Goal: Task Accomplishment & Management: Use online tool/utility

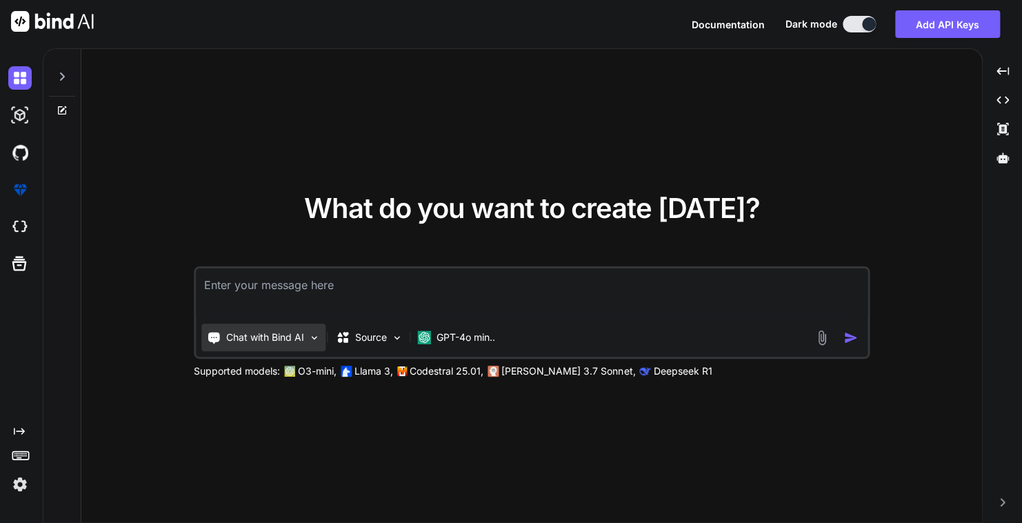
click at [273, 349] on div "Chat with Bind AI" at bounding box center [263, 338] width 124 height 28
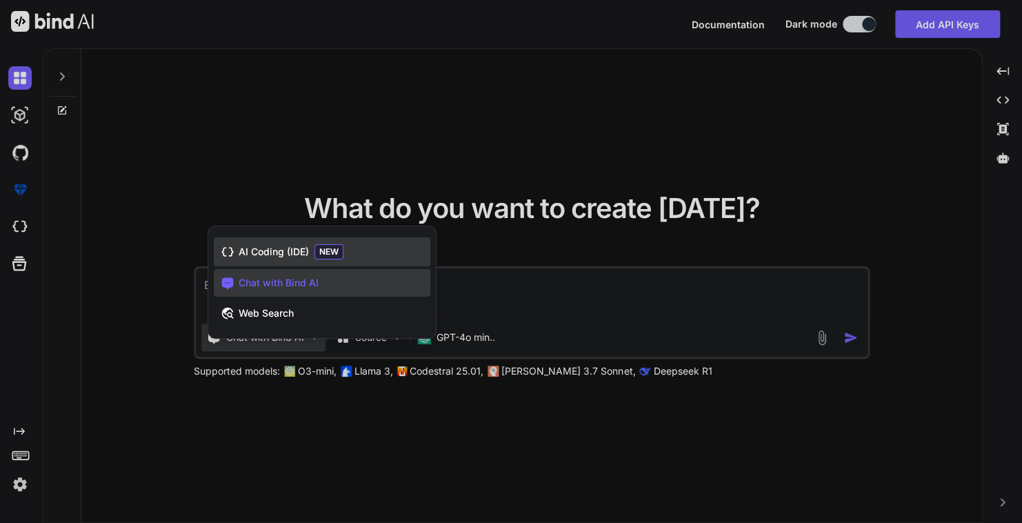
click at [280, 250] on span "AI Coding (IDE)" at bounding box center [274, 252] width 70 height 14
type textarea "x"
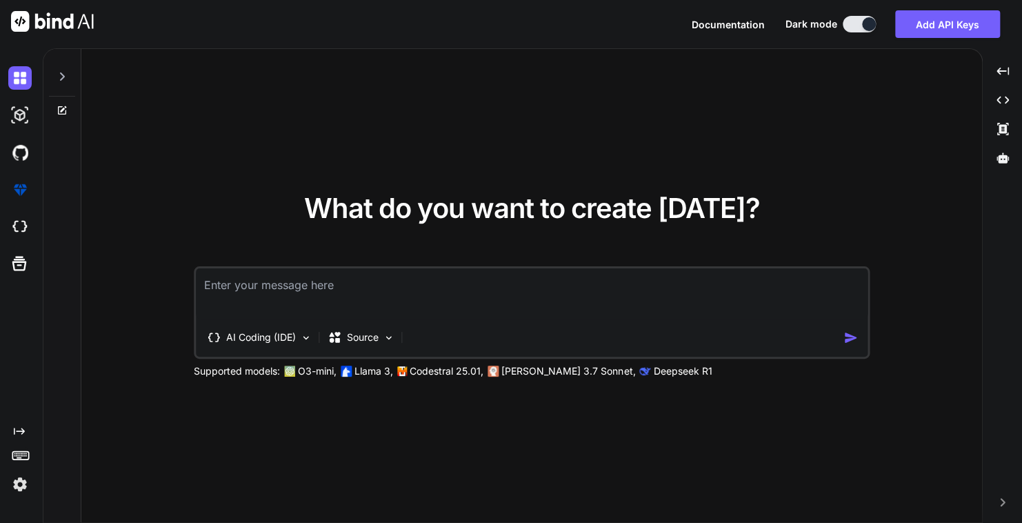
click at [283, 287] on textarea at bounding box center [532, 293] width 672 height 51
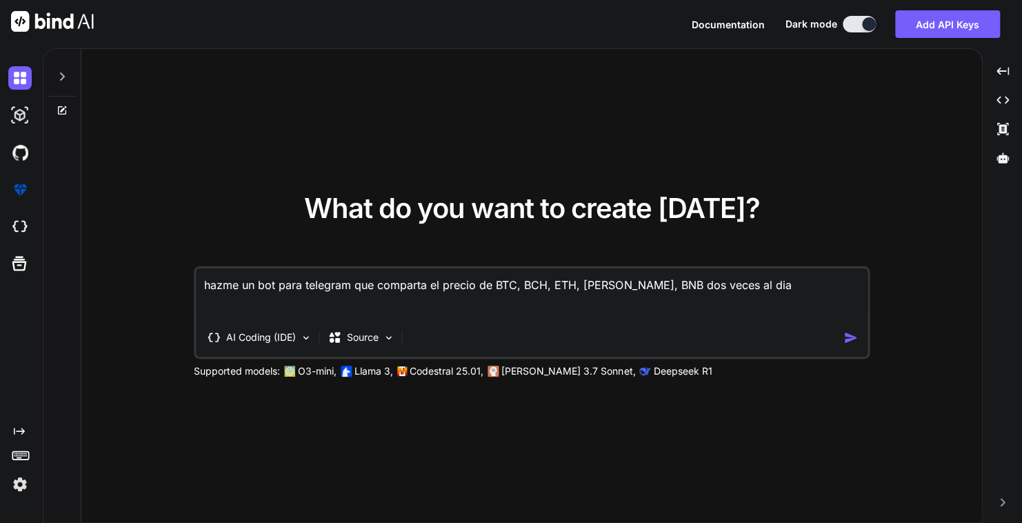
type textarea "hazme un bot para telegram que comparta el precio de BTC, BCH, ETH, [PERSON_NAM…"
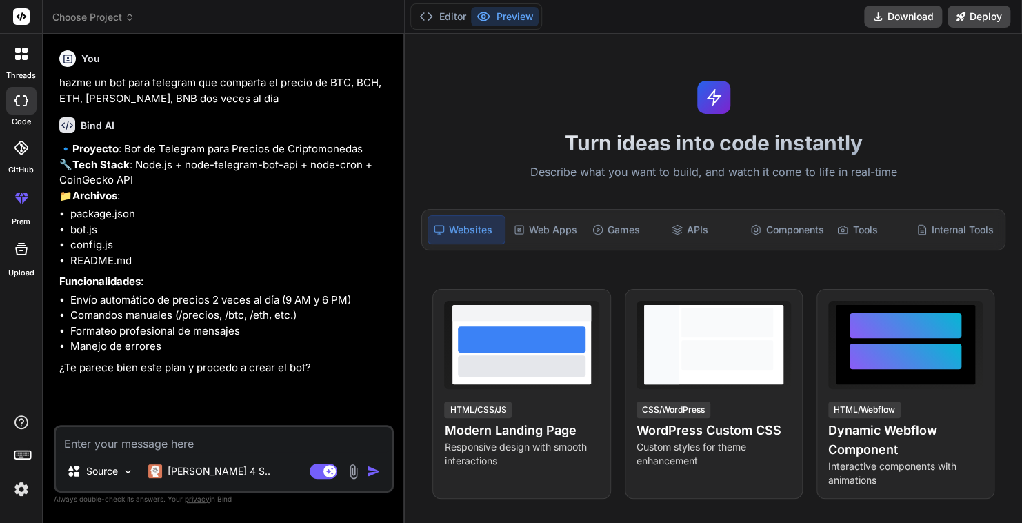
type textarea "x"
click at [144, 444] on textarea at bounding box center [224, 439] width 336 height 25
type textarea "p"
type textarea "x"
type textarea "pr"
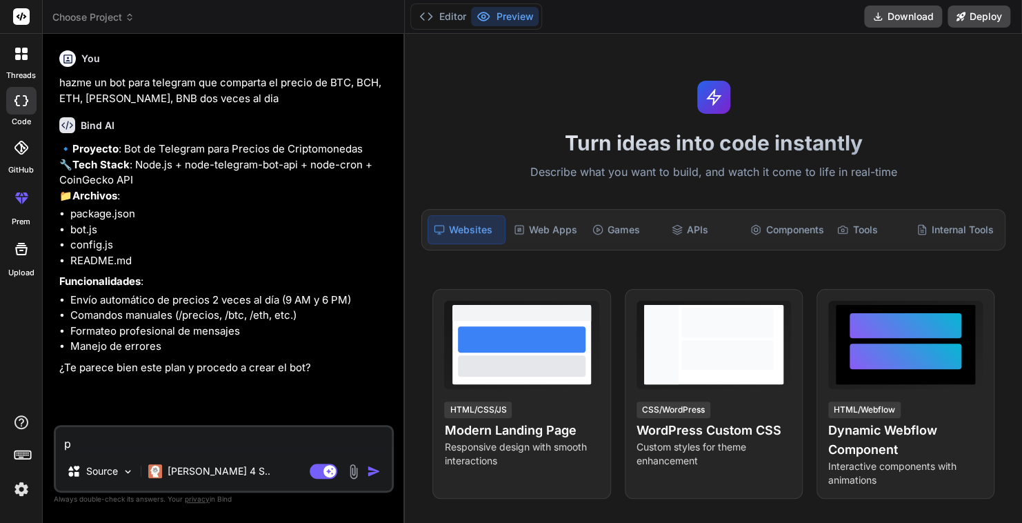
type textarea "x"
type textarea "pre"
type textarea "x"
type textarea "pref"
type textarea "x"
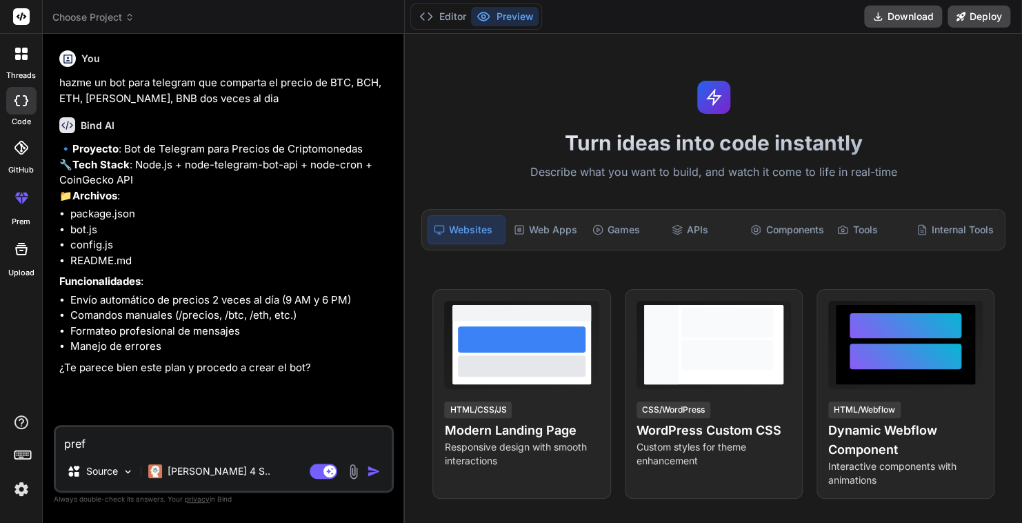
type textarea "prefi"
type textarea "x"
type textarea "prefie"
type textarea "x"
type textarea "prefier"
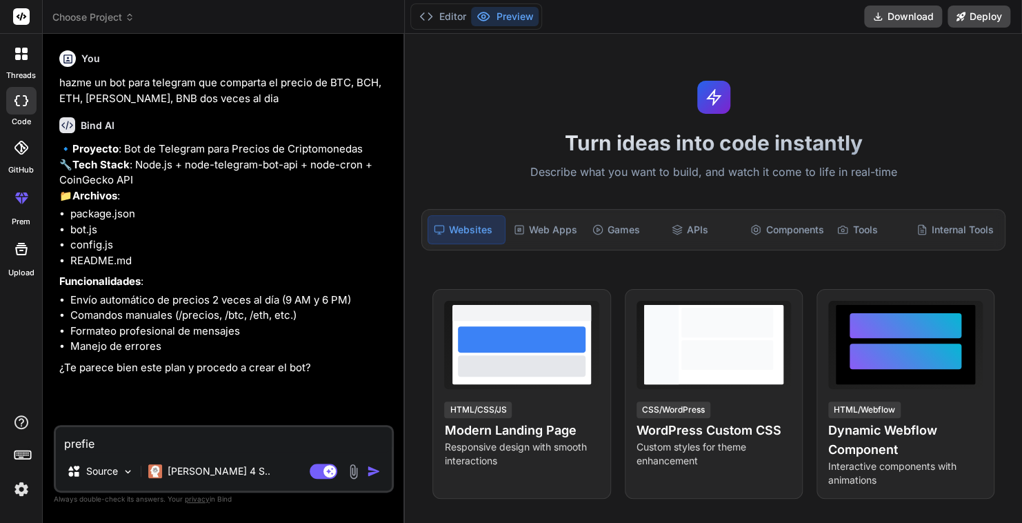
type textarea "x"
type textarea "prefiero"
type textarea "x"
type textarea "prefiero"
type textarea "x"
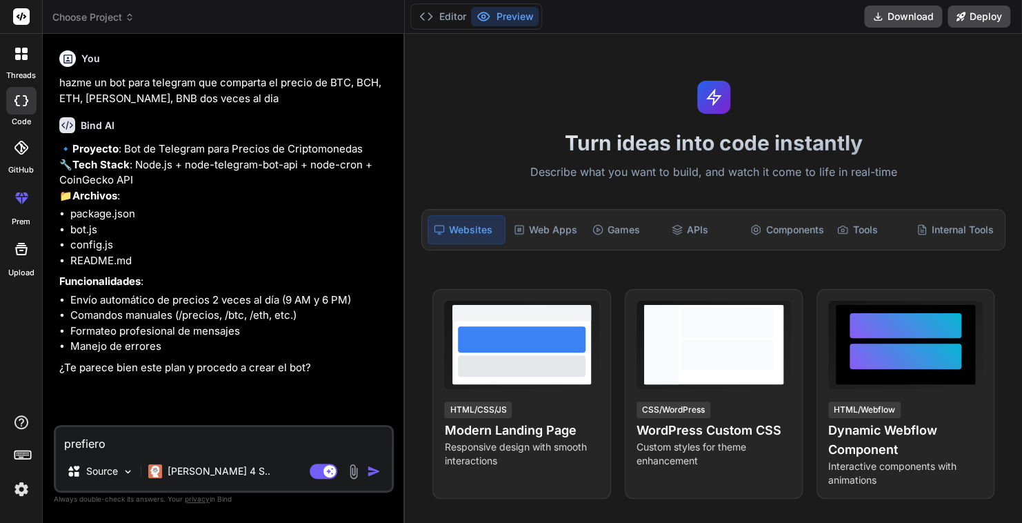
type textarea "prefiero q"
type textarea "x"
type textarea "prefiero qe"
type textarea "x"
type textarea "prefiero qe"
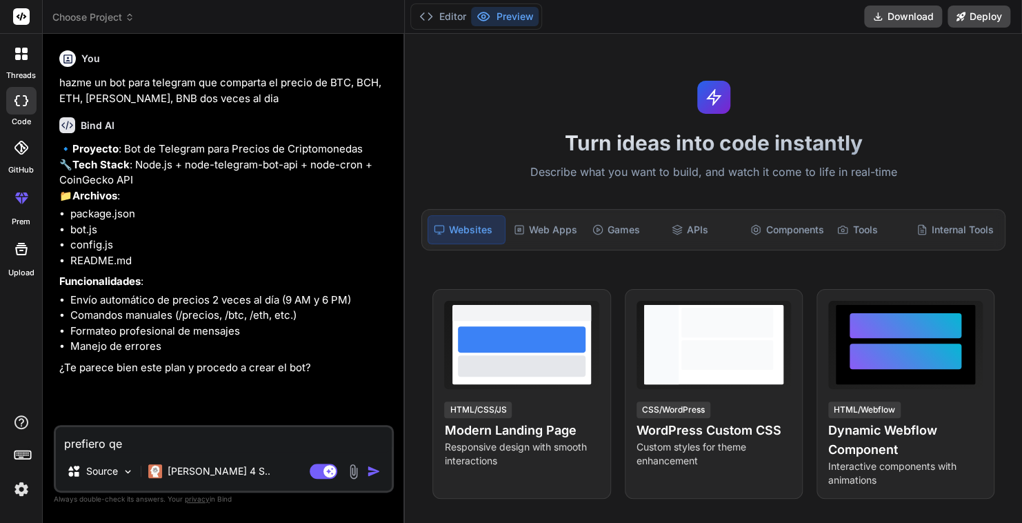
type textarea "x"
type textarea "prefiero qe"
type textarea "x"
type textarea "prefiero q"
type textarea "x"
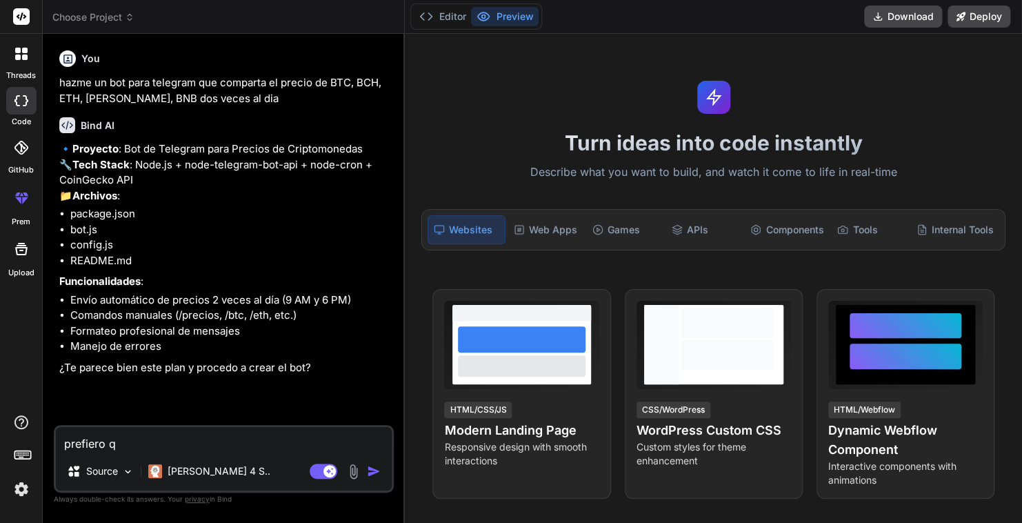
type textarea "prefiero qu"
type textarea "x"
type textarea "prefiero que"
type textarea "x"
type textarea "prefiero que"
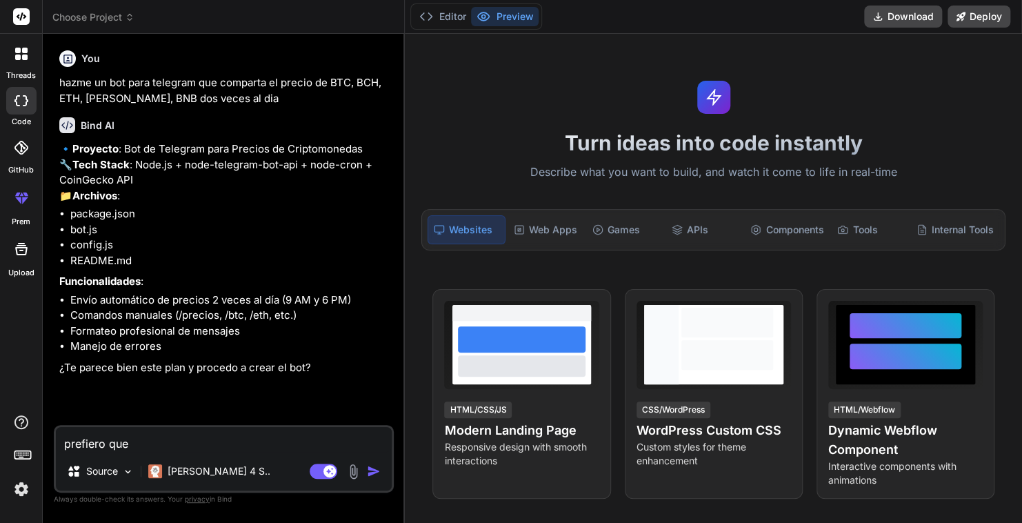
type textarea "x"
type textarea "prefiero que s"
type textarea "x"
type textarea "prefiero que se"
type textarea "x"
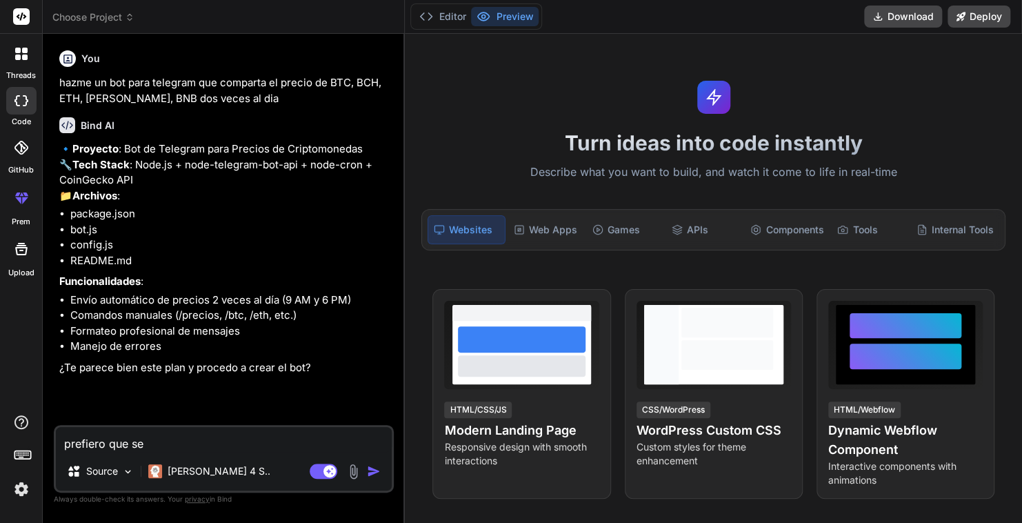
type textarea "prefiero que sea"
type textarea "x"
type textarea "prefiero que sea"
type textarea "x"
type textarea "prefiero que sea e"
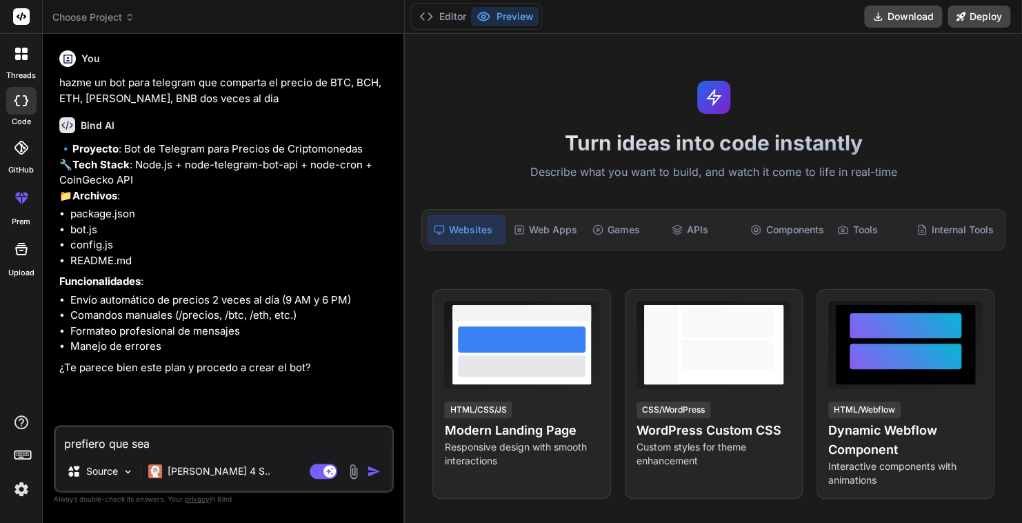
type textarea "x"
type textarea "prefiero que sea en"
type textarea "x"
type textarea "prefiero que sea en"
type textarea "x"
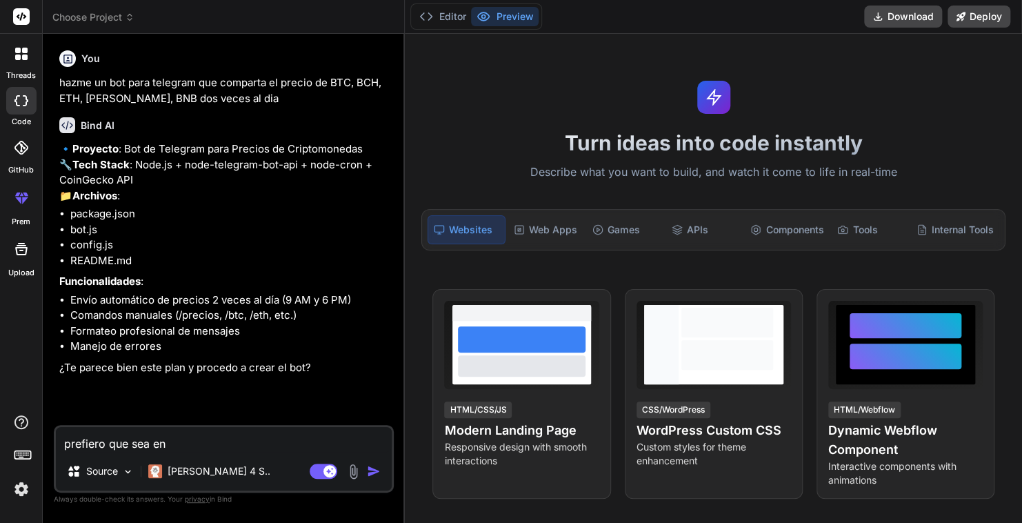
type textarea "prefiero que sea en p"
type textarea "x"
type textarea "prefiero que sea en py"
type textarea "x"
type textarea "prefiero que sea en pyt"
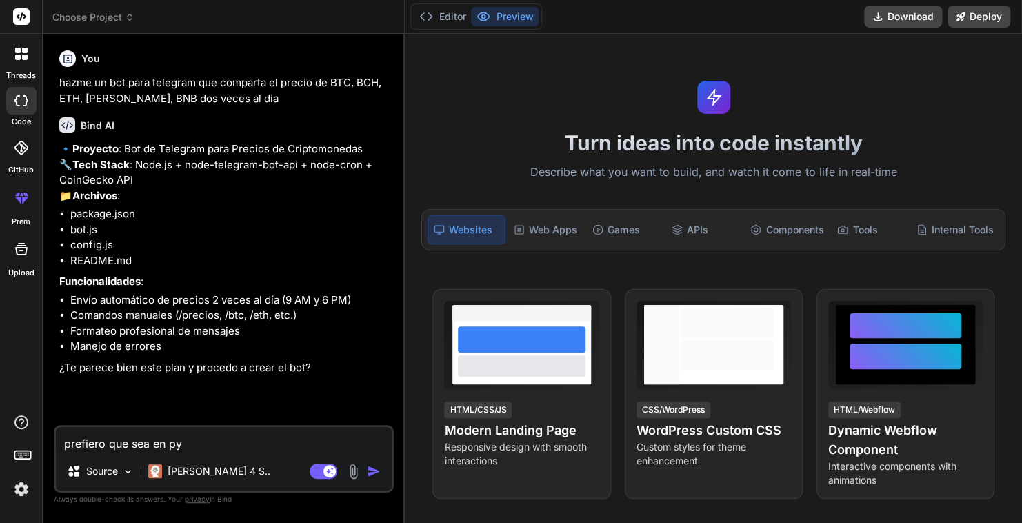
type textarea "x"
type textarea "prefiero que sea en pyth"
type textarea "x"
type textarea "prefiero que sea en pytho"
type textarea "x"
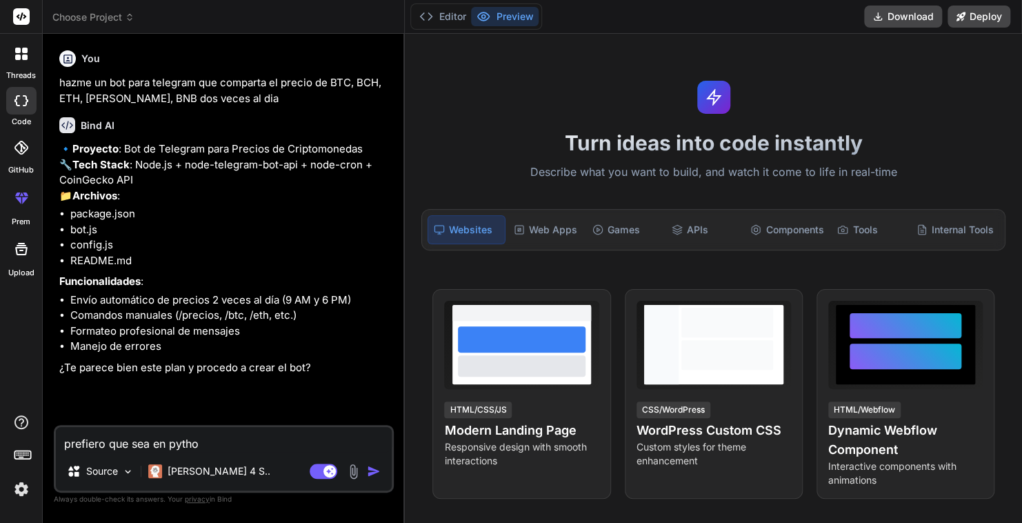
type textarea "prefiero que sea en python"
type textarea "x"
type textarea "prefiero que sea en python3"
type textarea "x"
type textarea "prefiero que sea en python3"
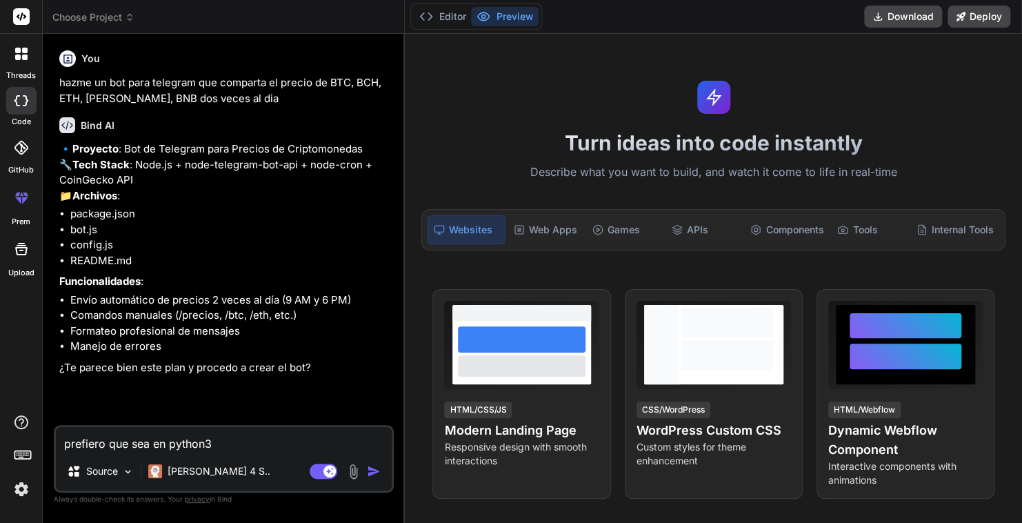
type textarea "x"
type textarea "prefiero que sea en python3 p"
type textarea "x"
type textarea "prefiero que sea en python3 po"
type textarea "x"
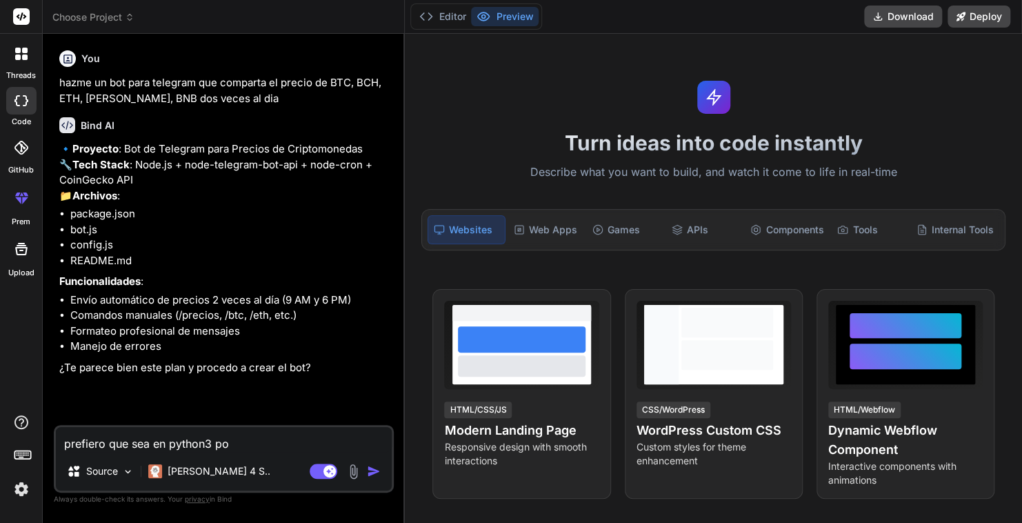
type textarea "prefiero que sea en python3 por"
type textarea "x"
type textarea "prefiero que sea en python3 porq"
type textarea "x"
type textarea "prefiero que sea en python3 porqu"
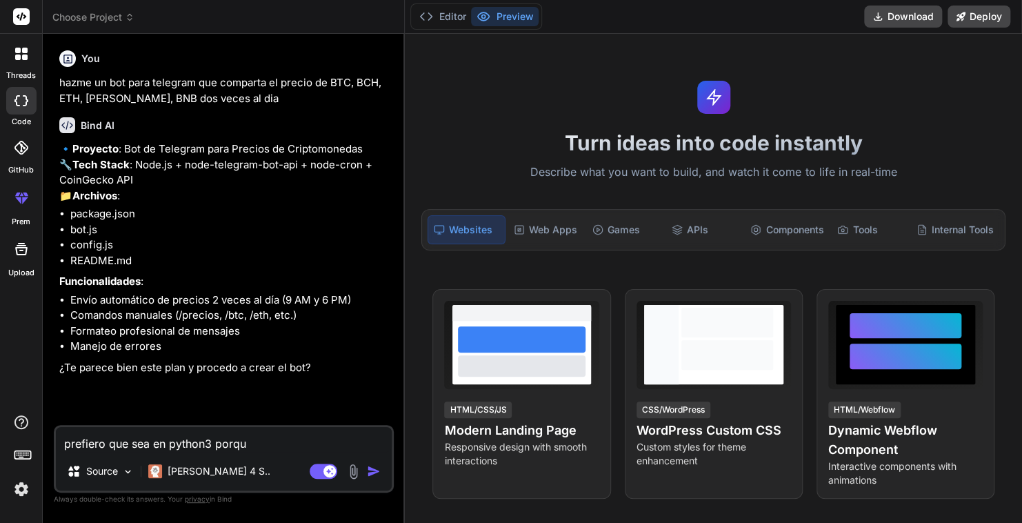
type textarea "x"
type textarea "prefiero que sea en python3 porque"
type textarea "x"
type textarea "prefiero que sea en python3 porque"
type textarea "x"
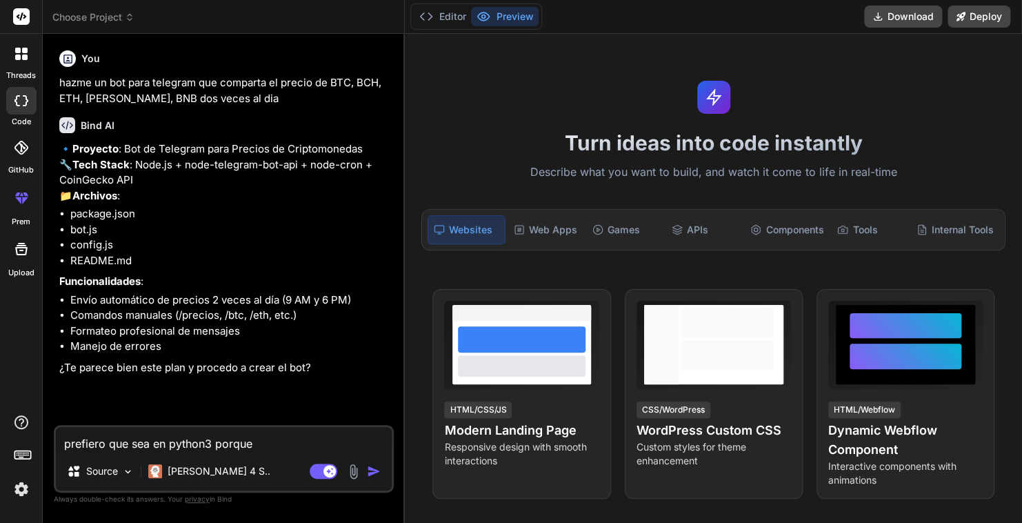
type textarea "prefiero que sea en python3 porque y"
type textarea "x"
type textarea "prefiero que sea en python3 porque ya"
type textarea "x"
type textarea "prefiero que sea en python3 porque ya"
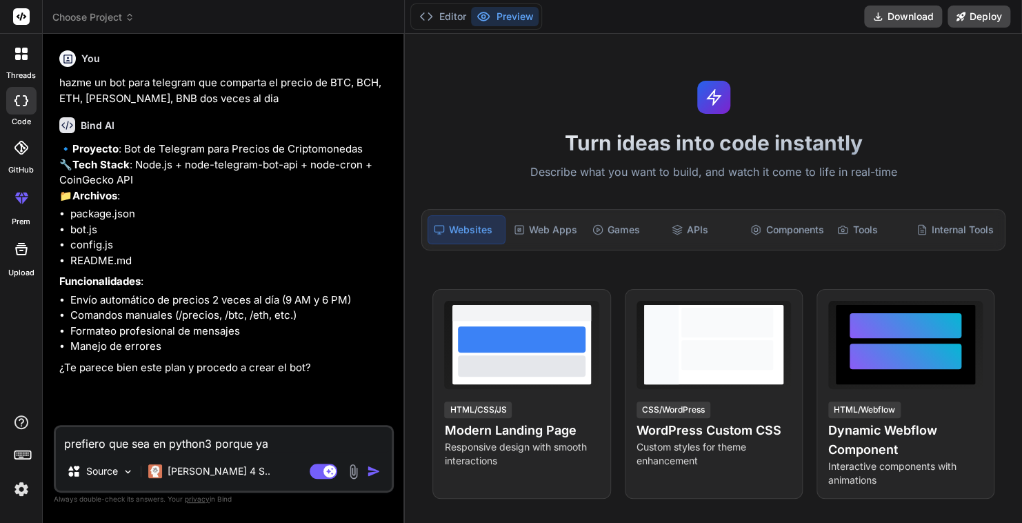
type textarea "x"
type textarea "prefiero que sea en python3 porque ya t"
type textarea "x"
type textarea "prefiero que sea en python3 porque ya te"
type textarea "x"
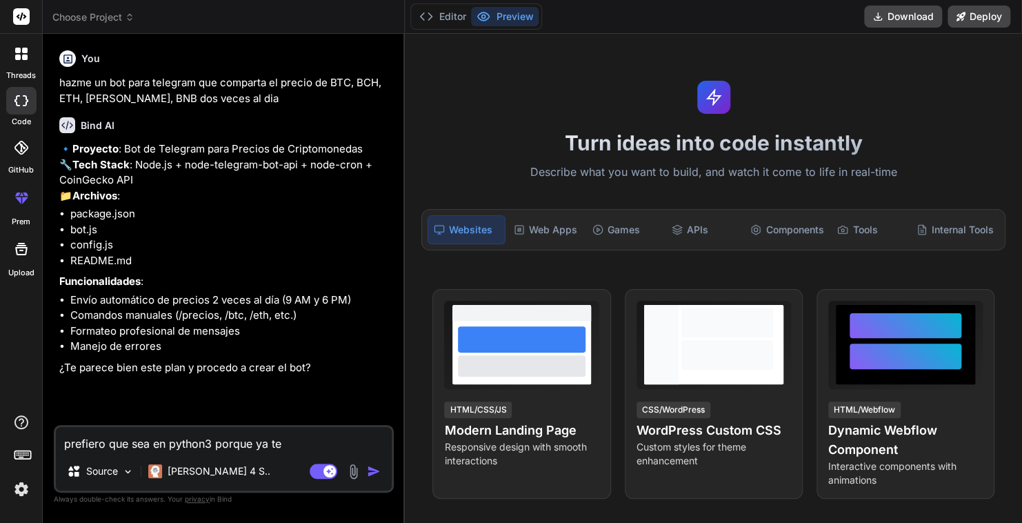
type textarea "prefiero que sea en python3 porque ya ten"
type textarea "x"
type textarea "prefiero que sea en python3 porque ya teng"
type textarea "x"
type textarea "prefiero que sea en python3 porque ya tengo"
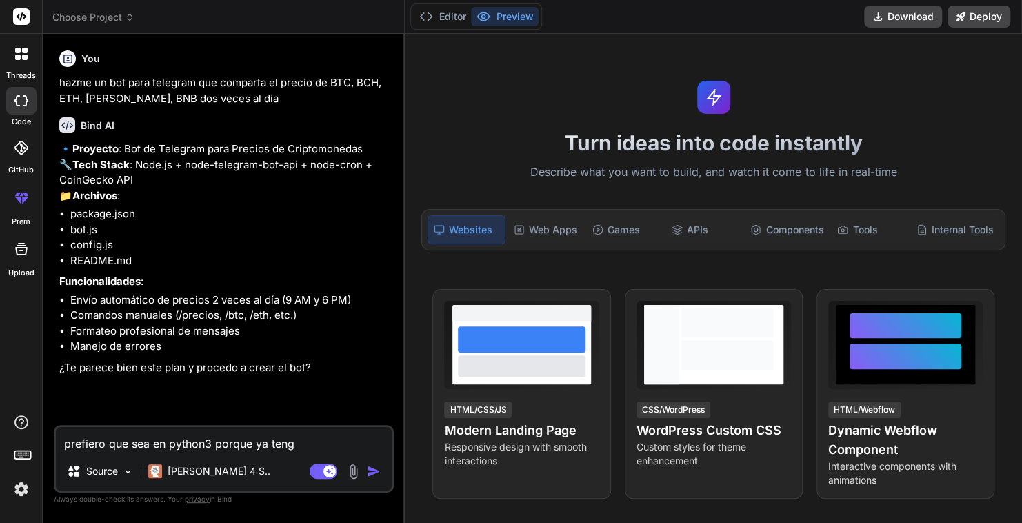
type textarea "x"
type textarea "prefiero que sea en python3 porque ya tengo"
type textarea "x"
type textarea "prefiero que sea en python3 porque ya tengo e"
type textarea "x"
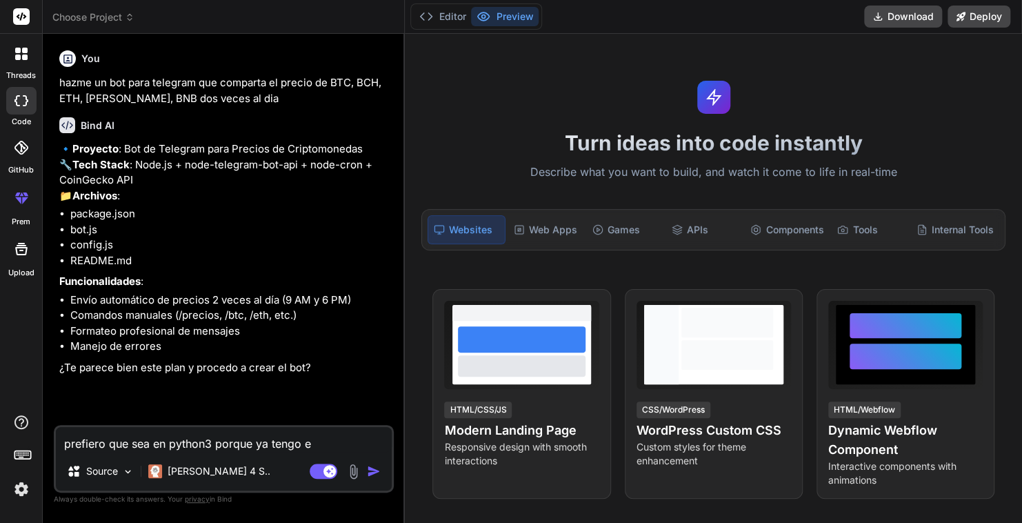
type textarea "prefiero que sea en python3 porque ya tengo es"
type textarea "x"
type textarea "prefiero que sea en python3 porque ya tengo eso"
type textarea "x"
type textarea "prefiero que sea en python3 porque ya tengo eso"
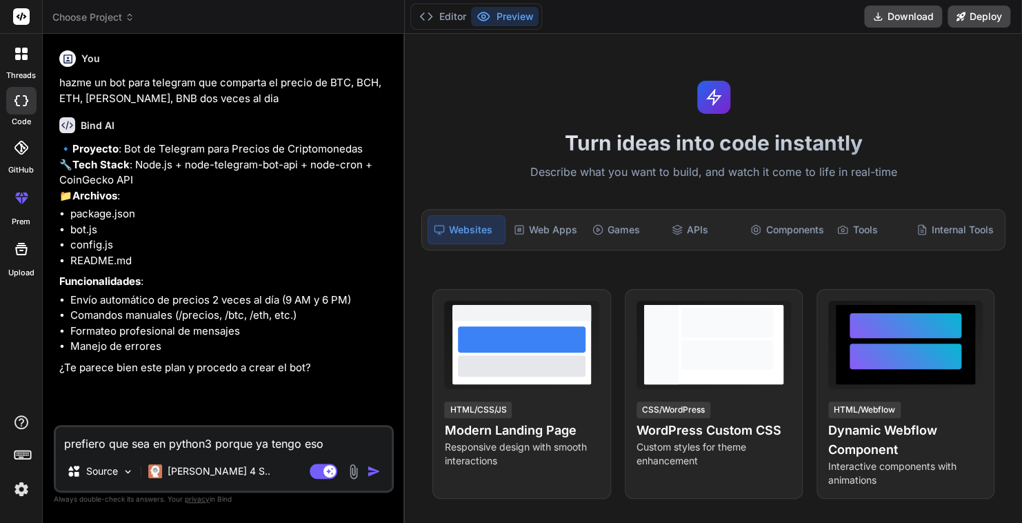
type textarea "x"
type textarea "prefiero que sea en python3 porque ya tengo eso i"
type textarea "x"
type textarea "prefiero que sea en python3 porque ya tengo eso in"
type textarea "x"
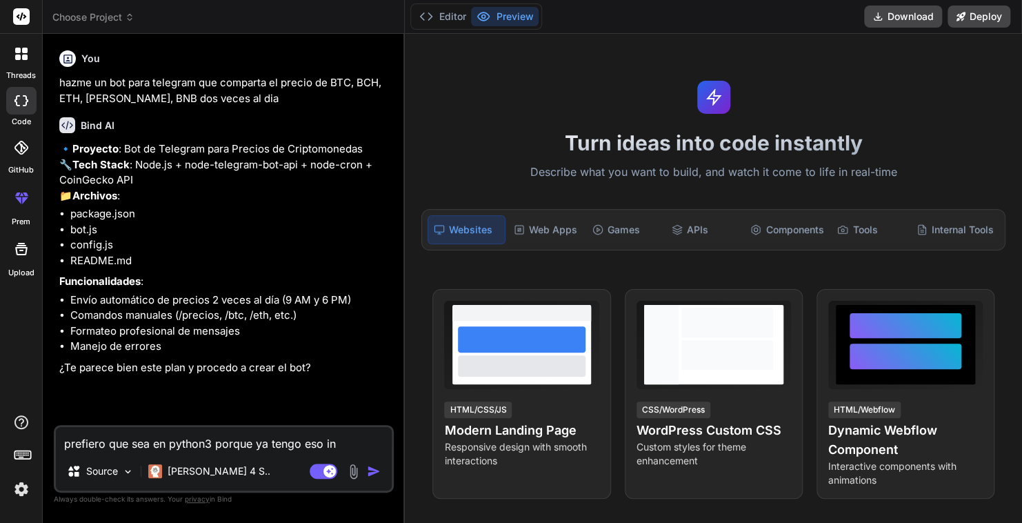
type textarea "prefiero que sea en python3 porque ya tengo eso ins"
type textarea "x"
type textarea "prefiero que sea en python3 porque ya tengo eso inst"
type textarea "x"
type textarea "prefiero que sea en python3 porque ya tengo eso insta"
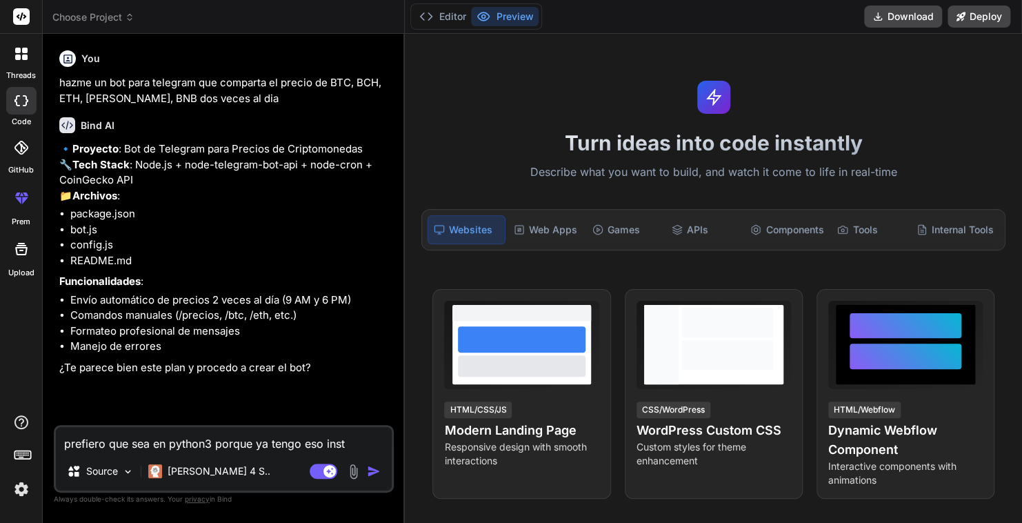
type textarea "x"
type textarea "prefiero que sea en python3 porque ya tengo eso instan"
type textarea "x"
type textarea "prefiero que sea en python3 porque ya tengo eso insta"
type textarea "x"
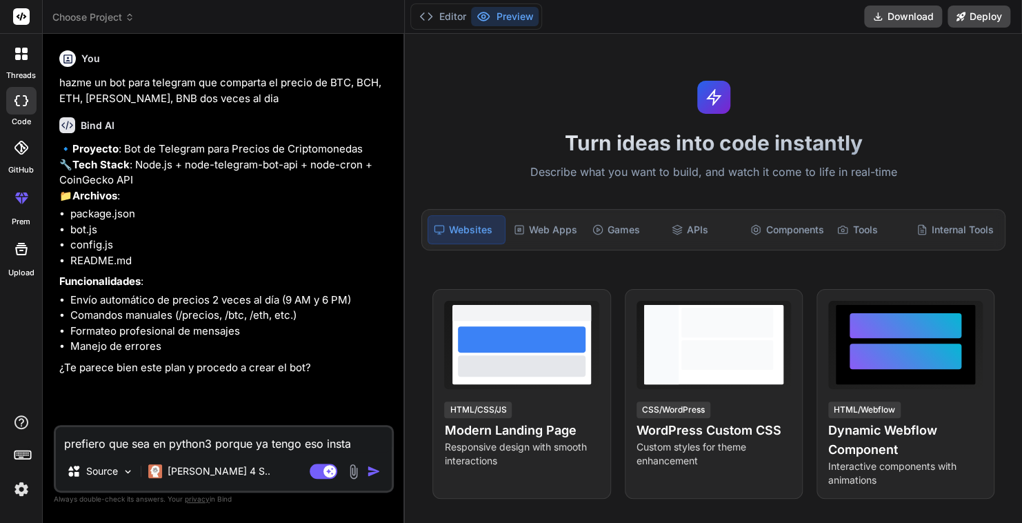
type textarea "prefiero que sea en python3 porque ya tengo eso instal"
type textarea "x"
type textarea "prefiero que sea en python3 porque ya tengo eso instala"
type textarea "x"
type textarea "prefiero que sea en python3 porque ya tengo eso instalad"
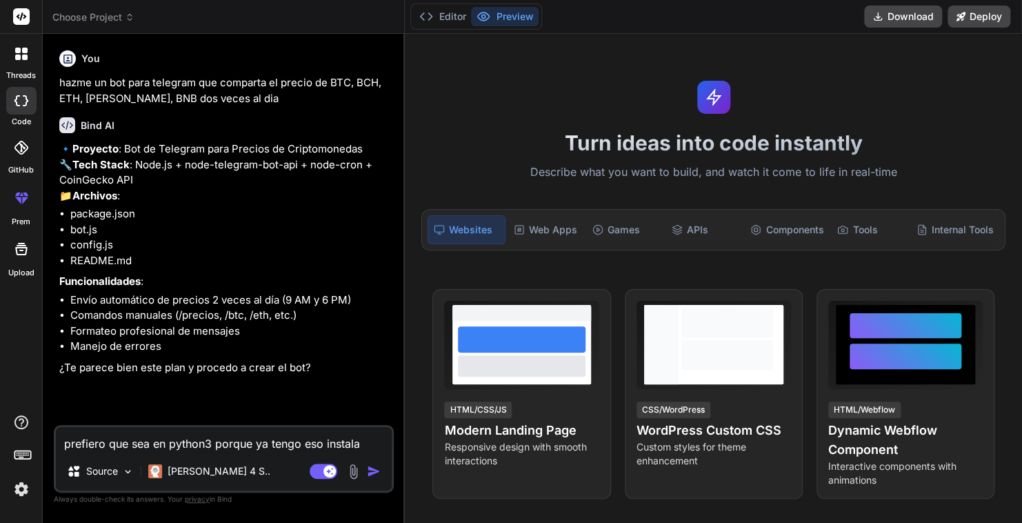
type textarea "x"
type textarea "prefiero que sea en python3 porque ya tengo eso instalado"
type textarea "x"
type textarea "prefiero que sea en python3 porque ya tengo eso instalado"
type textarea "x"
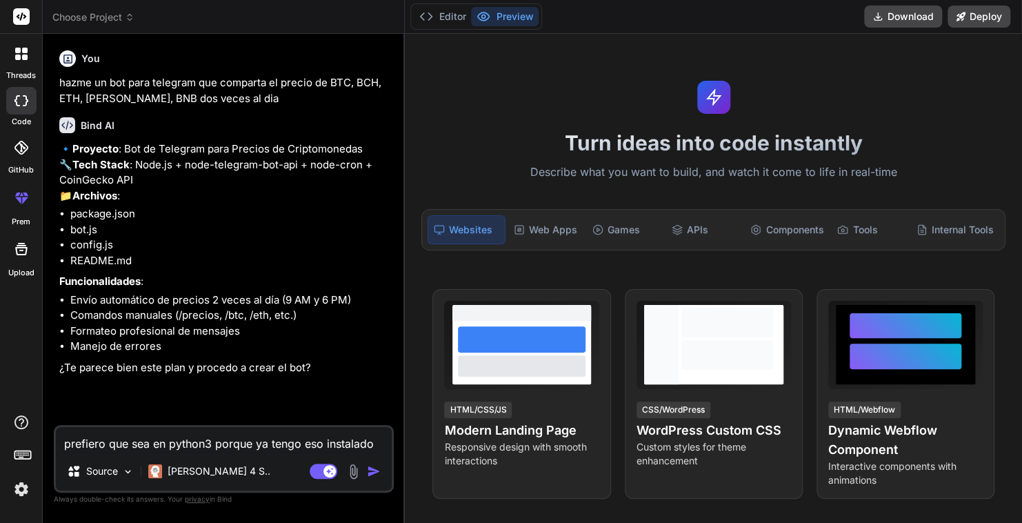
type textarea "prefiero que sea en python3 porque ya tengo eso instalado e"
type textarea "x"
type textarea "prefiero que sea en python3 porque ya tengo eso instalado en"
type textarea "x"
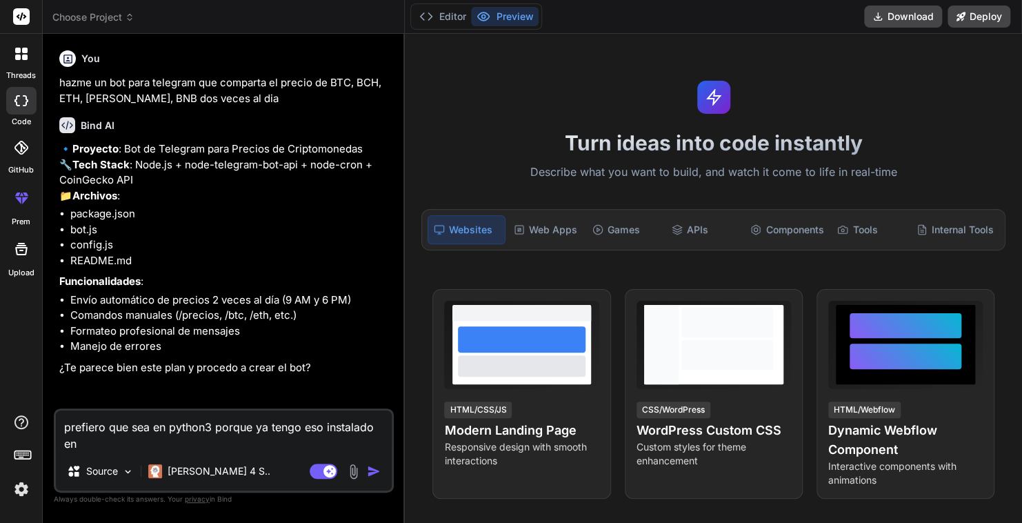
type textarea "prefiero que sea en python3 porque ya tengo eso instalado en"
type textarea "x"
type textarea "prefiero que sea en python3 porque ya tengo eso instalado en l"
type textarea "x"
type textarea "prefiero que sea en python3 porque ya tengo eso instalado en la"
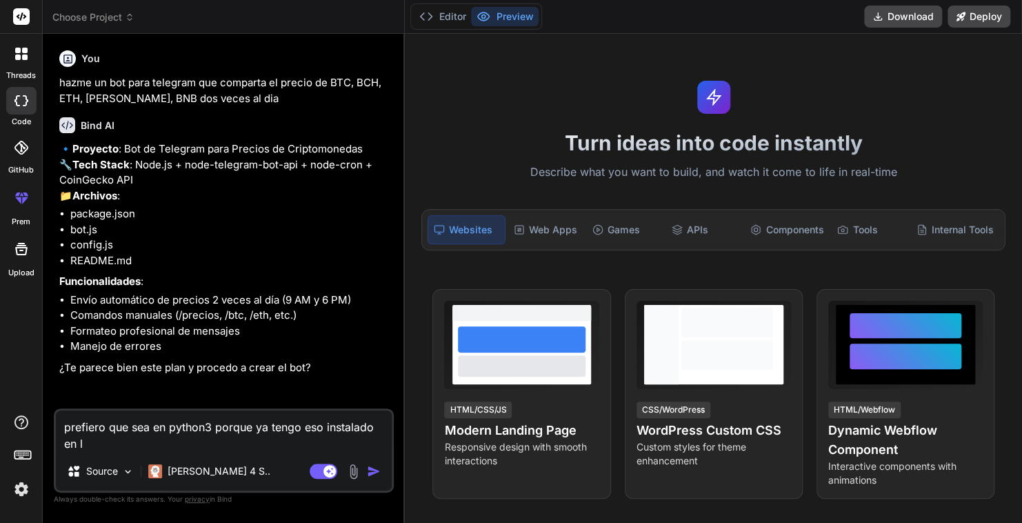
type textarea "x"
type textarea "prefiero que sea en python3 porque ya tengo eso instalado en la"
type textarea "x"
type textarea "prefiero que sea en python3 porque ya tengo eso instalado en la V"
type textarea "x"
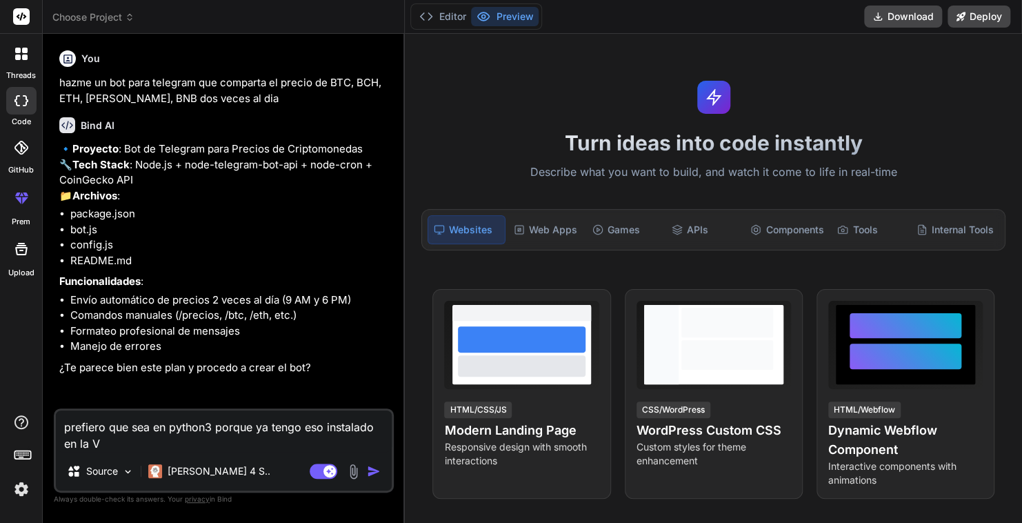
type textarea "prefiero que sea en python3 porque ya tengo eso instalado en la VP"
type textarea "x"
type textarea "prefiero que sea en python3 porque ya tengo eso instalado en la VPS"
type textarea "x"
type textarea "prefiero que sea en python3 porque ya tengo eso instalado en la VPS"
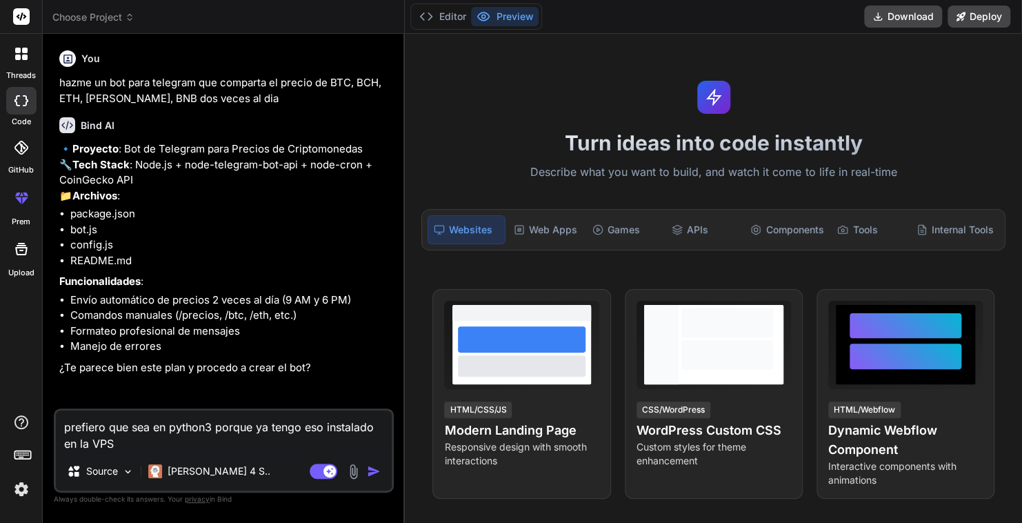
type textarea "x"
type textarea "prefiero que sea en python3 porque ya tengo eso instalado en la VPS q"
type textarea "x"
type textarea "prefiero que sea en python3 porque ya tengo eso instalado en la VPS qu"
type textarea "x"
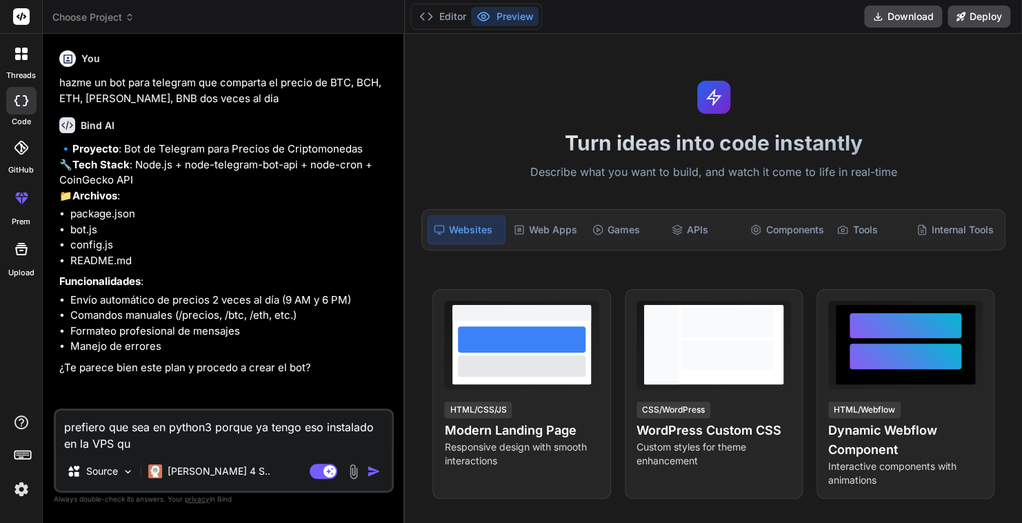
type textarea "prefiero que sea en python3 porque ya tengo eso instalado en la VPS que"
type textarea "x"
type textarea "prefiero que sea en python3 porque ya tengo eso instalado en la VPS que"
type textarea "x"
type textarea "prefiero que sea en python3 porque ya tengo eso instalado en la VPS que l"
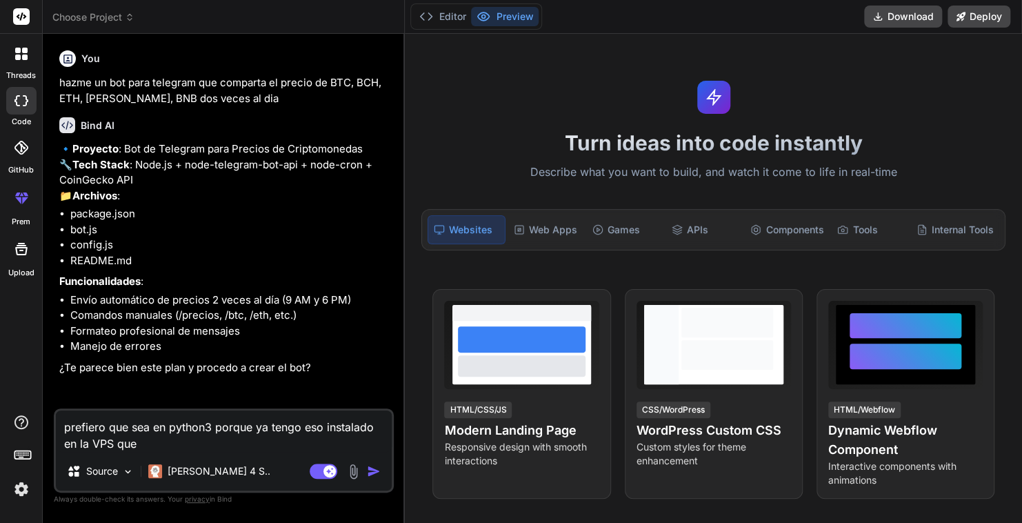
type textarea "x"
type textarea "prefiero que sea en python3 porque ya tengo eso instalado en la VPS que lo"
type textarea "x"
type textarea "prefiero que sea en python3 porque ya tengo eso instalado en la VPS que l"
type textarea "x"
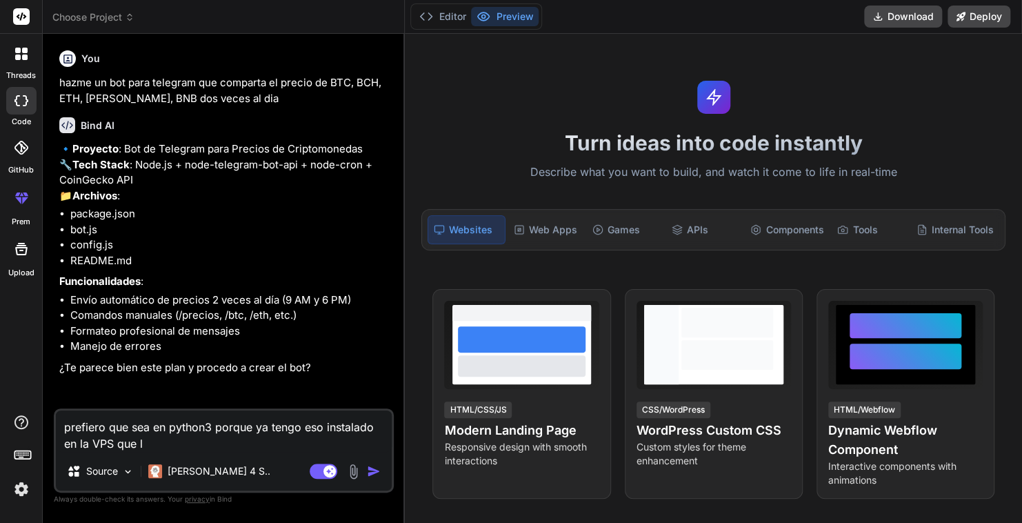
type textarea "prefiero que sea en python3 porque ya tengo eso instalado en la VPS que lo"
type textarea "x"
type textarea "prefiero que sea en python3 porque ya tengo eso instalado en la VPS que lo"
type textarea "x"
type textarea "prefiero que sea en python3 porque ya tengo eso instalado en la VPS que lo"
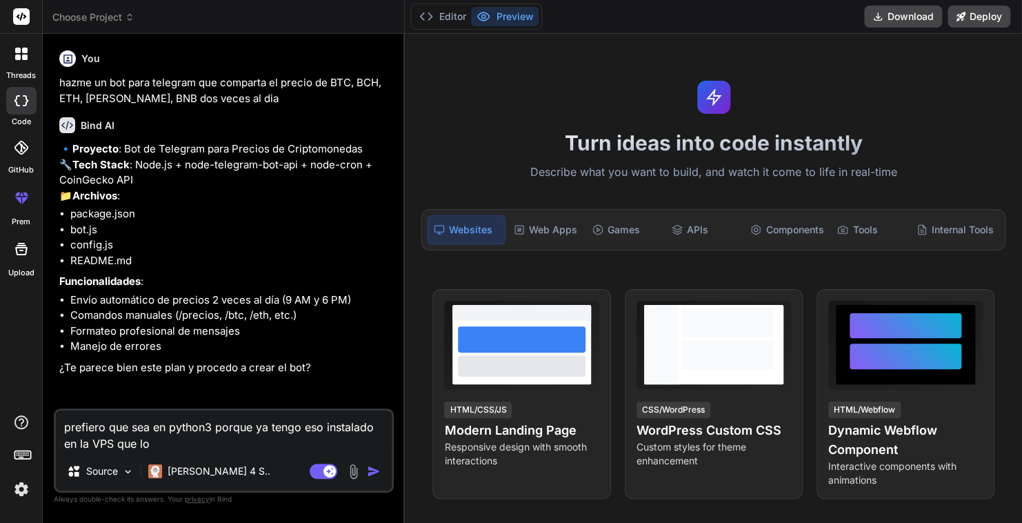
type textarea "x"
type textarea "prefiero que sea en python3 porque ya tengo eso instalado en la VPS que l"
type textarea "x"
type textarea "prefiero que sea en python3 porque ya tengo eso instalado en la VPS que"
type textarea "x"
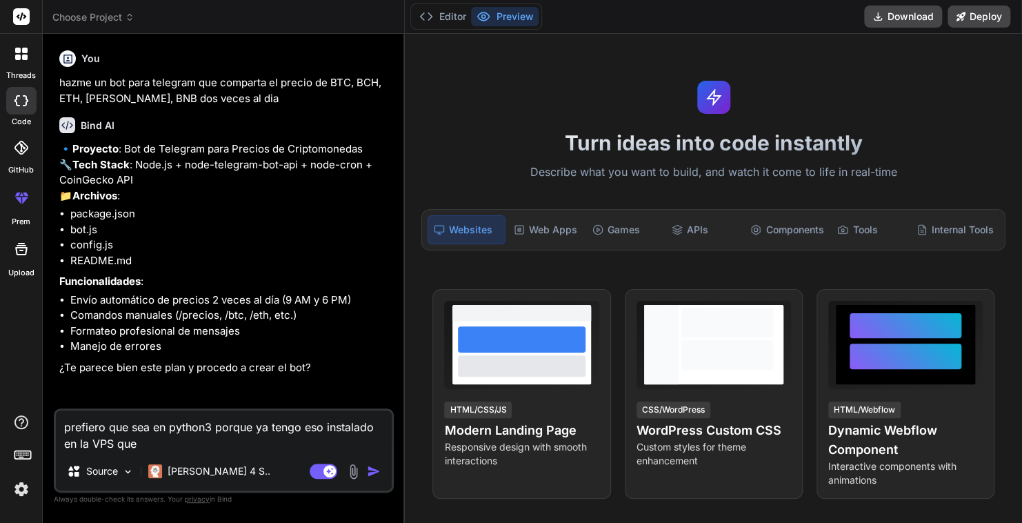
type textarea "prefiero que sea en python3 porque ya tengo eso instalado en la VPS que"
type textarea "x"
type textarea "prefiero que sea en python3 porque ya tengo eso instalado en la VPS qu"
type textarea "x"
type textarea "prefiero que sea en python3 porque ya tengo eso instalado en la VPS q"
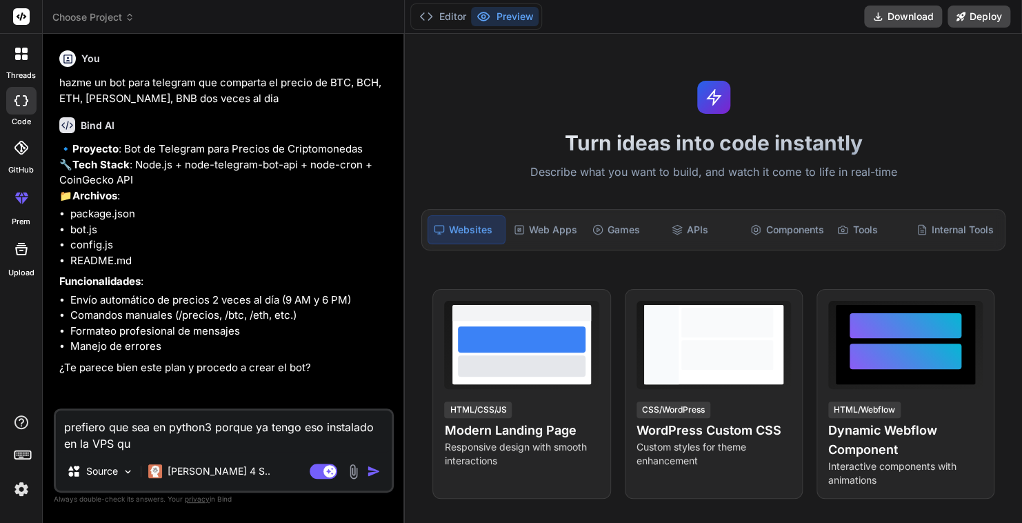
type textarea "x"
type textarea "prefiero que sea en python3 porque ya tengo eso instalado en la VPS"
type textarea "x"
type textarea "prefiero que sea en python3 porque ya tengo eso instalado en la VPS d"
type textarea "x"
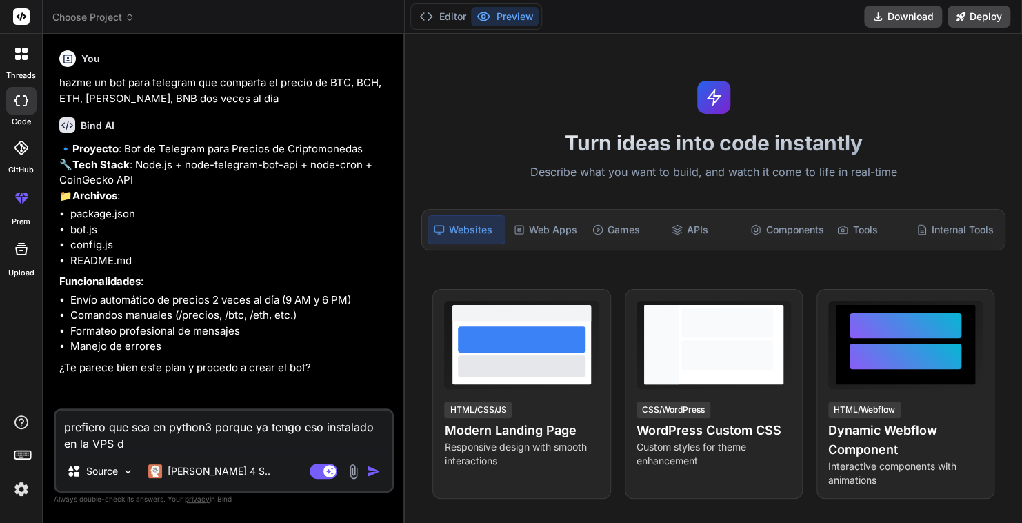
type textarea "prefiero que sea en python3 porque ya tengo eso instalado en la VPS do"
type textarea "x"
type textarea "prefiero que sea en python3 porque ya tengo eso instalado en la VPS don"
type textarea "x"
type textarea "prefiero que sea en python3 porque ya tengo eso instalado en la VPS dond"
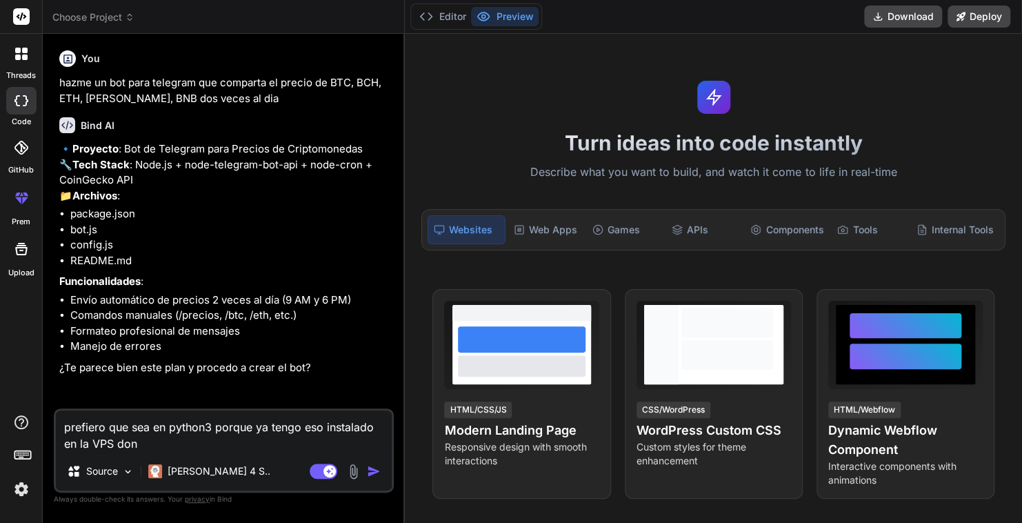
type textarea "x"
type textarea "prefiero que sea en python3 porque ya tengo eso instalado en la VPS donde"
type textarea "x"
type textarea "prefiero que sea en python3 porque ya tengo eso instalado en la VPS donde"
type textarea "x"
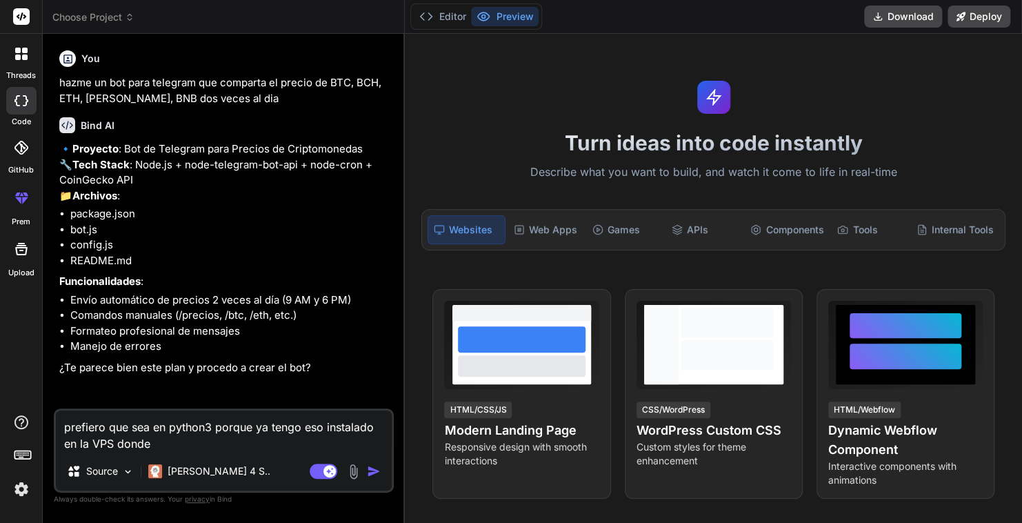
type textarea "prefiero que sea en python3 porque ya tengo eso instalado en la VPS donde c"
type textarea "x"
type textarea "prefiero que sea en python3 porque ya tengo eso instalado en la VPS donde co"
type textarea "x"
type textarea "prefiero que sea en python3 porque ya tengo eso instalado en la VPS donde cor"
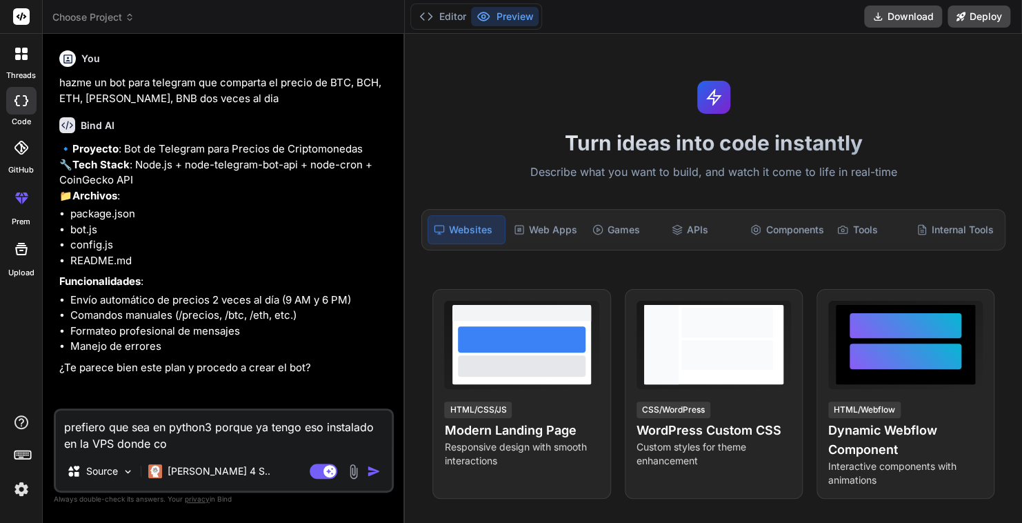
type textarea "x"
type textarea "prefiero que sea en python3 porque ya tengo eso instalado en la VPS donde corr"
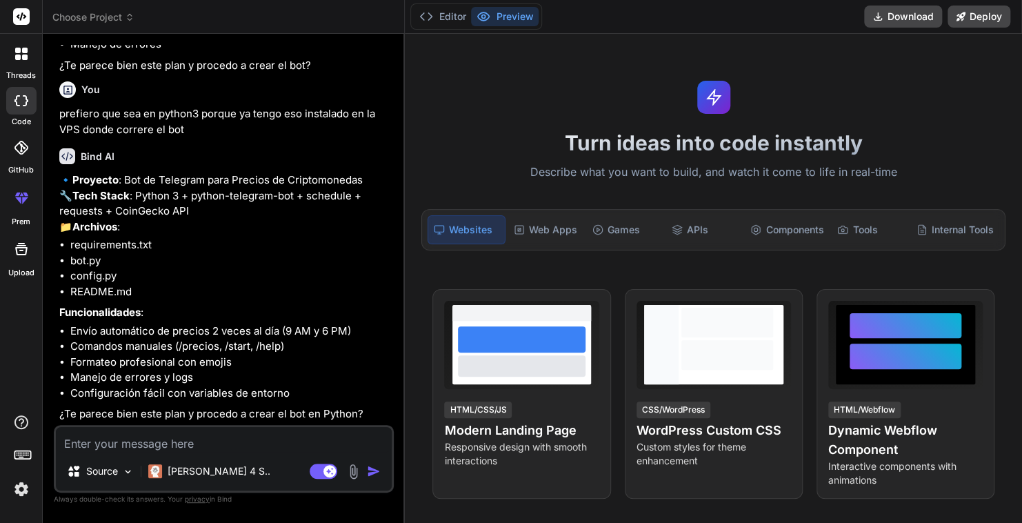
scroll to position [362, 0]
click at [146, 443] on textarea at bounding box center [224, 439] width 336 height 25
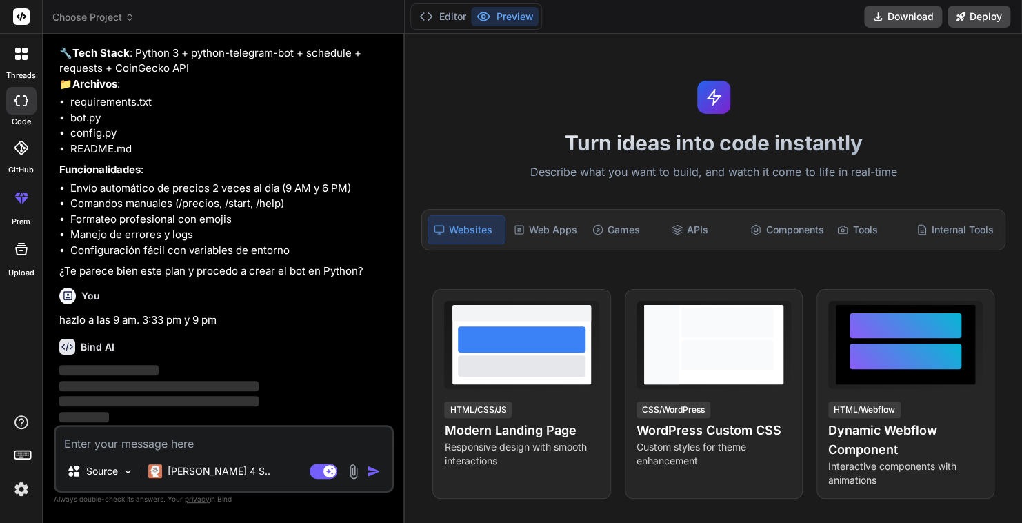
scroll to position [506, 0]
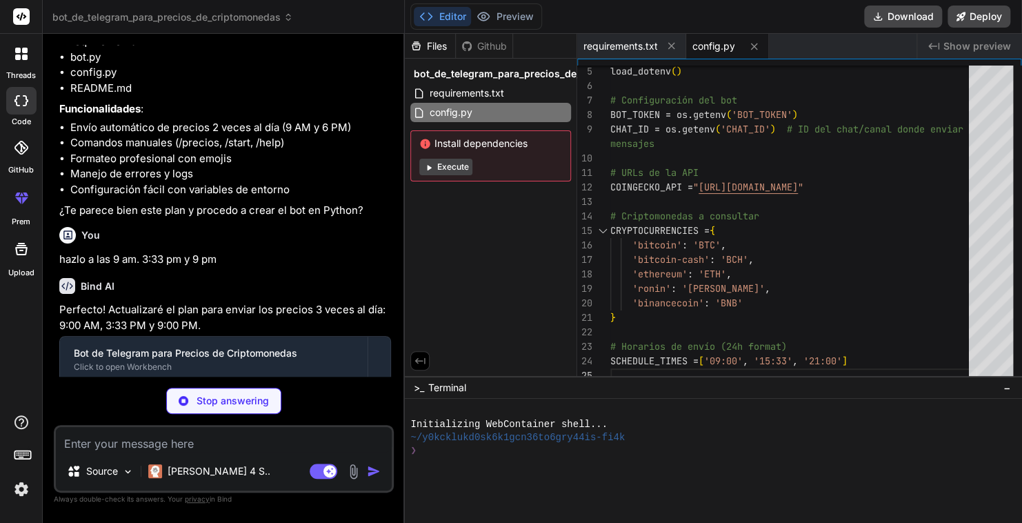
click at [710, 48] on span "config.py" at bounding box center [713, 46] width 43 height 14
click at [633, 44] on span "requirements.txt" at bounding box center [620, 46] width 75 height 14
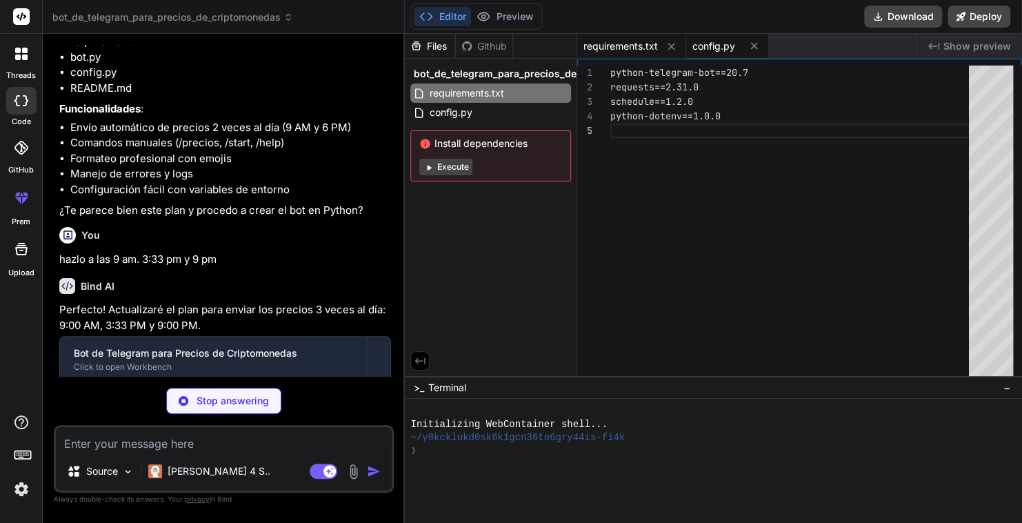
click at [706, 44] on span "config.py" at bounding box center [713, 46] width 43 height 14
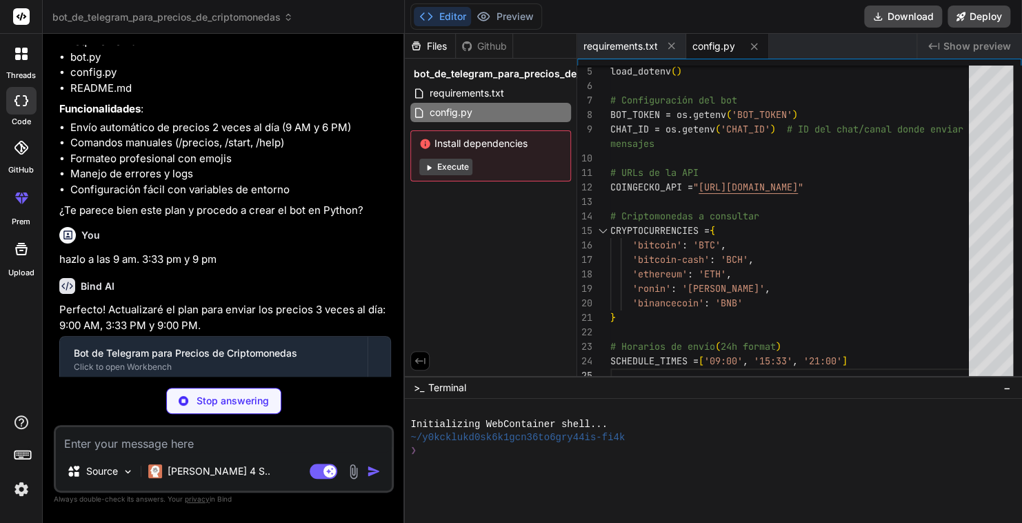
click at [442, 168] on button "Execute" at bounding box center [445, 167] width 53 height 17
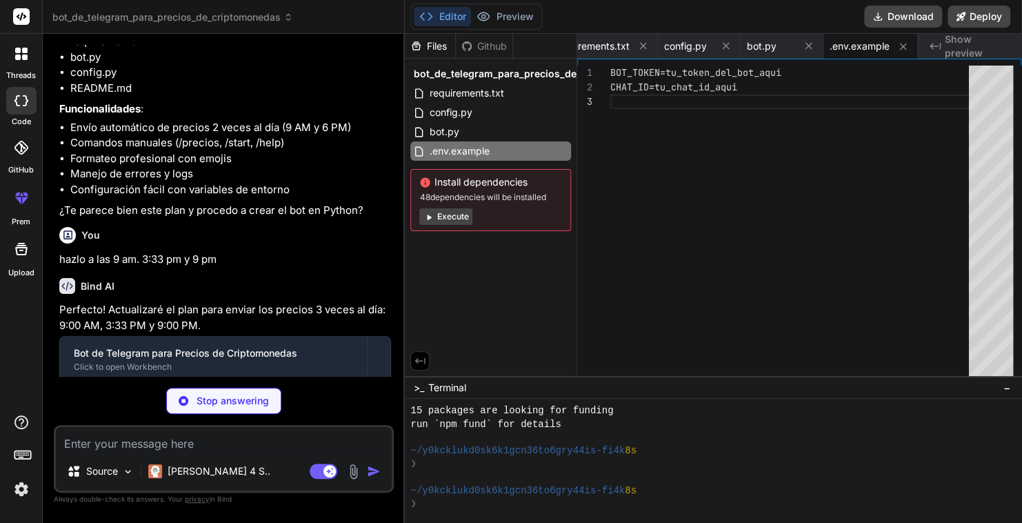
scroll to position [0, 120]
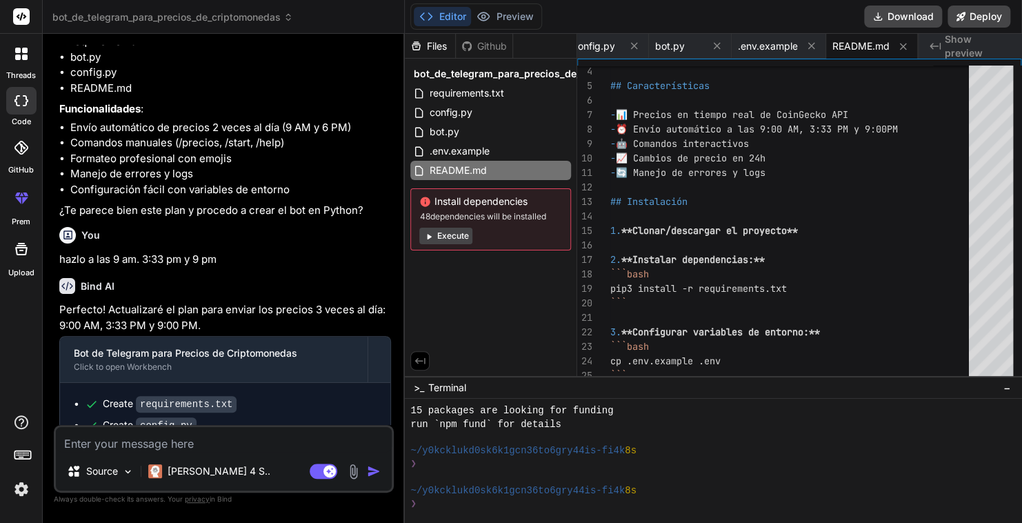
click at [440, 232] on button "Execute" at bounding box center [445, 236] width 53 height 17
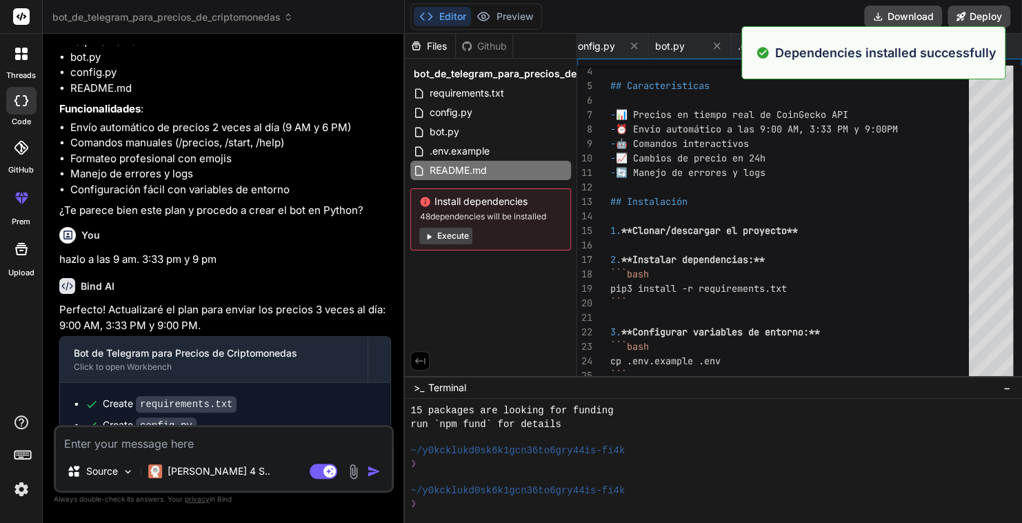
scroll to position [344, 0]
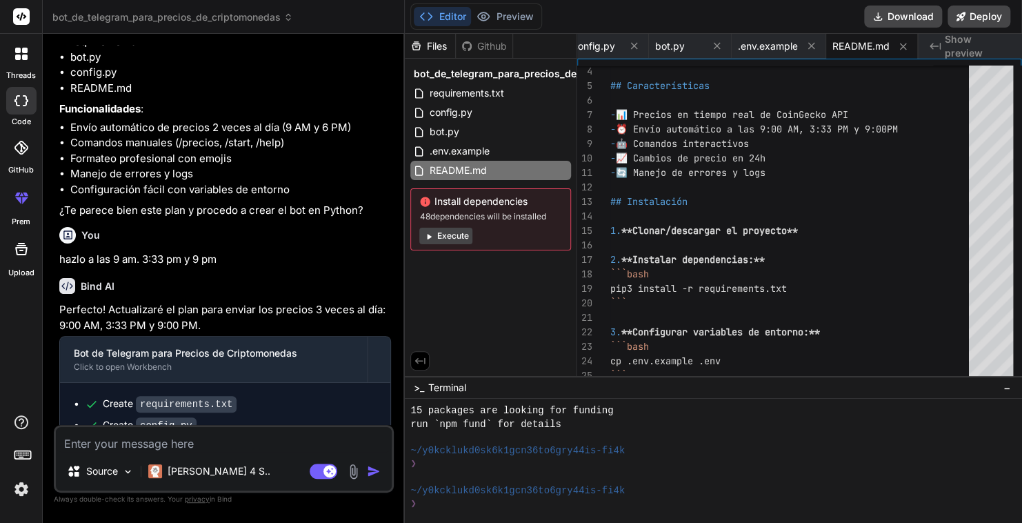
click at [452, 236] on button "Execute" at bounding box center [445, 236] width 53 height 17
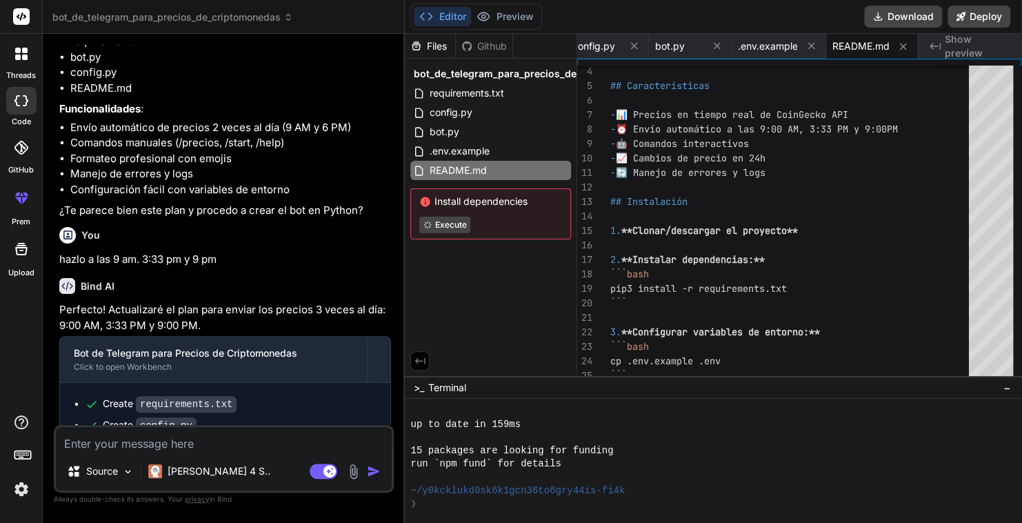
scroll to position [543, 0]
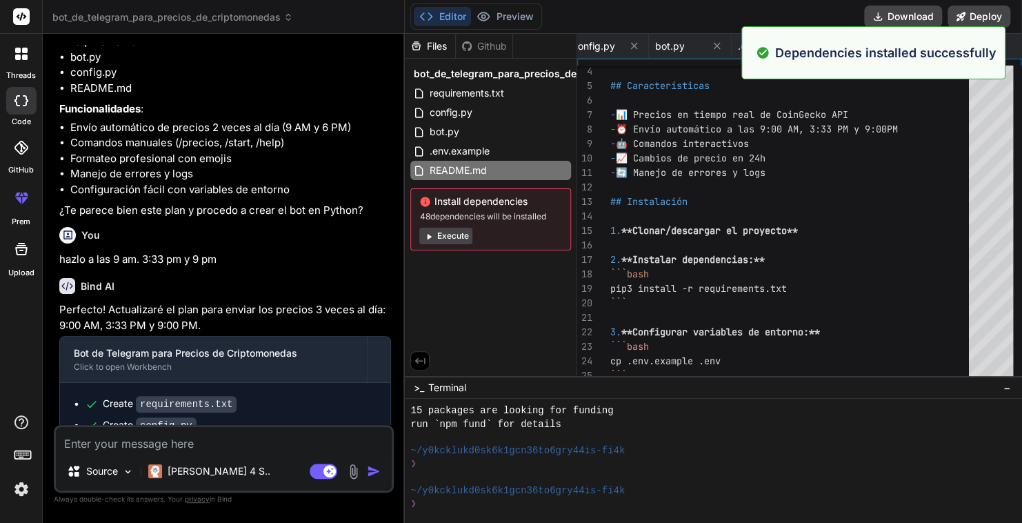
click at [455, 233] on button "Execute" at bounding box center [445, 236] width 53 height 17
click at [513, 210] on div "Install dependencies 48 dependencies will be installed Execute" at bounding box center [490, 219] width 161 height 62
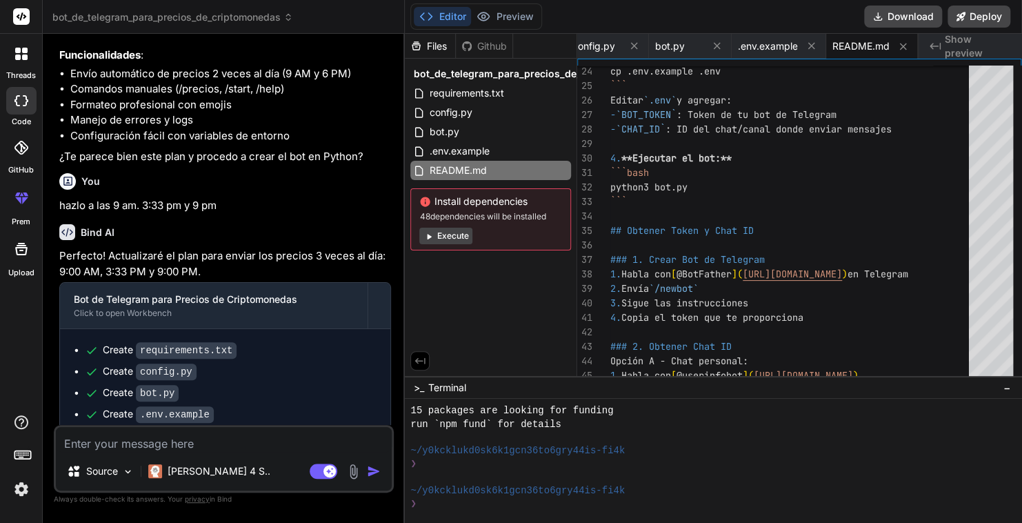
scroll to position [651, 0]
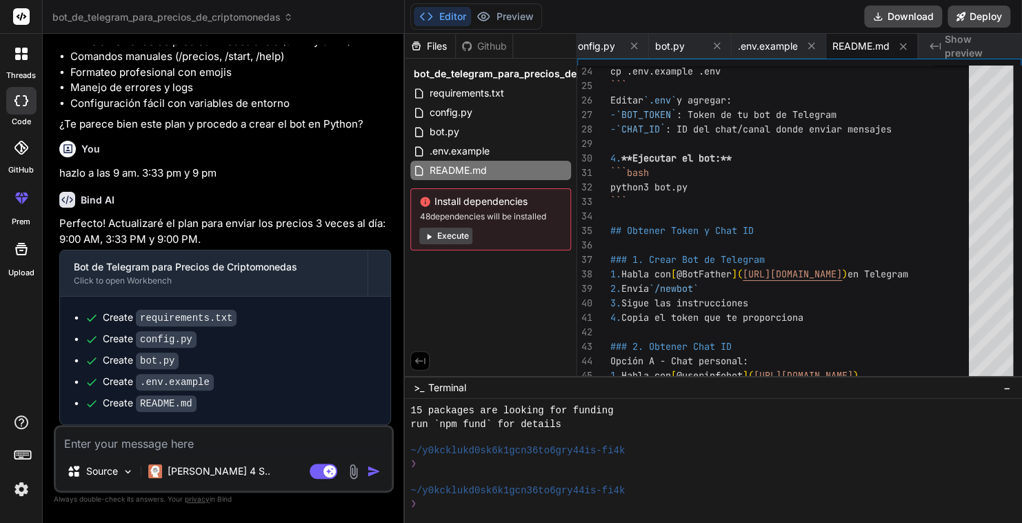
click at [964, 52] on span "Show preview" at bounding box center [978, 46] width 66 height 28
click at [961, 43] on span "Show preview" at bounding box center [978, 46] width 66 height 28
click at [448, 237] on button "Execute" at bounding box center [445, 236] width 53 height 17
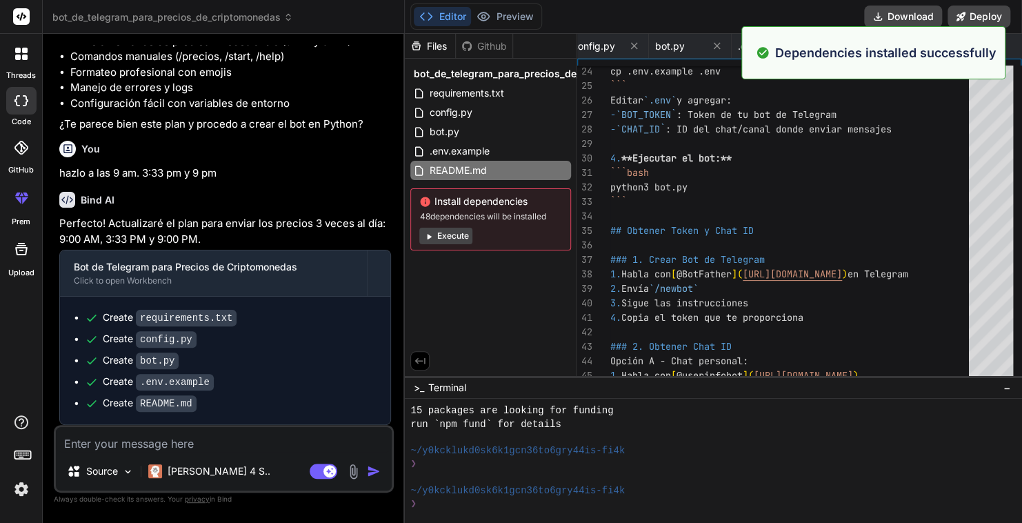
scroll to position [940, 0]
click at [453, 232] on button "Execute" at bounding box center [445, 236] width 53 height 17
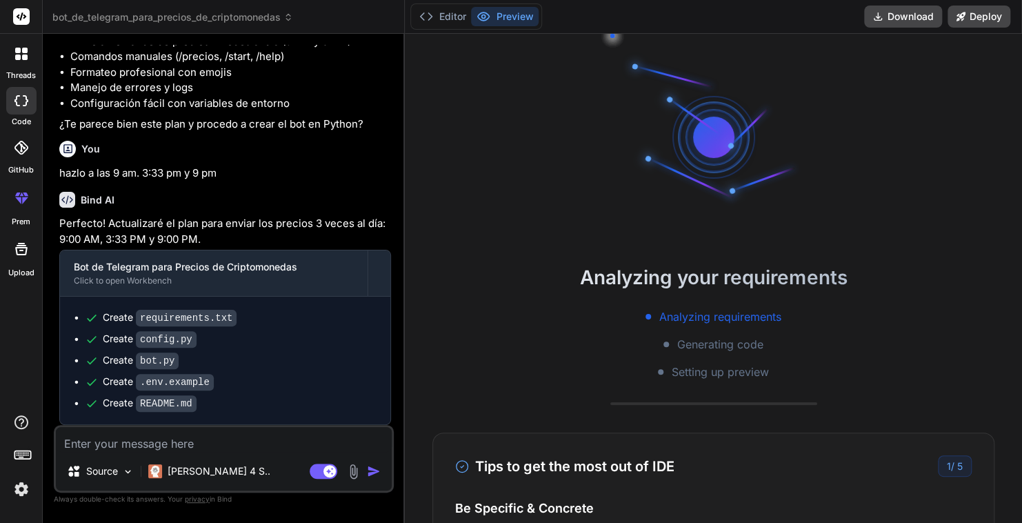
scroll to position [1139, 0]
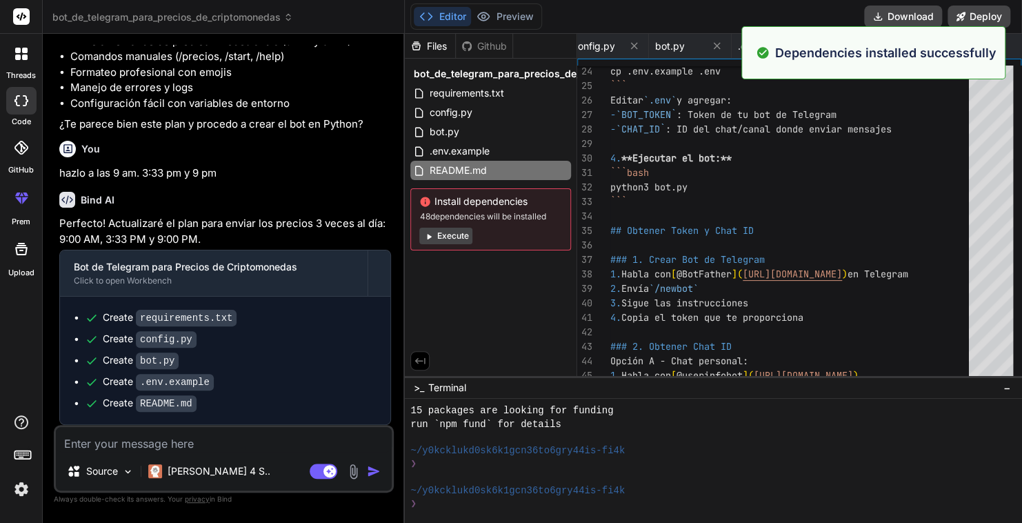
click at [459, 234] on button "Execute" at bounding box center [445, 236] width 53 height 17
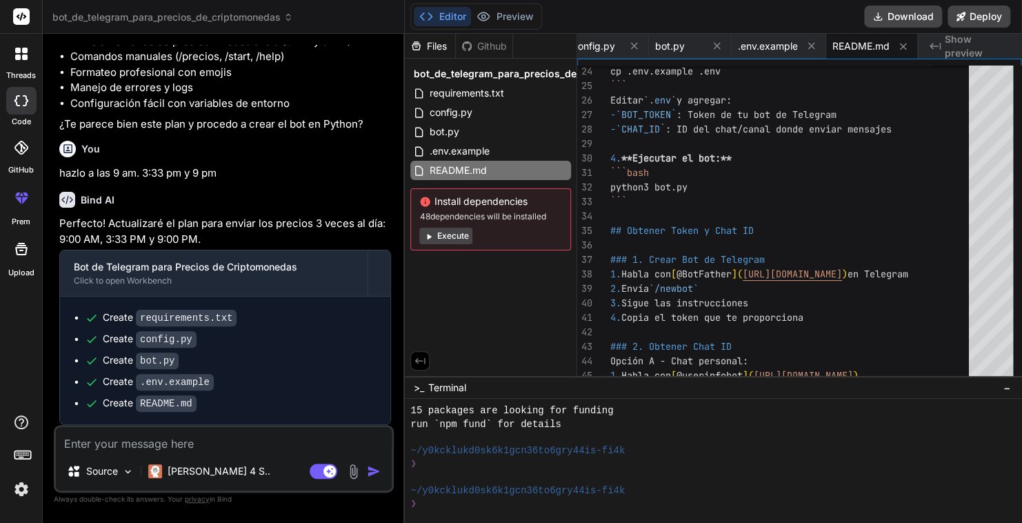
click at [446, 234] on button "Execute" at bounding box center [445, 236] width 53 height 17
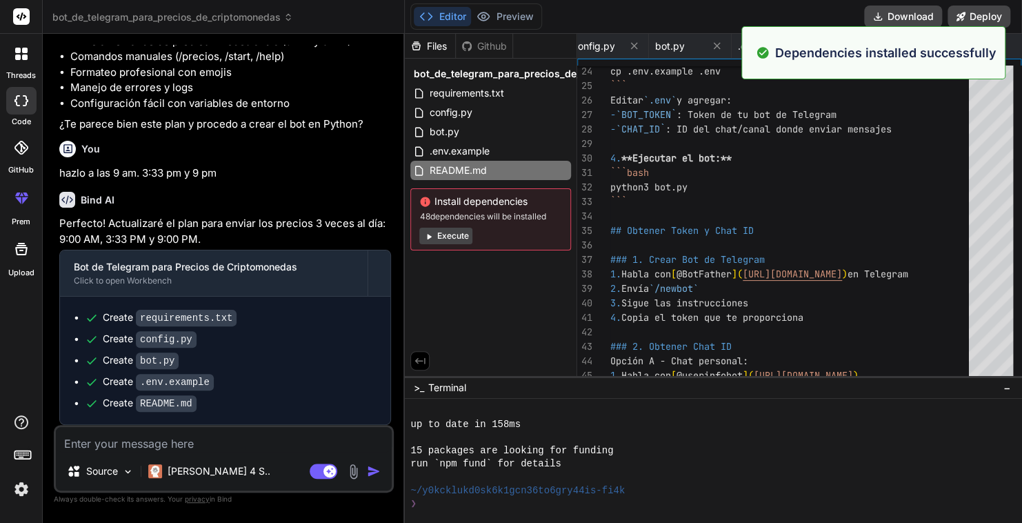
scroll to position [1536, 0]
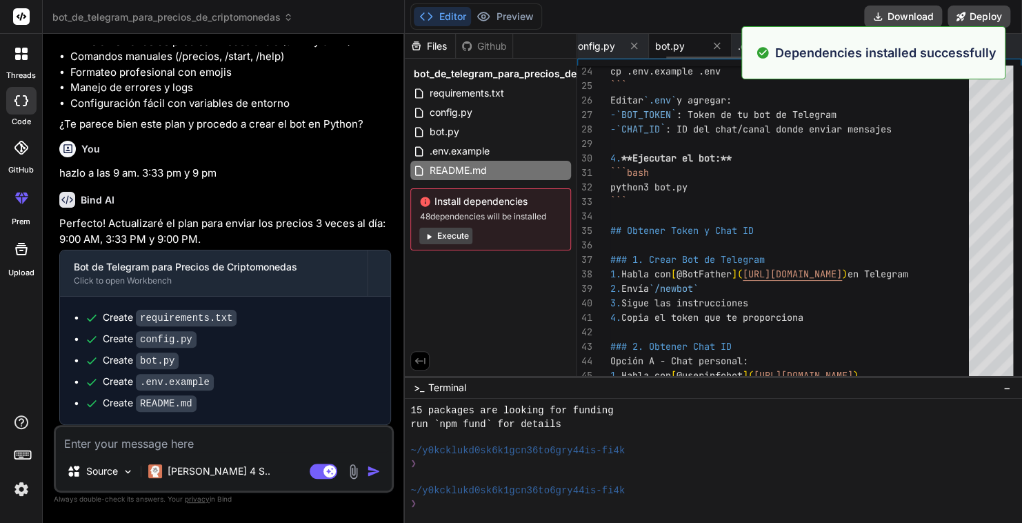
click at [682, 47] on span "bot.py" at bounding box center [670, 46] width 30 height 14
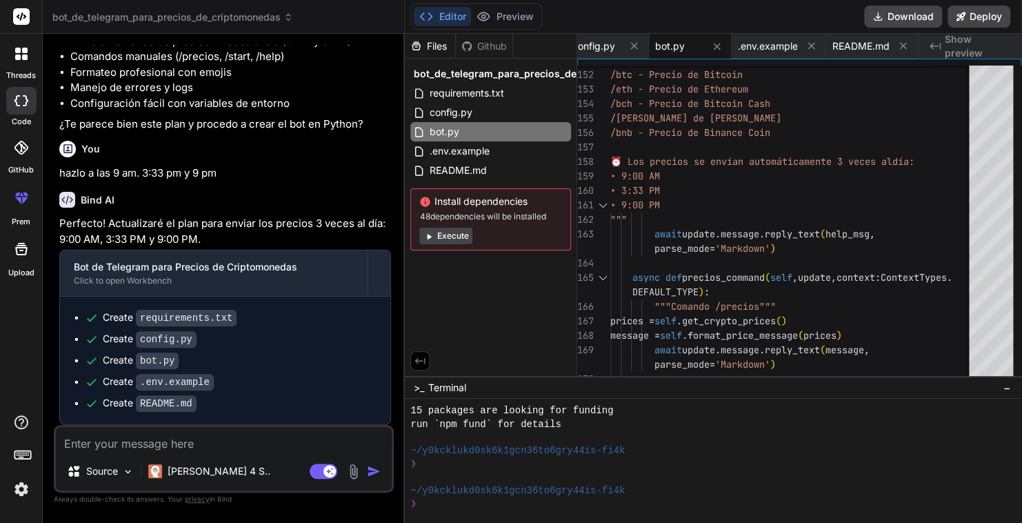
click at [163, 448] on textarea at bounding box center [224, 439] width 336 height 25
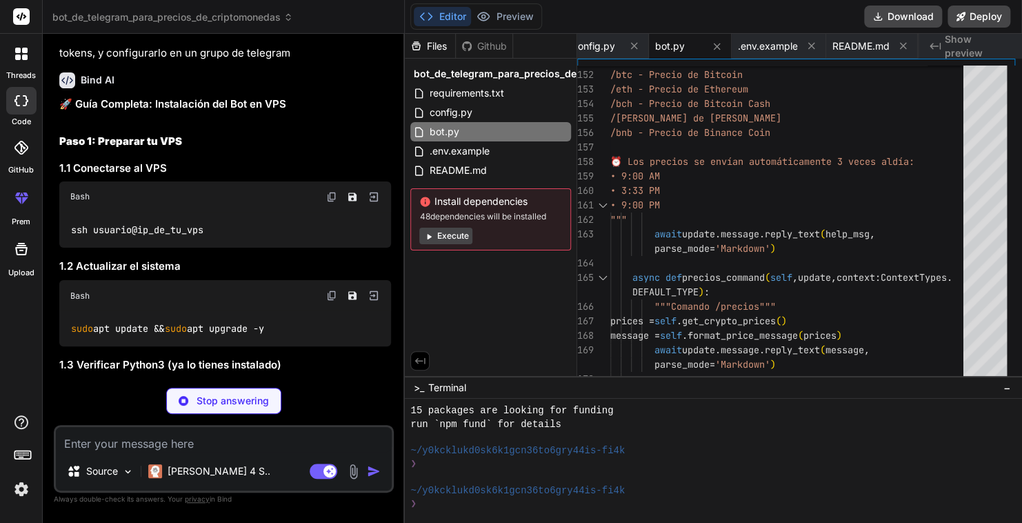
scroll to position [776, 0]
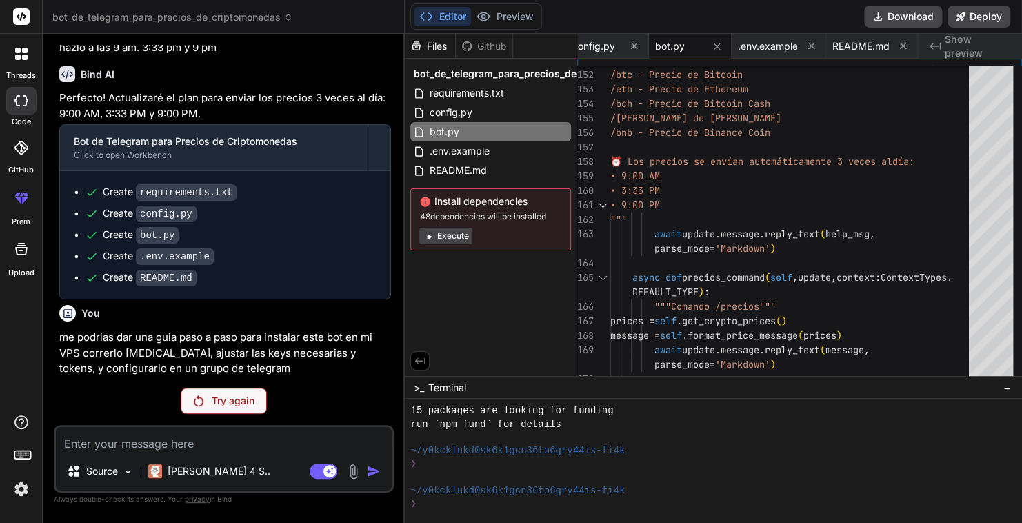
click at [227, 396] on p "Try again" at bounding box center [233, 401] width 43 height 14
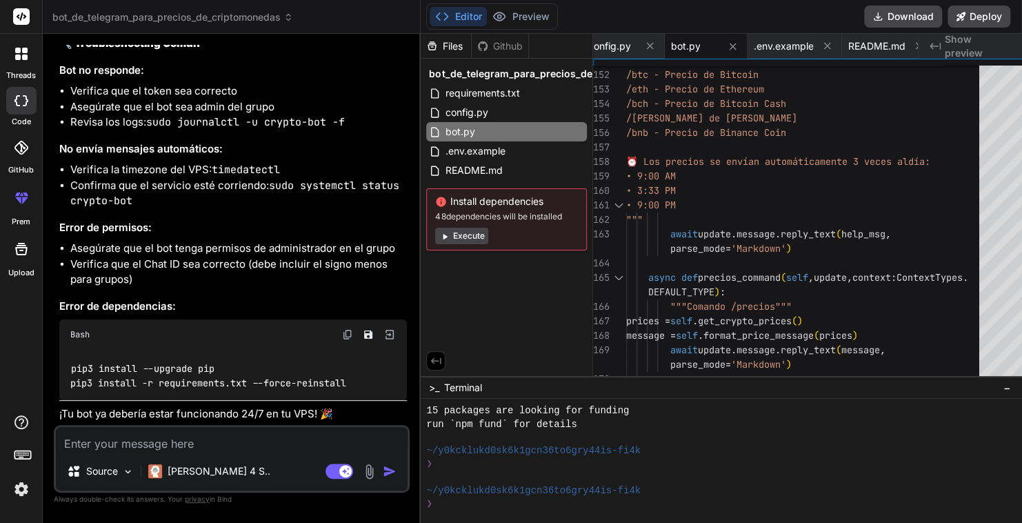
scroll to position [5226, 0]
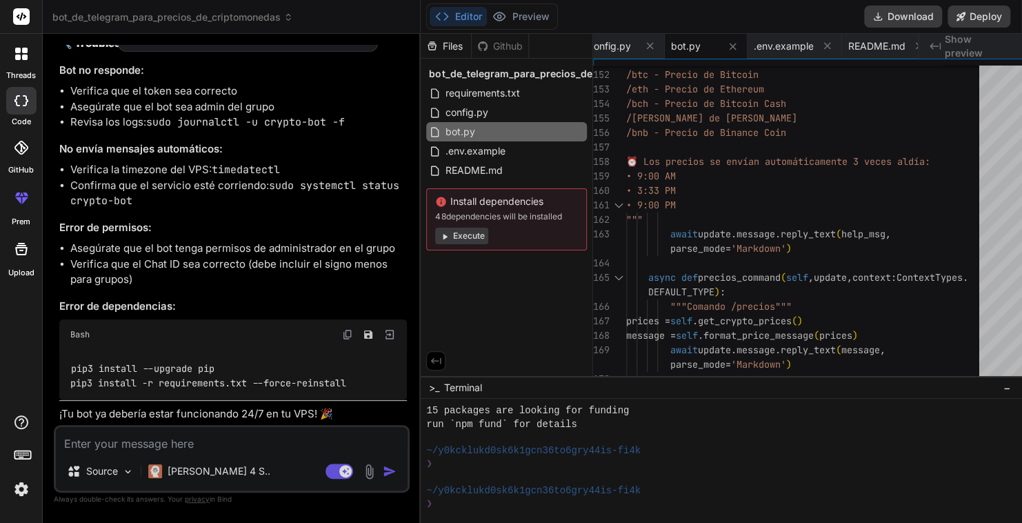
click at [211, 9] on span "bot_de_telegram_para_precios_de_criptomonedas" at bounding box center [256, 2] width 225 height 14
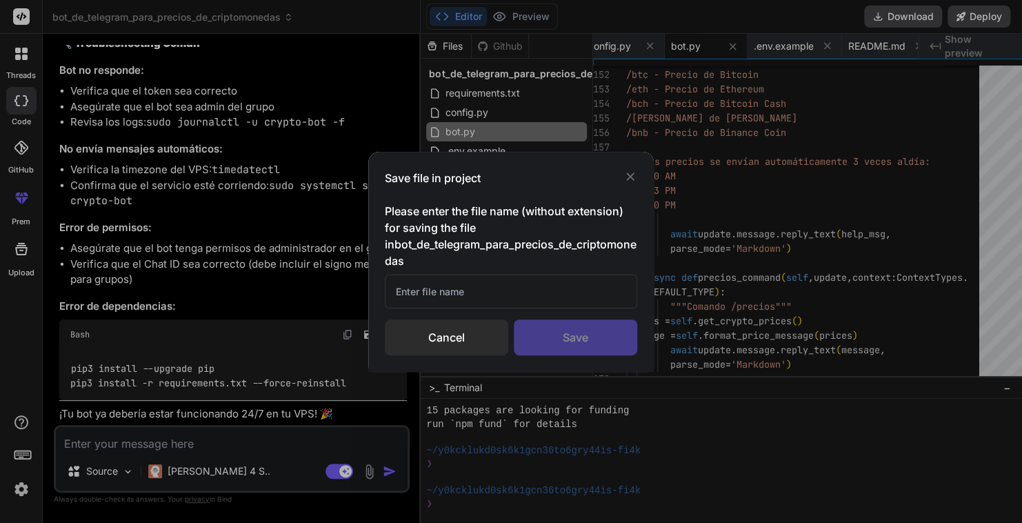
click at [450, 292] on input "text" at bounding box center [511, 292] width 253 height 34
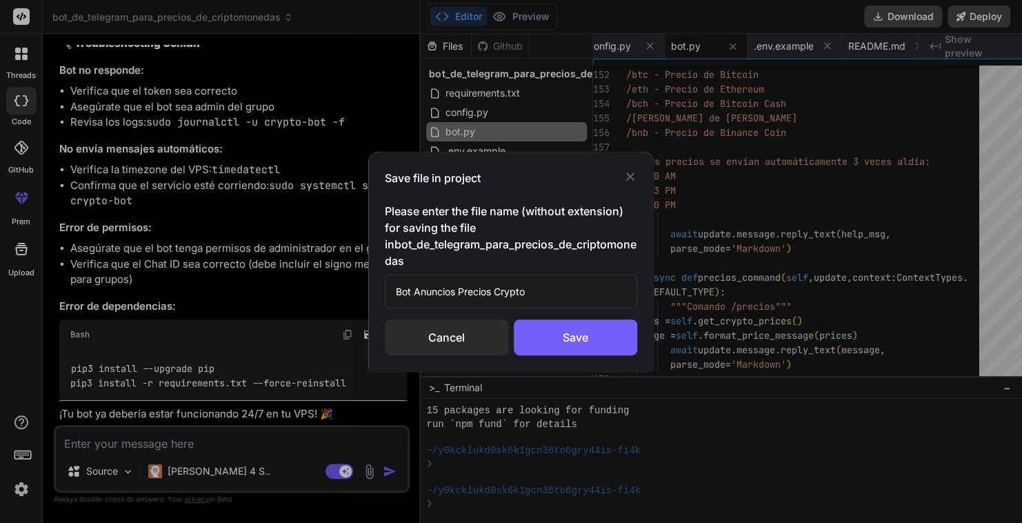
click at [568, 335] on div "Save" at bounding box center [575, 337] width 123 height 36
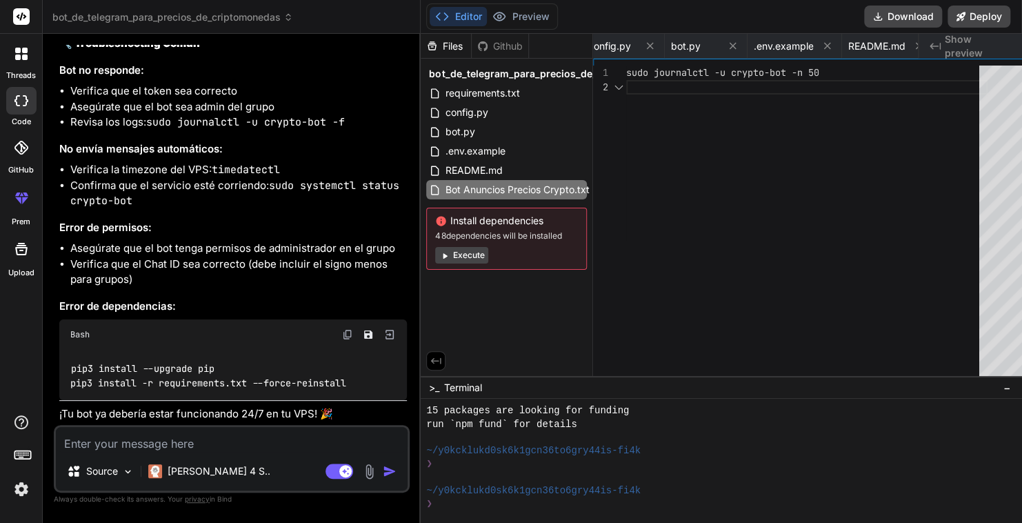
scroll to position [0, 264]
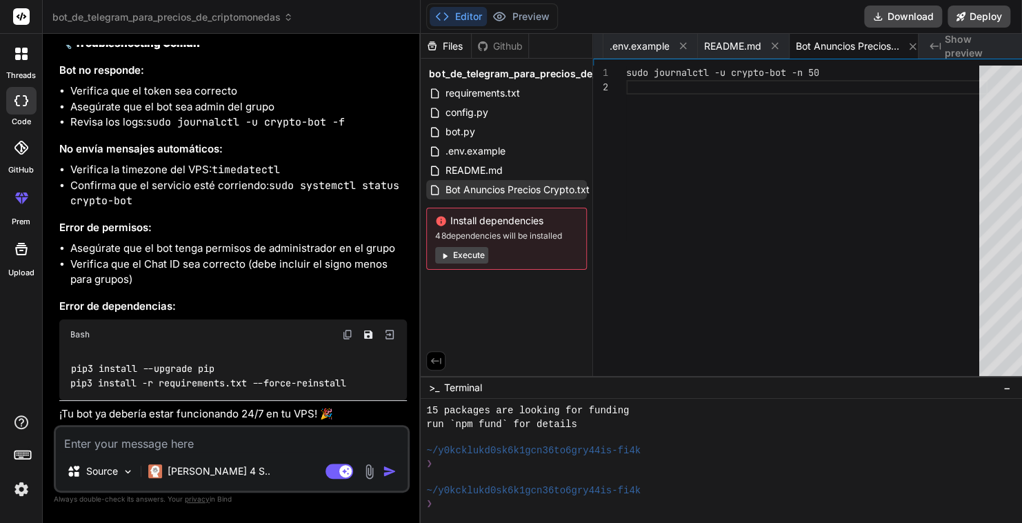
click at [551, 189] on span "Bot Anuncios Precios Crypto.txt" at bounding box center [517, 189] width 147 height 17
click at [568, 186] on span "Bot Anuncios Precios Crypto.txt" at bounding box center [517, 189] width 147 height 17
drag, startPoint x: 568, startPoint y: 186, endPoint x: 473, endPoint y: 192, distance: 96.0
click at [473, 192] on span "Bot Anuncios Precios Crypto.txt" at bounding box center [517, 189] width 147 height 17
click at [429, 189] on icon at bounding box center [435, 190] width 12 height 12
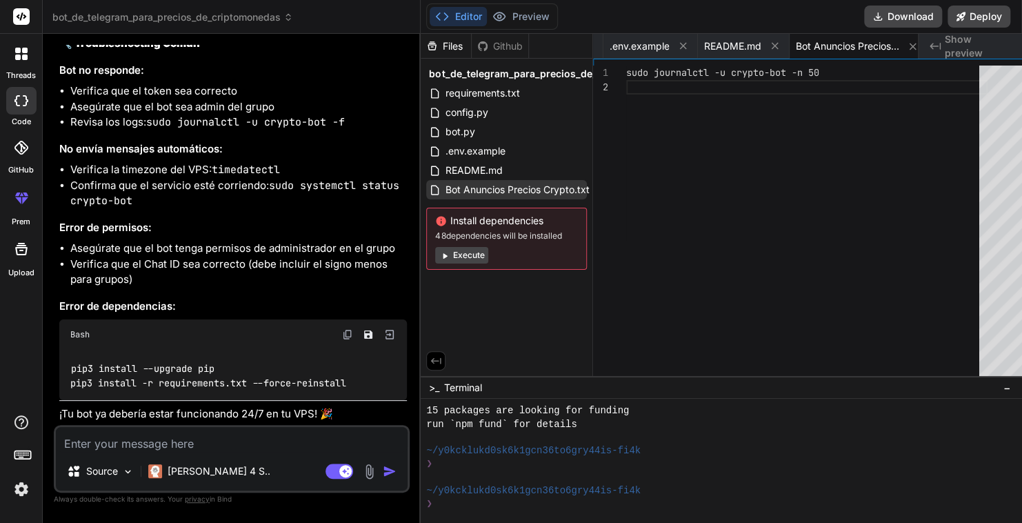
click at [429, 189] on icon at bounding box center [435, 190] width 12 height 12
click at [910, 43] on icon at bounding box center [913, 46] width 7 height 7
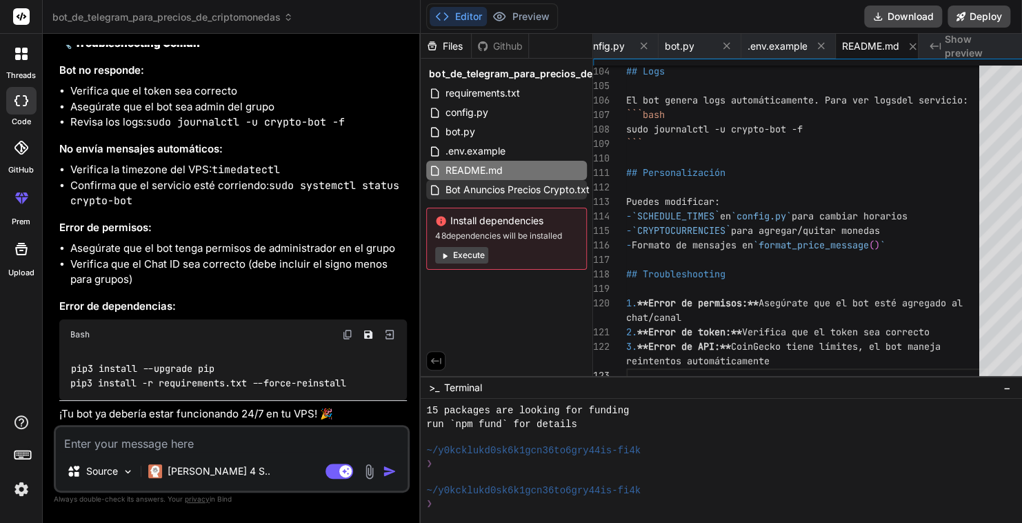
click at [495, 186] on span "Bot Anuncios Precios Crypto.txt" at bounding box center [517, 189] width 147 height 17
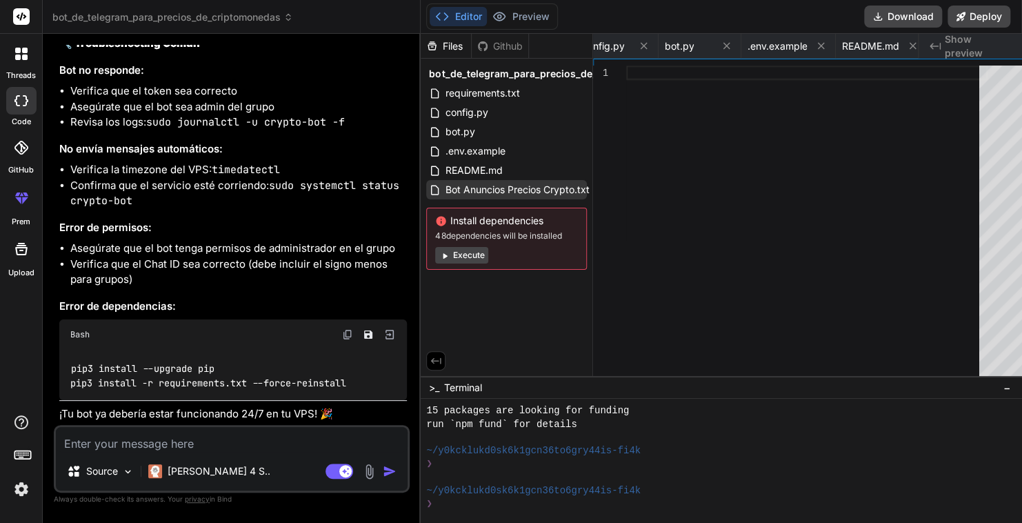
scroll to position [0, 264]
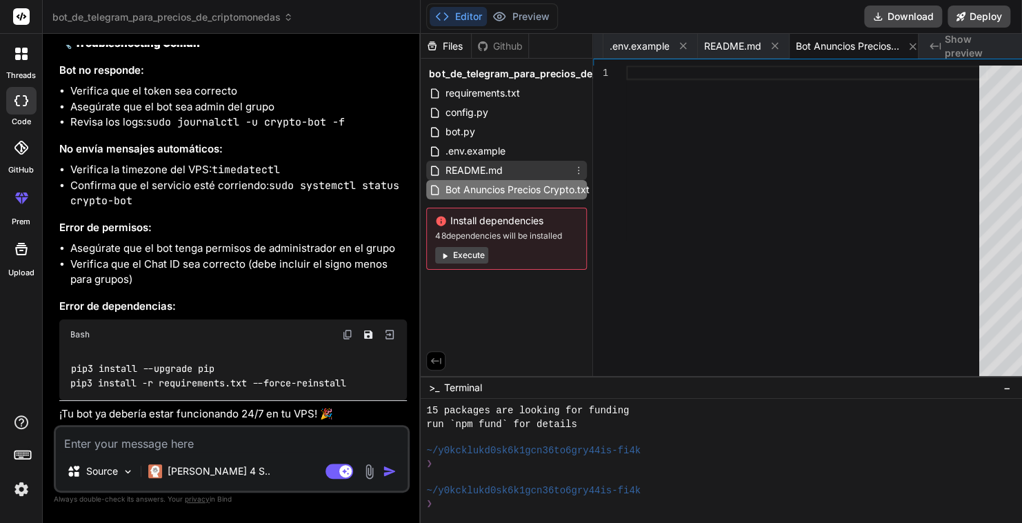
click at [482, 172] on span "README.md" at bounding box center [474, 170] width 60 height 17
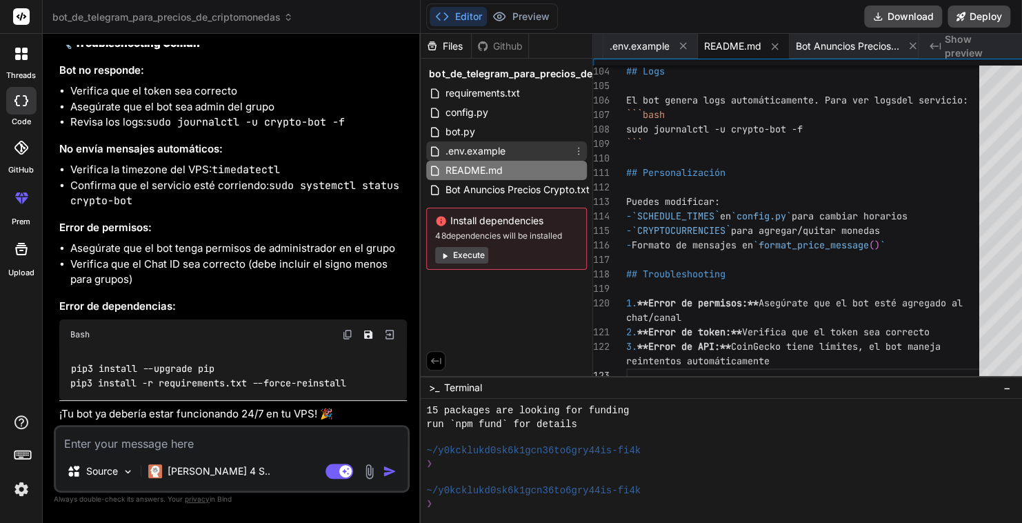
click at [476, 151] on span ".env.example" at bounding box center [475, 151] width 63 height 17
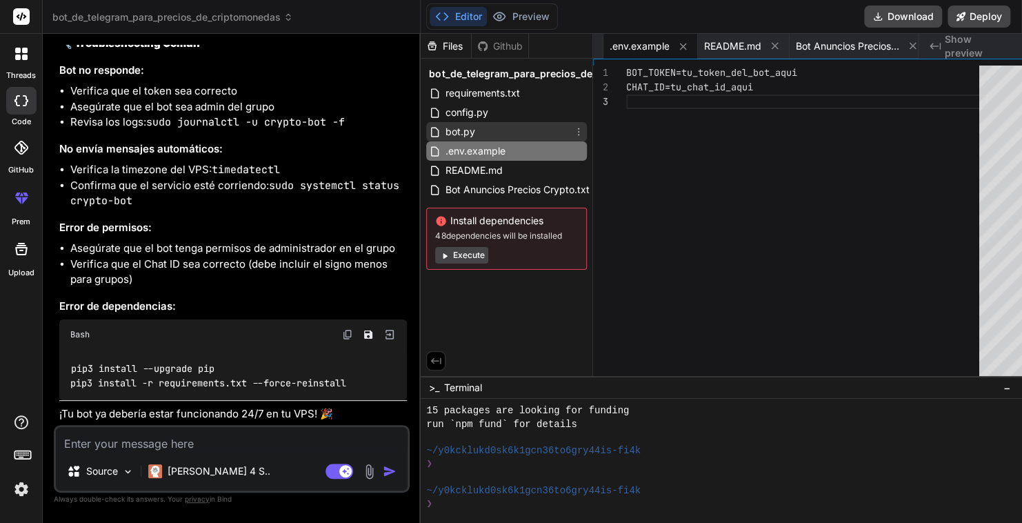
click at [468, 135] on div "bot.py" at bounding box center [506, 131] width 161 height 19
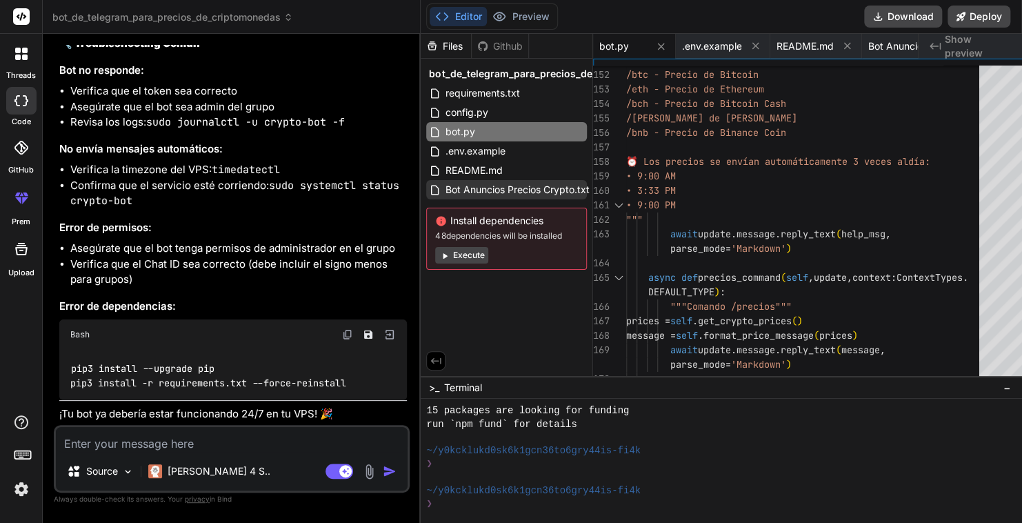
click at [470, 197] on span "Bot Anuncios Precios Crypto.txt" at bounding box center [517, 189] width 147 height 17
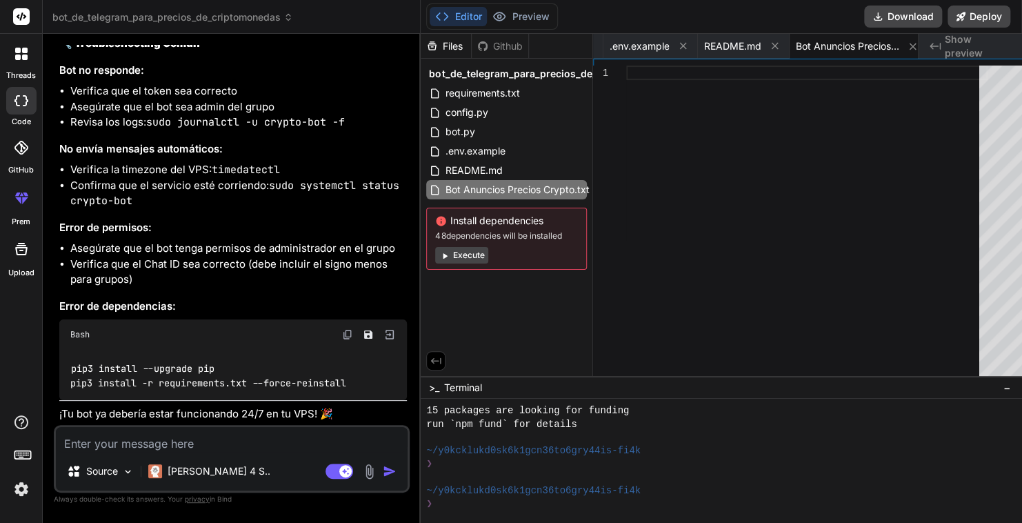
click at [183, 441] on textarea at bounding box center [232, 439] width 352 height 25
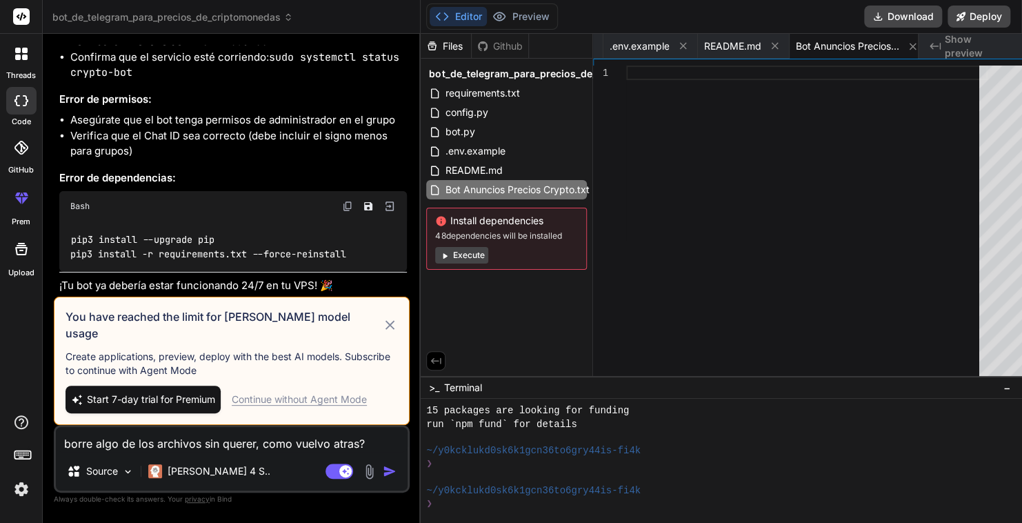
click at [314, 401] on div "Continue without Agent Mode" at bounding box center [299, 400] width 135 height 14
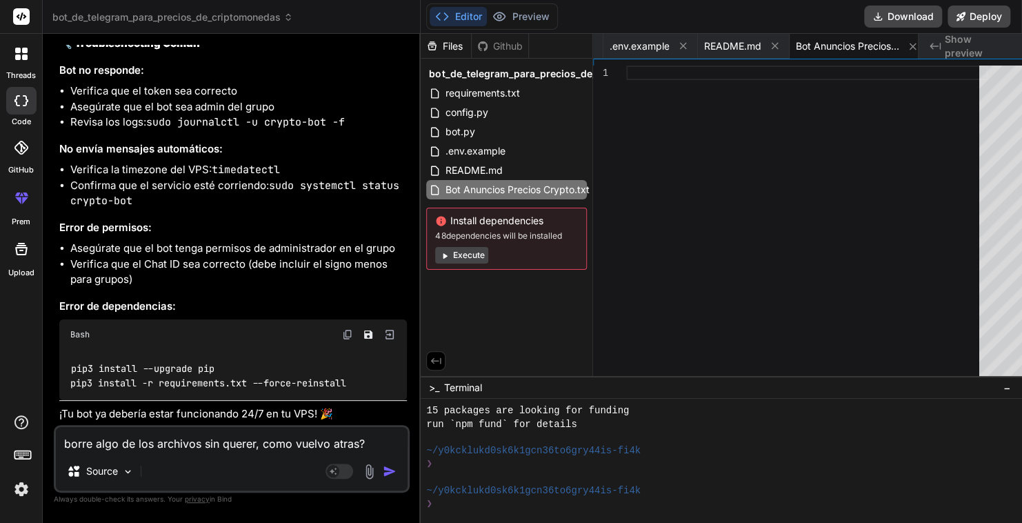
click at [383, 473] on img "button" at bounding box center [390, 471] width 14 height 14
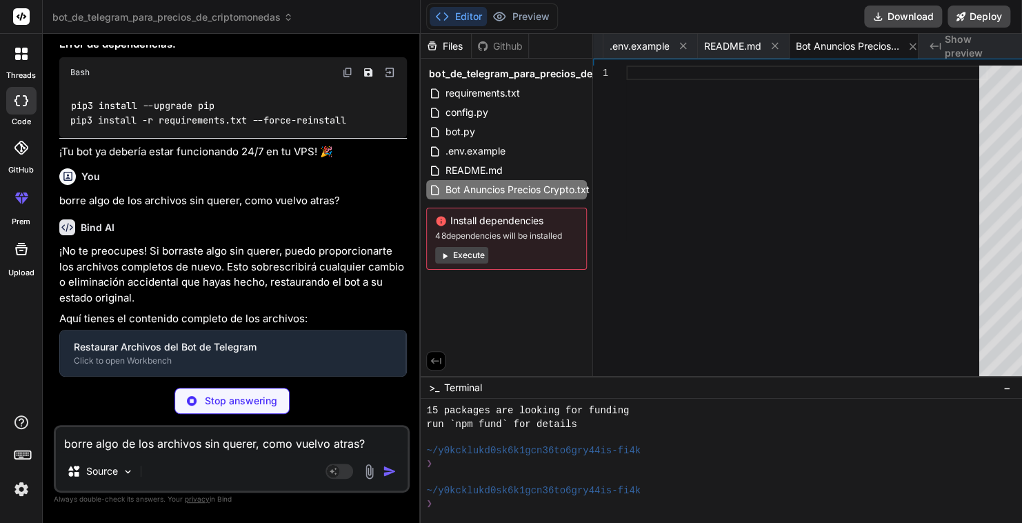
scroll to position [0, 0]
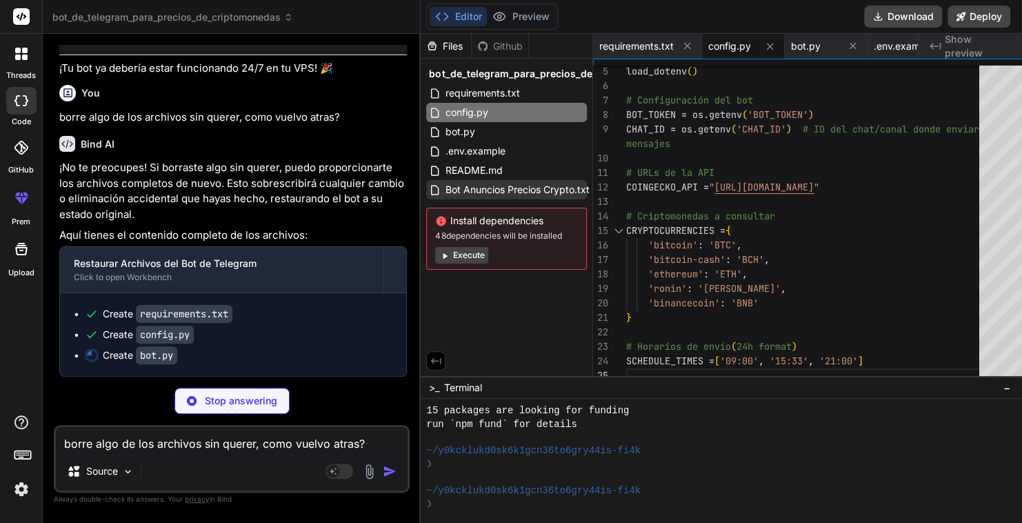
click at [488, 190] on span "Bot Anuncios Precios Crypto.txt" at bounding box center [517, 189] width 147 height 17
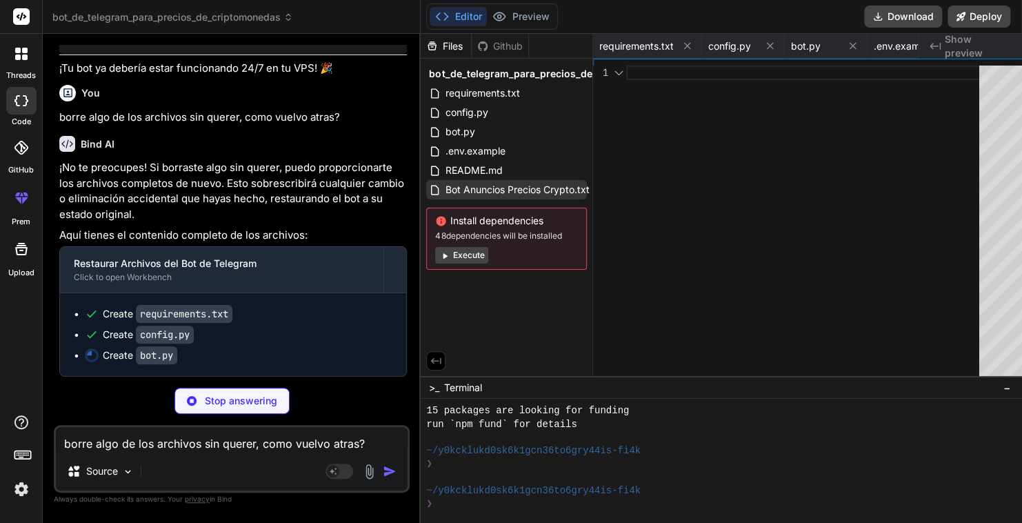
scroll to position [0, 264]
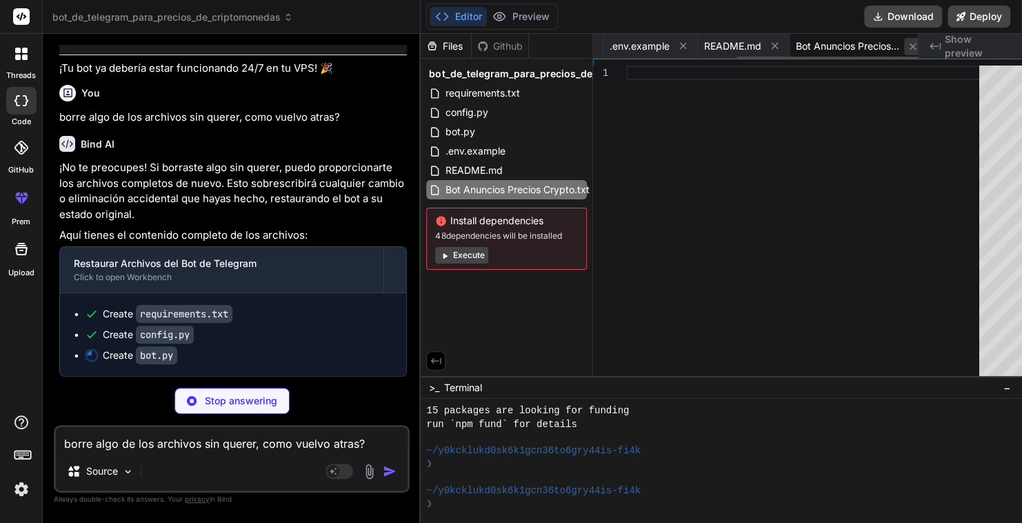
click at [910, 46] on icon at bounding box center [913, 46] width 7 height 7
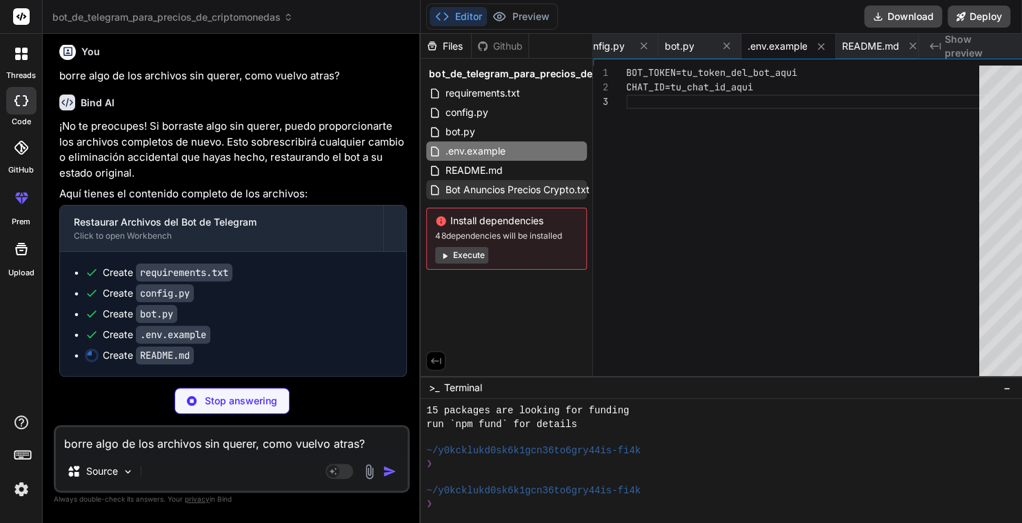
click at [473, 190] on span "Bot Anuncios Precios Crypto.txt" at bounding box center [517, 189] width 147 height 17
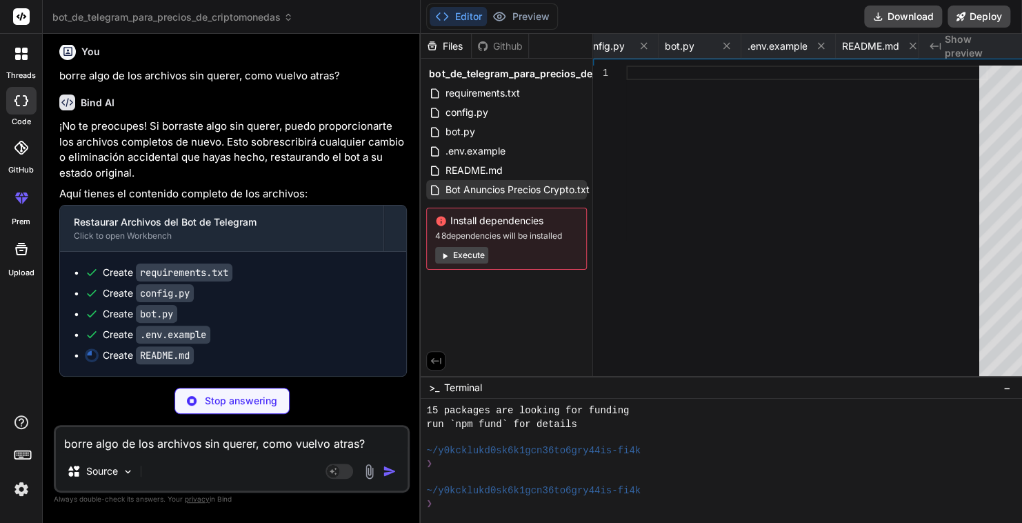
scroll to position [0, 264]
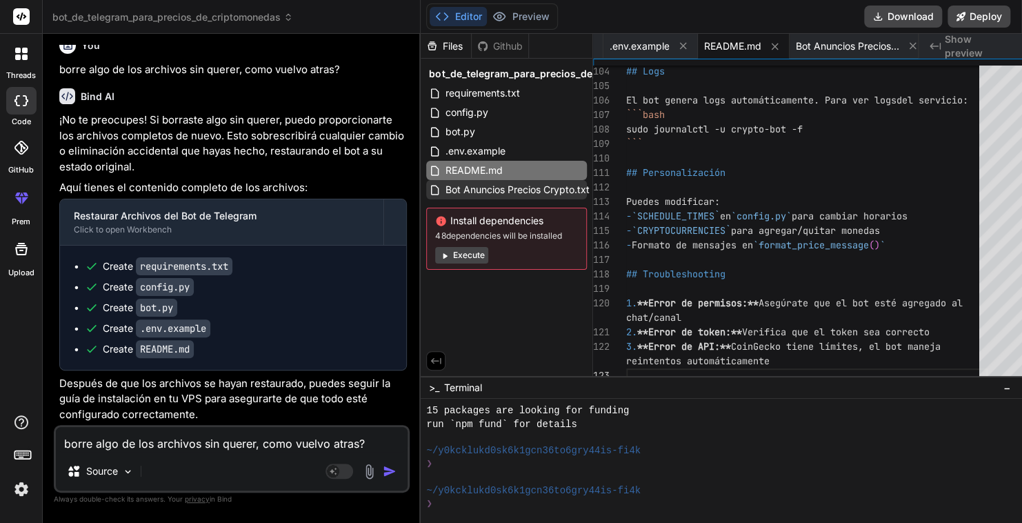
click at [471, 193] on span "Bot Anuncios Precios Crypto.txt" at bounding box center [517, 189] width 147 height 17
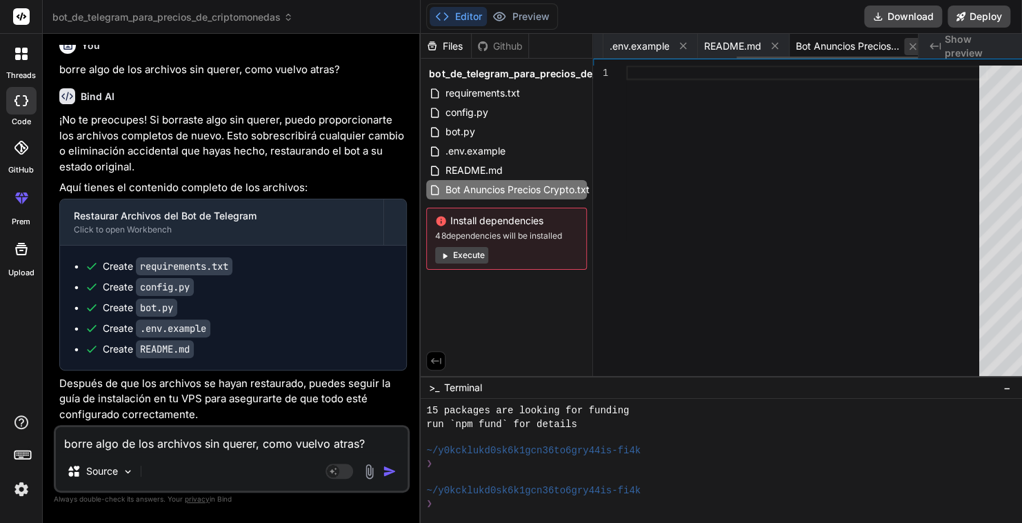
click at [907, 50] on icon at bounding box center [913, 47] width 12 height 12
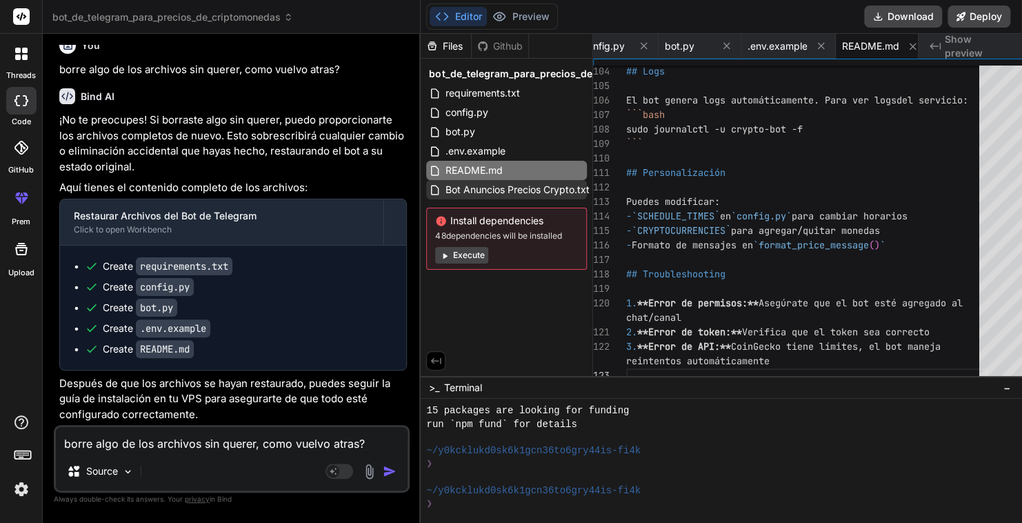
click at [544, 190] on span "Bot Anuncios Precios Crypto.txt" at bounding box center [517, 189] width 147 height 17
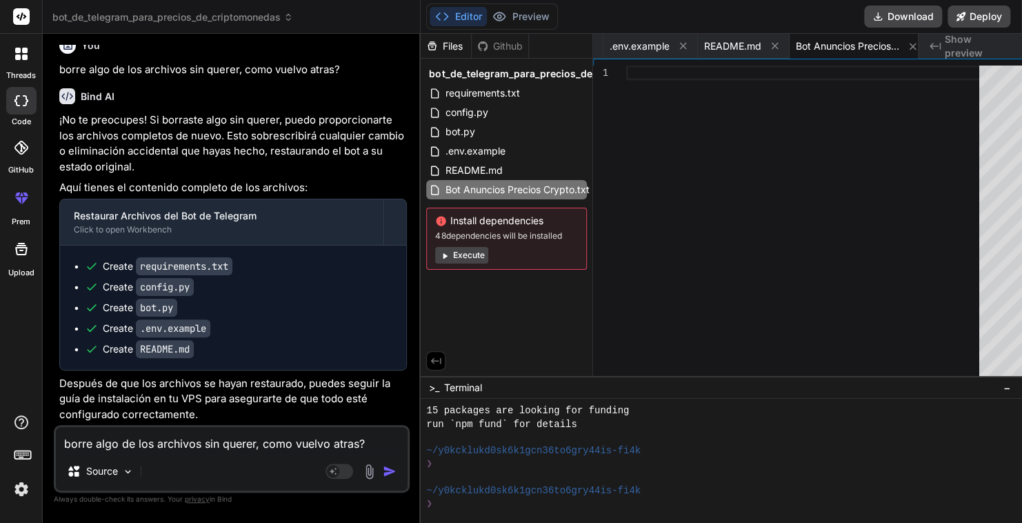
scroll to position [5687, 0]
click at [155, 443] on textarea "borre algo de los archivos sin querer, como vuelvo atras?" at bounding box center [232, 439] width 352 height 25
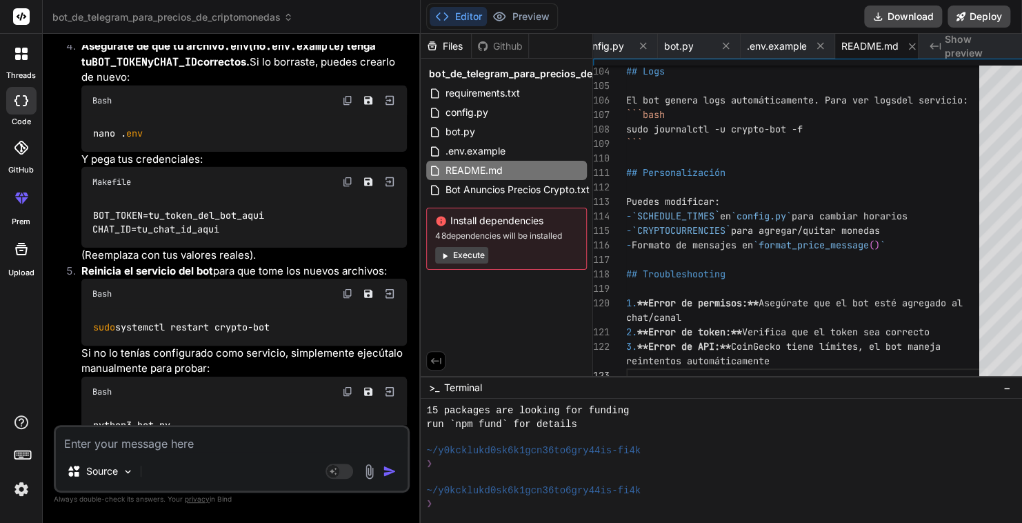
scroll to position [6597, 0]
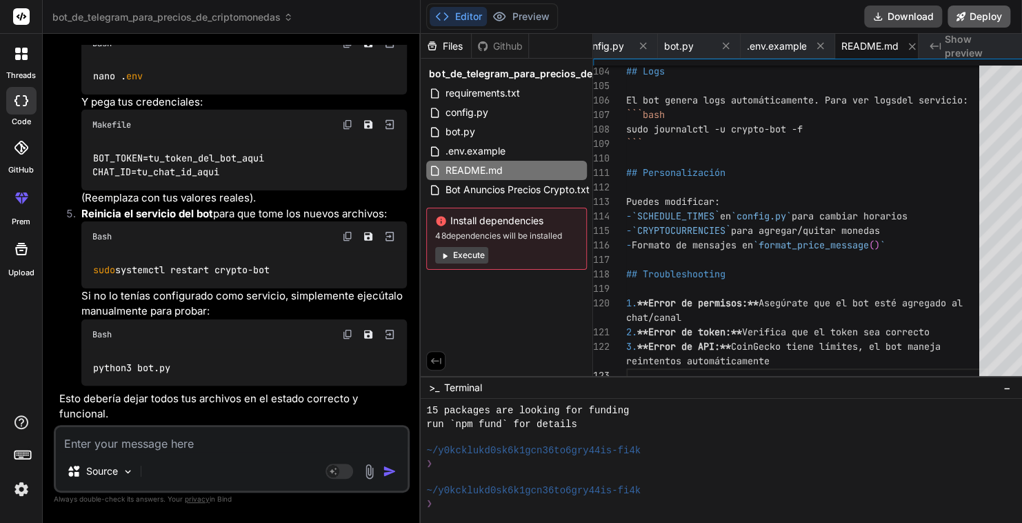
click at [978, 18] on button "Deploy" at bounding box center [979, 17] width 63 height 22
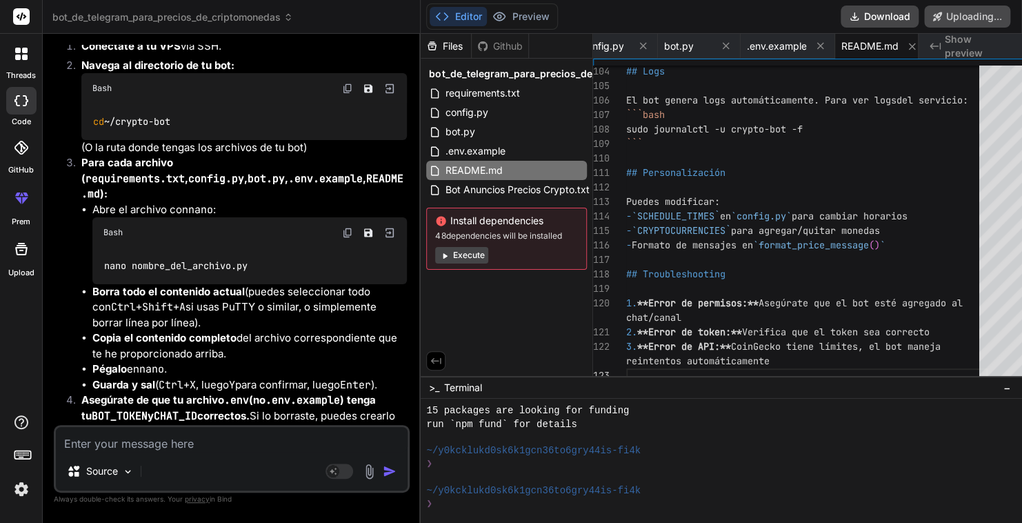
scroll to position [6134, 0]
click at [831, 15] on button "Download" at bounding box center [832, 17] width 78 height 22
click at [591, 15] on div "Editor Preview Disabled until preview for your project is generated Download Re…" at bounding box center [722, 17] width 602 height 34
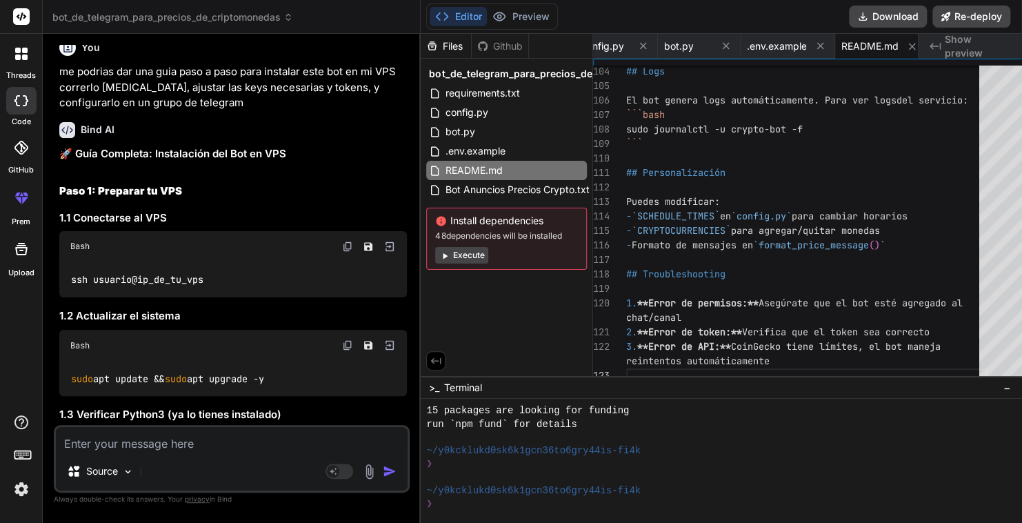
scroll to position [1092, 0]
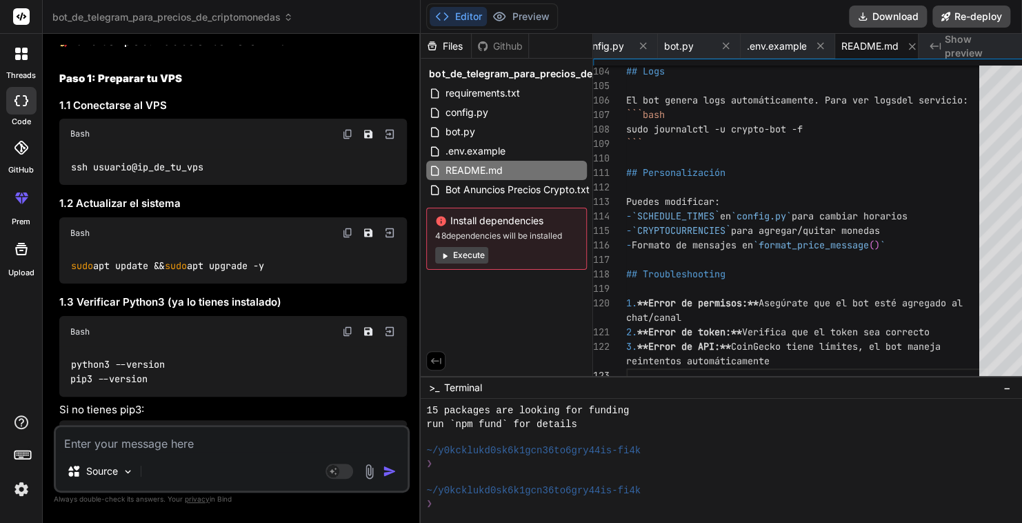
click at [342, 238] on img at bounding box center [347, 232] width 11 height 11
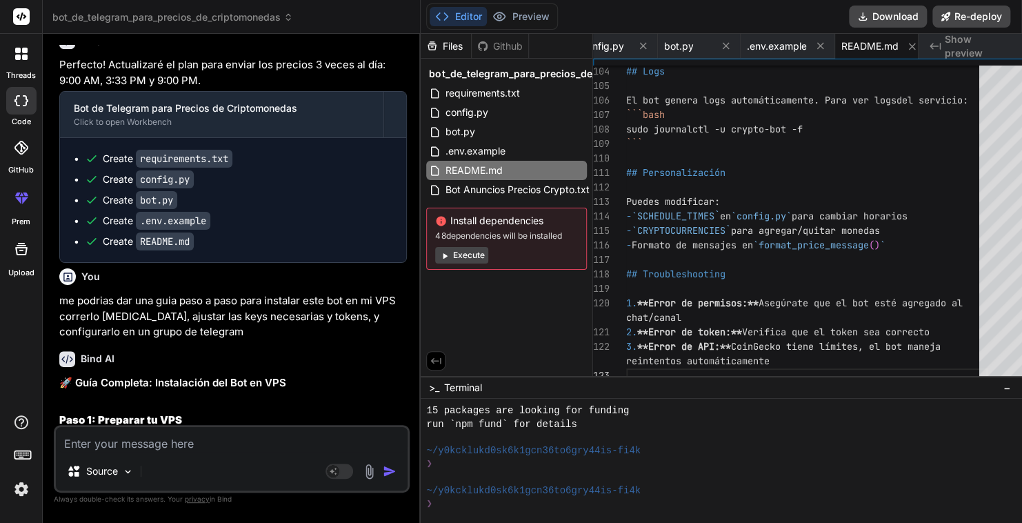
scroll to position [862, 0]
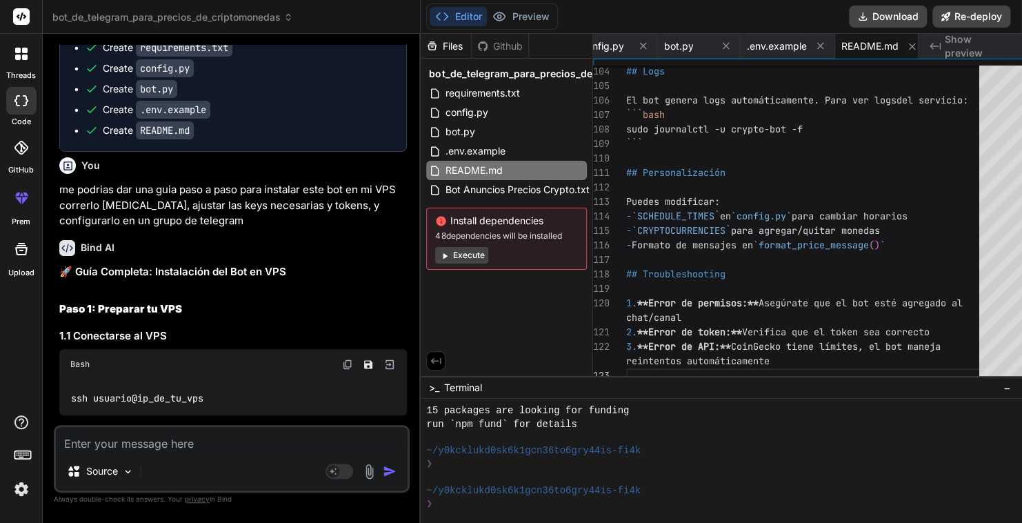
click at [442, 48] on div "Files" at bounding box center [446, 46] width 50 height 14
click at [588, 48] on span "config.py" at bounding box center [602, 46] width 43 height 14
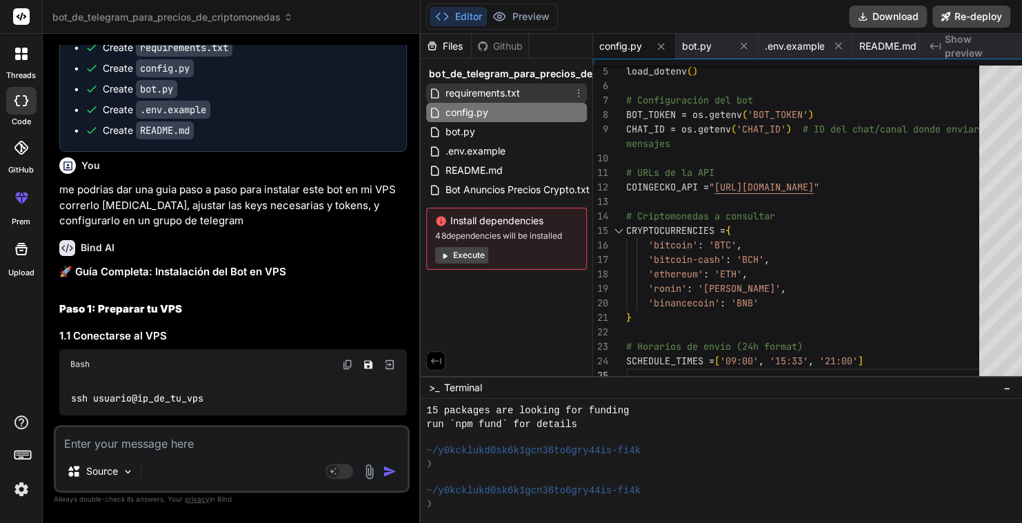
click at [479, 93] on span "requirements.txt" at bounding box center [482, 93] width 77 height 17
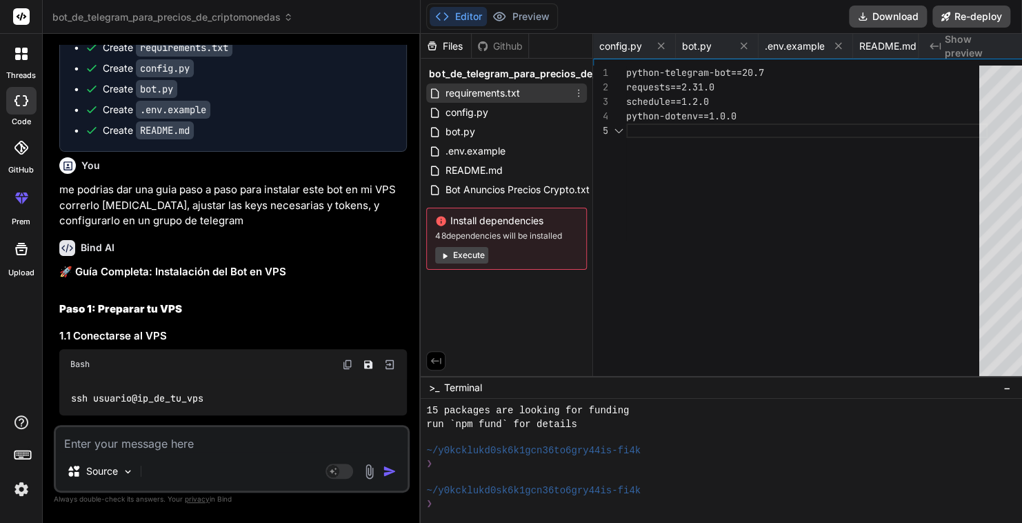
scroll to position [0, 0]
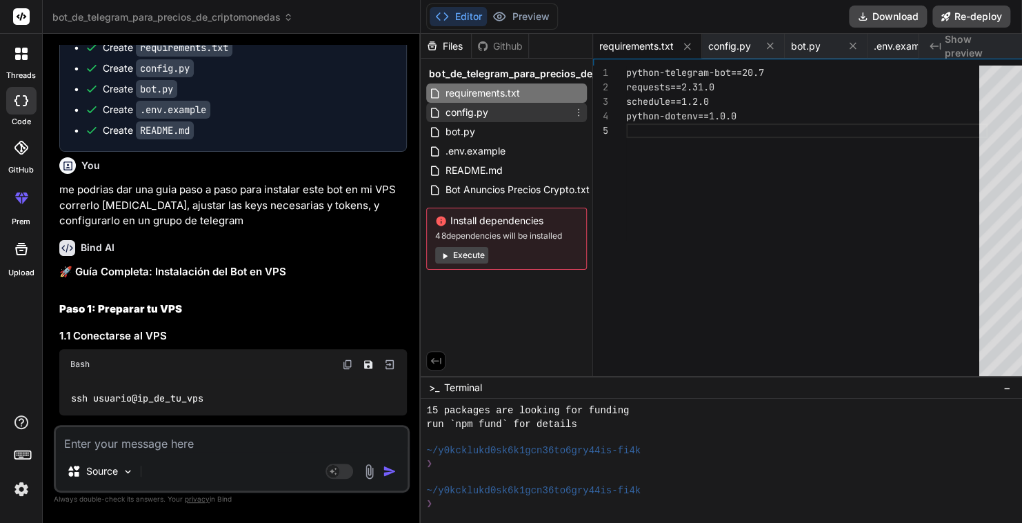
click at [459, 115] on span "config.py" at bounding box center [467, 112] width 46 height 17
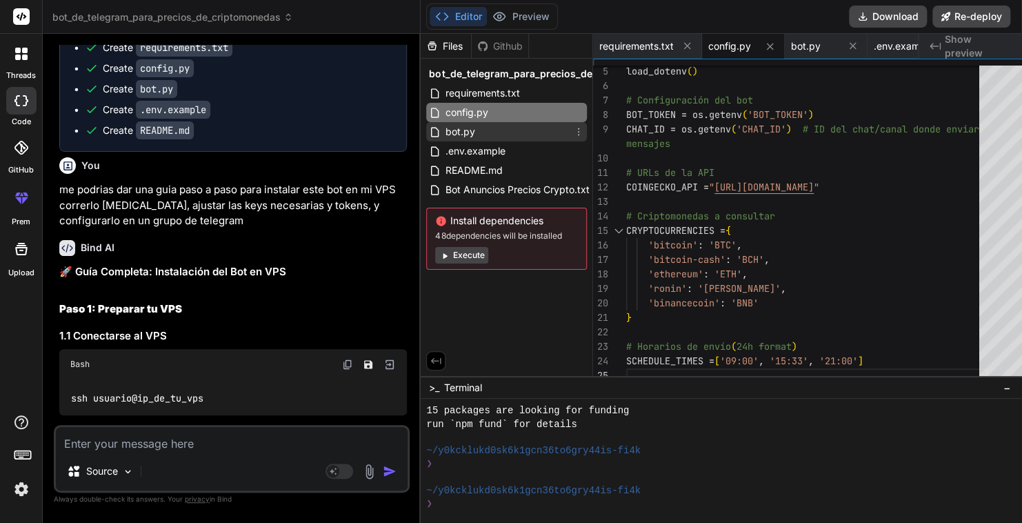
click at [455, 131] on span "bot.py" at bounding box center [460, 131] width 32 height 17
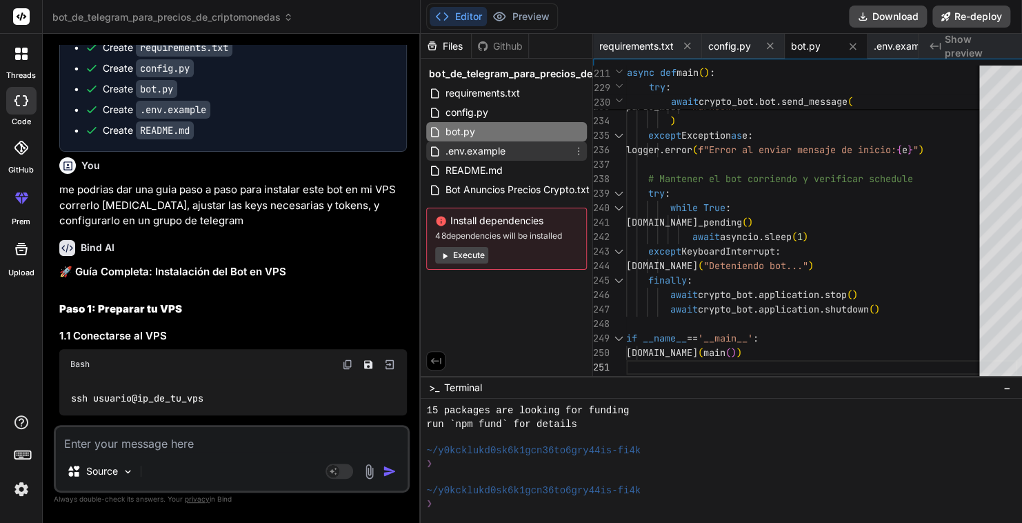
click at [456, 152] on span ".env.example" at bounding box center [475, 151] width 63 height 17
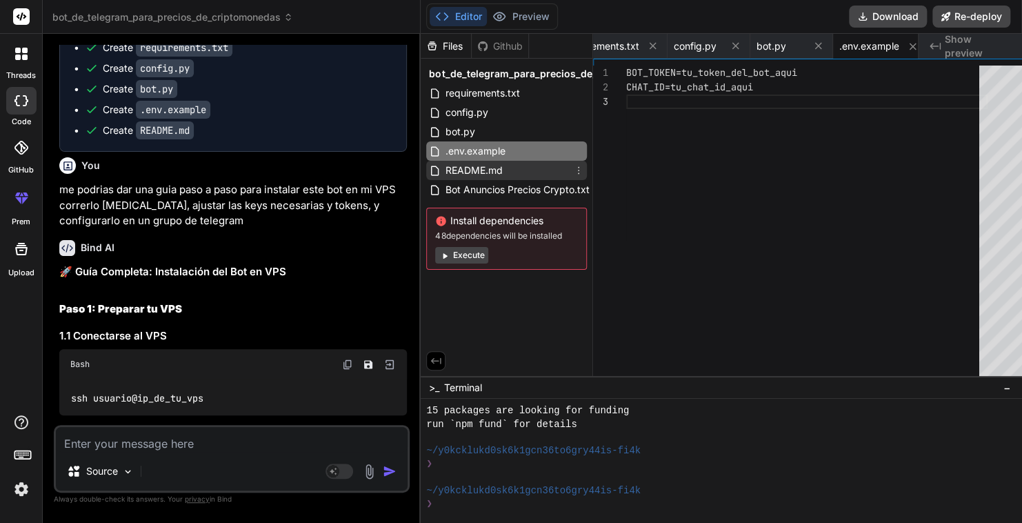
click at [464, 174] on span "README.md" at bounding box center [474, 170] width 60 height 17
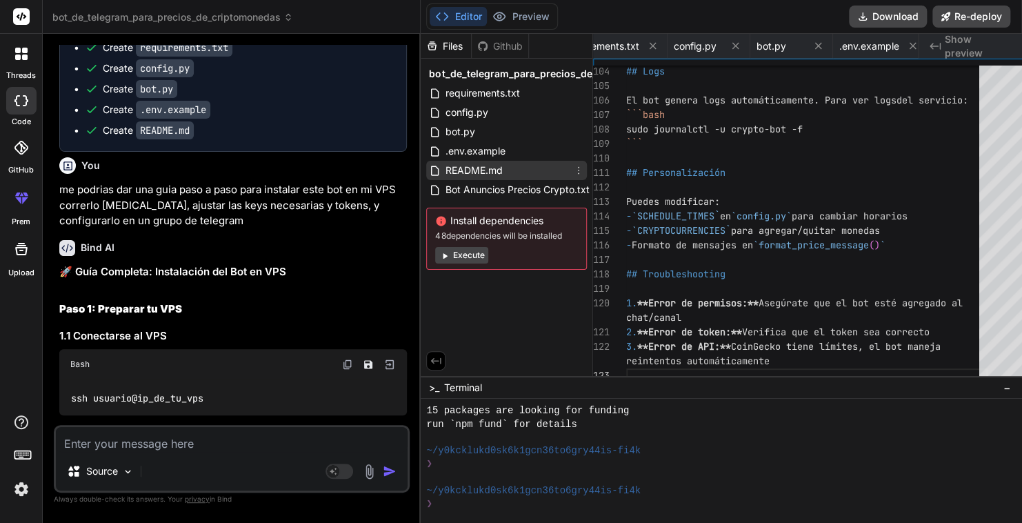
scroll to position [0, 127]
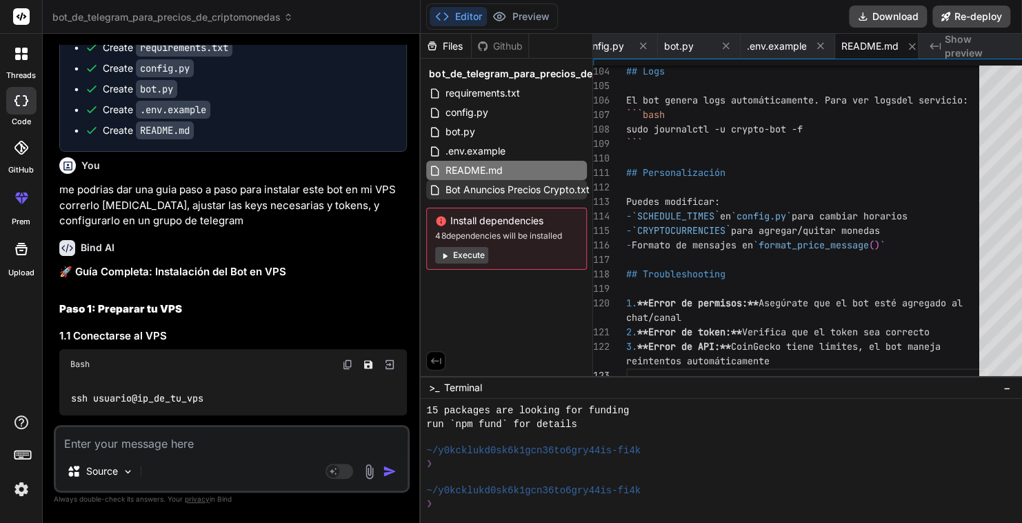
click at [525, 191] on span "Bot Anuncios Precios Crypto.txt" at bounding box center [517, 189] width 147 height 17
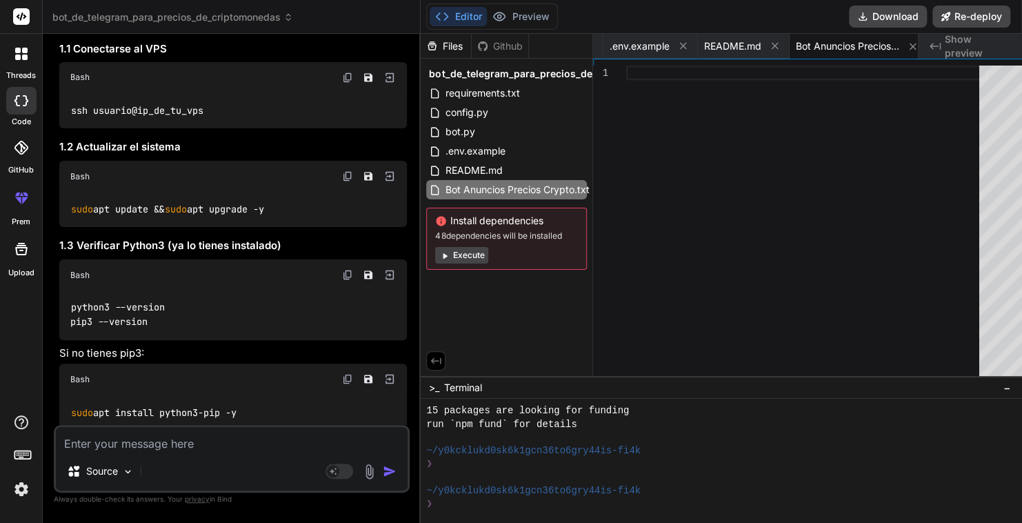
scroll to position [1149, 0]
click at [342, 279] on img at bounding box center [347, 273] width 11 height 11
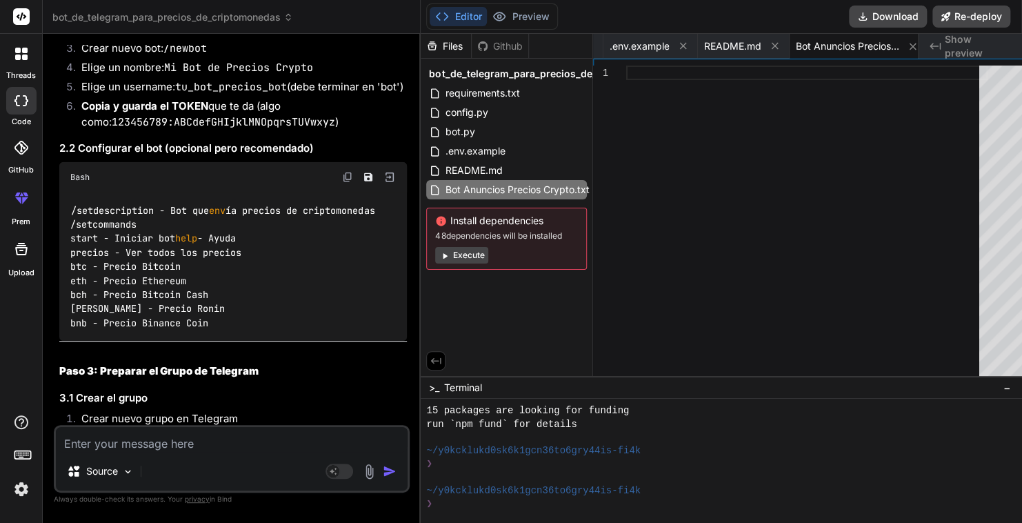
scroll to position [1667, 0]
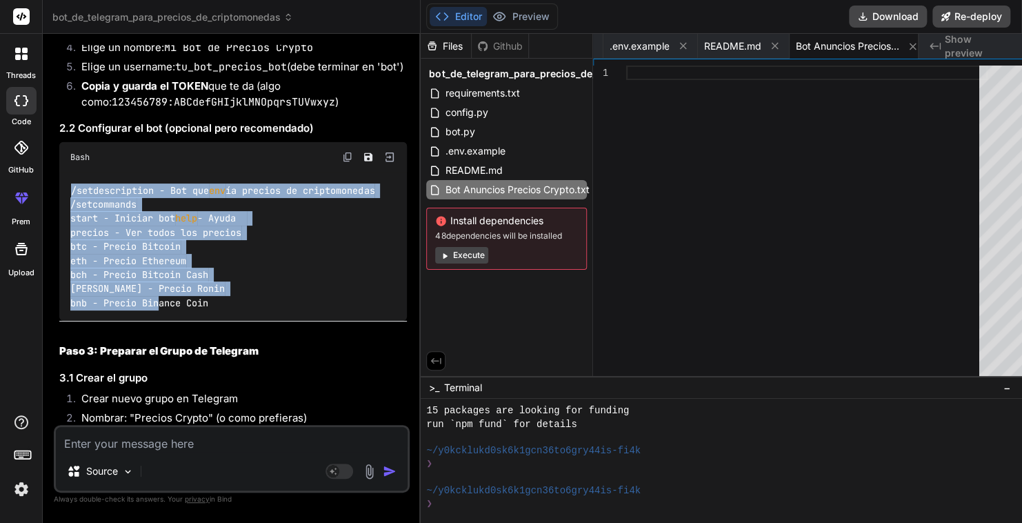
drag, startPoint x: 218, startPoint y: 391, endPoint x: 72, endPoint y: 259, distance: 196.3
click at [72, 259] on div "/setdescription - Bot que env ía precios de criptomonedas /setcommands start - …" at bounding box center [233, 246] width 348 height 149
click at [342, 163] on img at bounding box center [347, 157] width 11 height 11
click at [174, 270] on div "/setdescription - Bot que env ía precios de criptomonedas /setcommands start - …" at bounding box center [233, 246] width 348 height 149
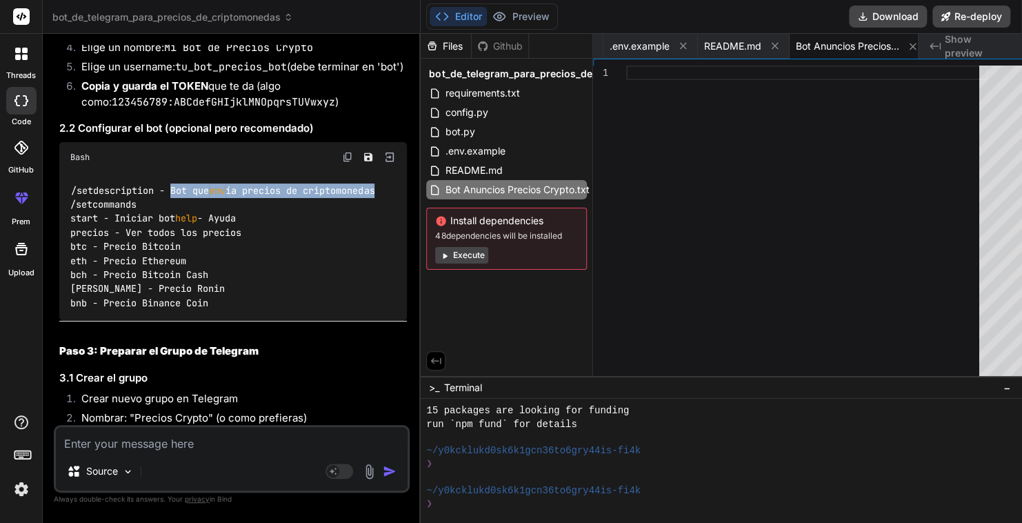
drag, startPoint x: 174, startPoint y: 261, endPoint x: 388, endPoint y: 263, distance: 213.9
click at [388, 263] on div "/setdescription - Bot que env ía precios de criptomonedas /setcommands start - …" at bounding box center [233, 246] width 348 height 149
copy code "Bot que env ía precios de criptomonedas"
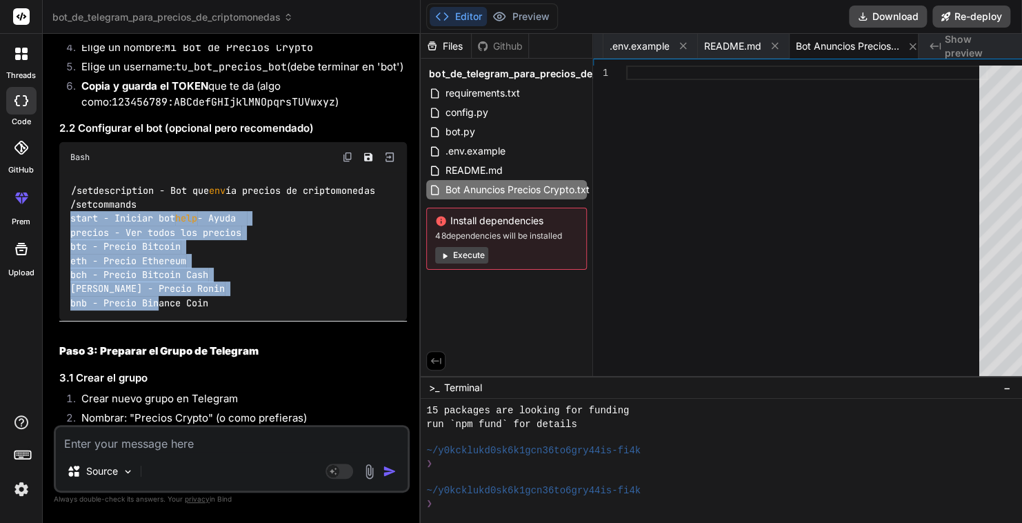
drag, startPoint x: 70, startPoint y: 291, endPoint x: 213, endPoint y: 396, distance: 177.7
click at [213, 321] on div "/setdescription - Bot que env ía precios de criptomonedas /setcommands start - …" at bounding box center [233, 246] width 348 height 149
copy code "start - Iniciar bot help - Ayuda precios - Ver todos los precios btc - Precio B…"
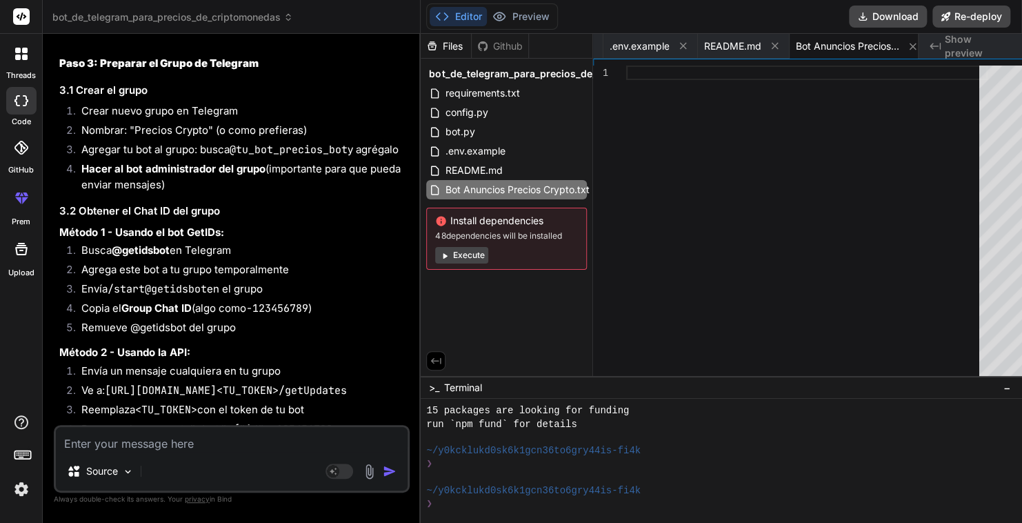
scroll to position [2012, 0]
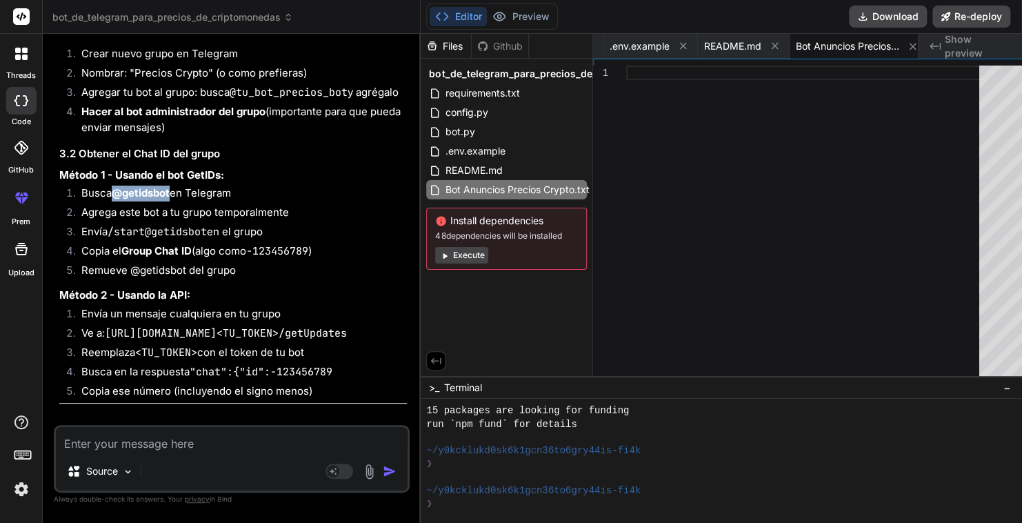
drag, startPoint x: 174, startPoint y: 292, endPoint x: 117, endPoint y: 297, distance: 57.4
click at [117, 205] on li "Busca @getidsbot en Telegram" at bounding box center [238, 195] width 337 height 19
copy strong "@getidsbot"
drag, startPoint x: 210, startPoint y: 330, endPoint x: 111, endPoint y: 333, distance: 98.7
click at [111, 244] on li "Envía /start@getidsbot en el grupo" at bounding box center [238, 233] width 337 height 19
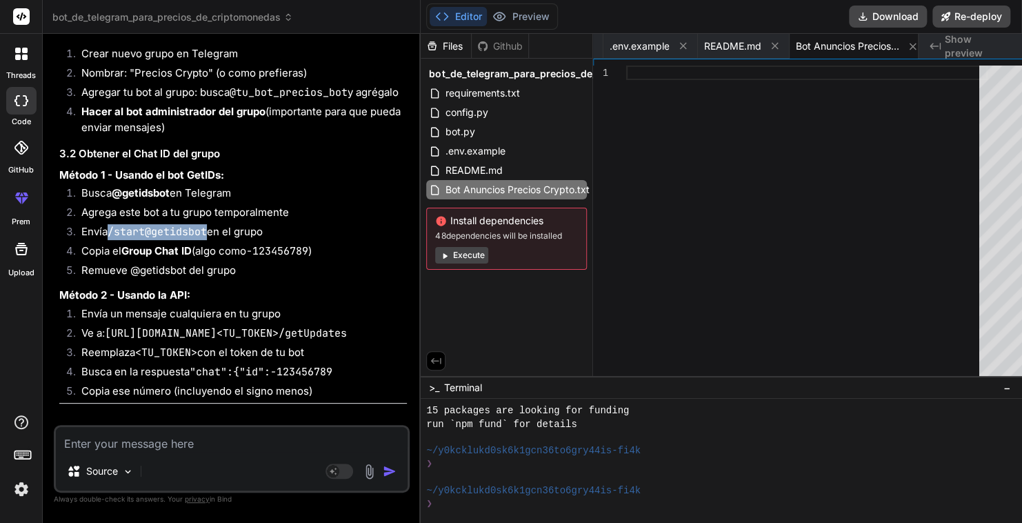
copy code "/start@getidsbot"
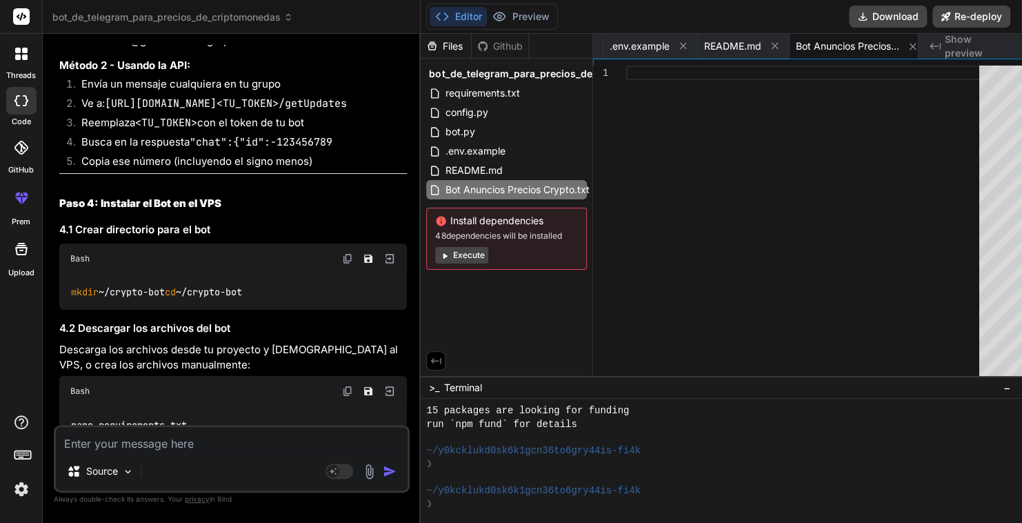
scroll to position [2242, 0]
drag, startPoint x: 389, startPoint y: 218, endPoint x: 78, endPoint y: 217, distance: 311.1
click at [78, 115] on li "Ve a: [URL][DOMAIN_NAME]<TU_TOKEN>/getUpdates" at bounding box center [238, 104] width 337 height 19
copy code "[URL][DOMAIN_NAME]<TU_TOKEN>/getUpdates"
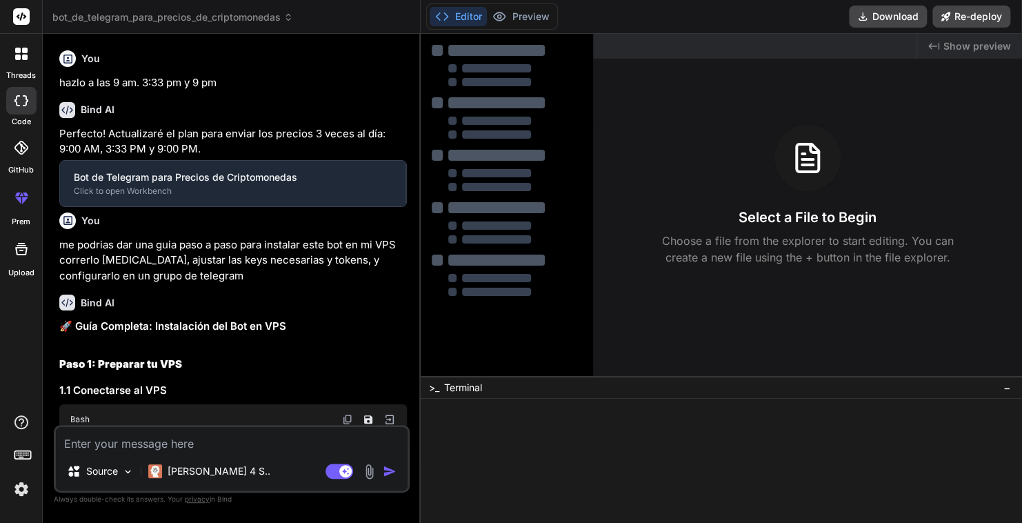
type textarea "x"
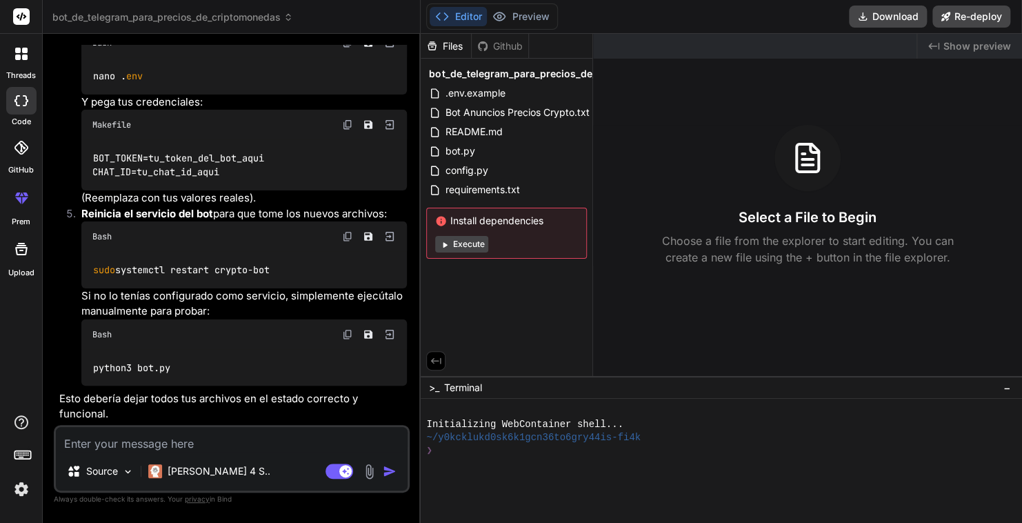
scroll to position [7391, 0]
click at [19, 61] on div at bounding box center [21, 53] width 29 height 29
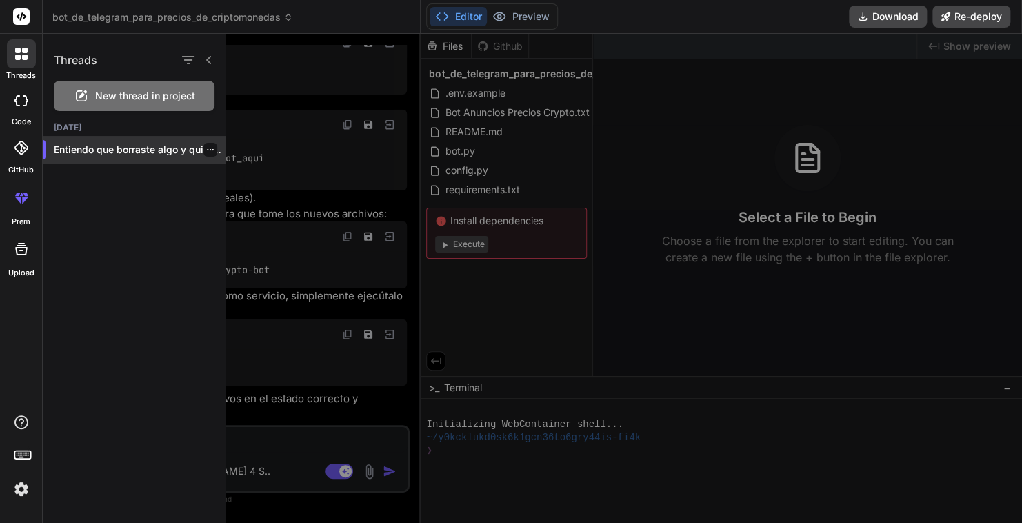
click at [85, 142] on div "Entiendo que borraste algo y quieres saber..." at bounding box center [134, 150] width 183 height 28
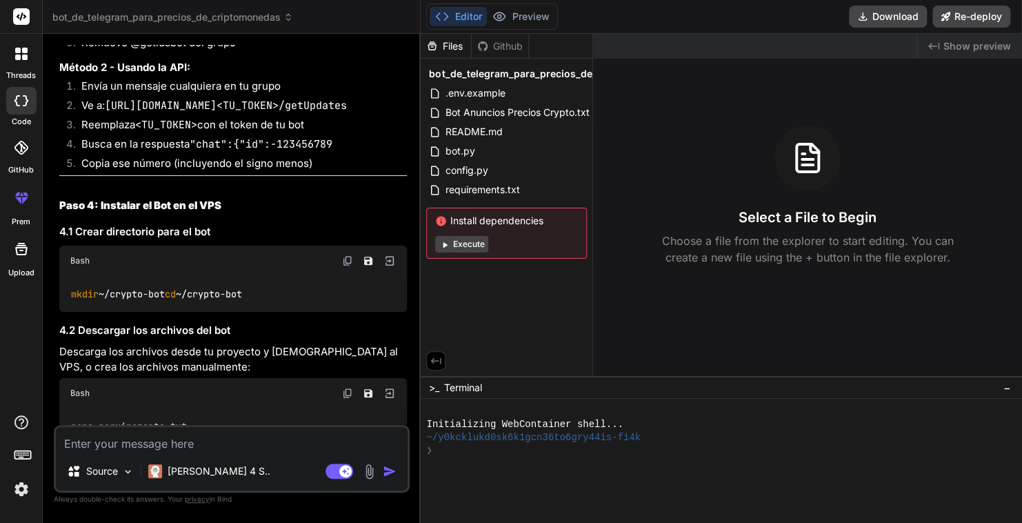
scroll to position [2677, 0]
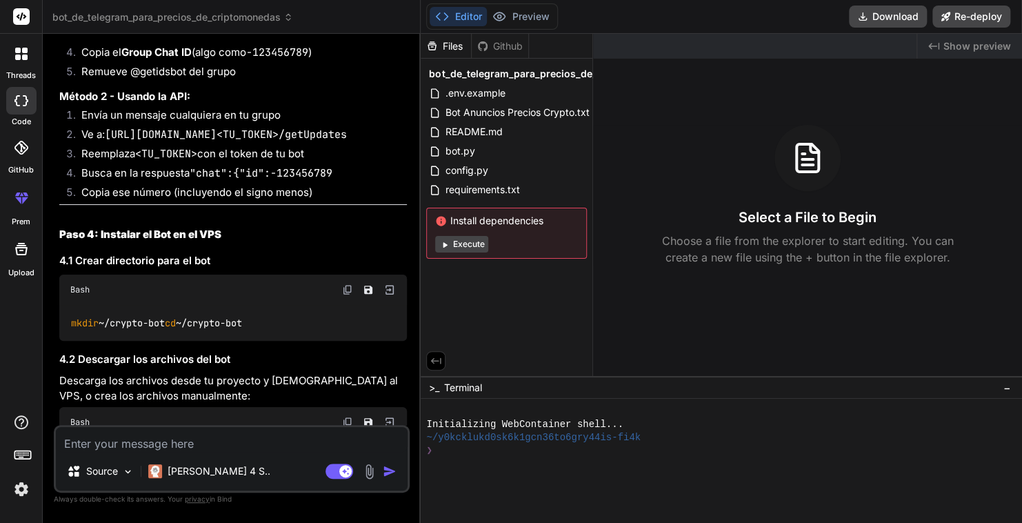
drag, startPoint x: 81, startPoint y: 222, endPoint x: 384, endPoint y: 224, distance: 302.9
click at [384, 146] on li "Ve a: [URL][DOMAIN_NAME]<TU_TOKEN>/getUpdates" at bounding box center [238, 136] width 337 height 19
copy code "[URL][DOMAIN_NAME]<TU_TOKEN>/getUpdates"
click at [315, 243] on h2 "Paso 4: Instalar el Bot en el VPS" at bounding box center [233, 235] width 348 height 16
drag, startPoint x: 210, startPoint y: 106, endPoint x: 112, endPoint y: 109, distance: 97.3
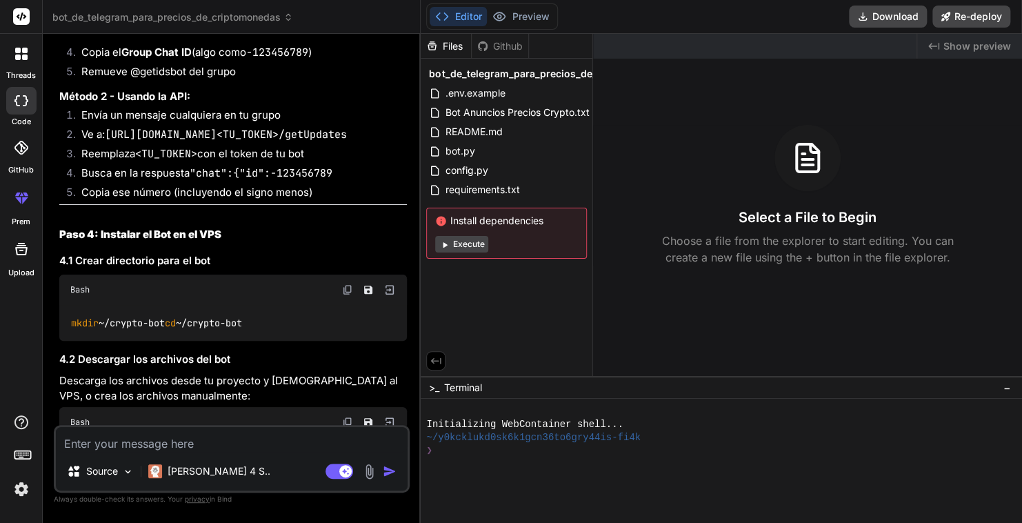
click at [112, 45] on li "Envía /start@getidsbot en el grupo" at bounding box center [238, 35] width 337 height 19
drag, startPoint x: 112, startPoint y: 109, endPoint x: 252, endPoint y: 90, distance: 140.7
click at [252, 26] on li "Agrega este bot a tu grupo temporalmente" at bounding box center [238, 15] width 337 height 19
drag, startPoint x: 174, startPoint y: 68, endPoint x: 117, endPoint y: 70, distance: 57.3
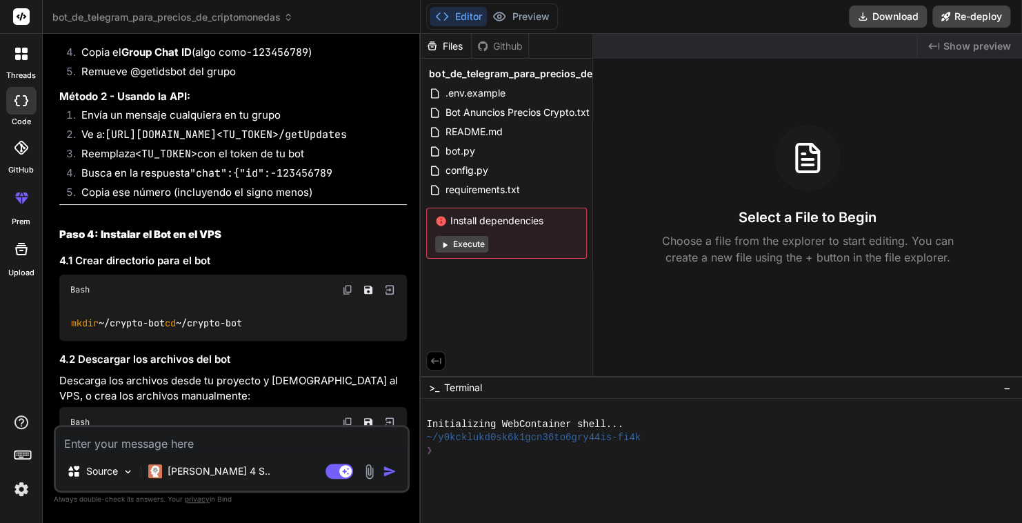
copy strong "@getidsbot"
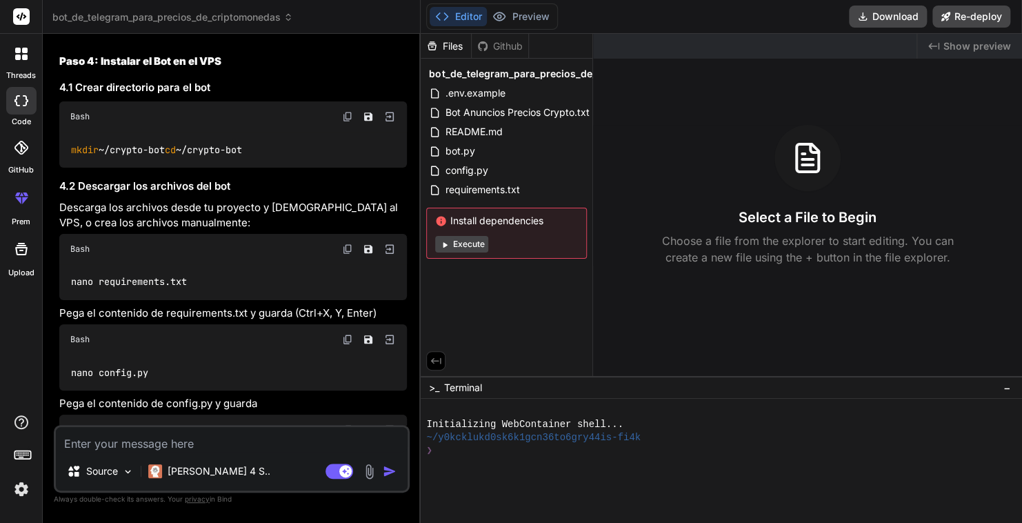
drag, startPoint x: 190, startPoint y: 233, endPoint x: 59, endPoint y: 232, distance: 131.8
click at [59, 168] on div "mkdir ~/crypto-bot cd ~/crypto-bot" at bounding box center [233, 150] width 348 height 36
copy code "mkdir ~/crypto-bot"
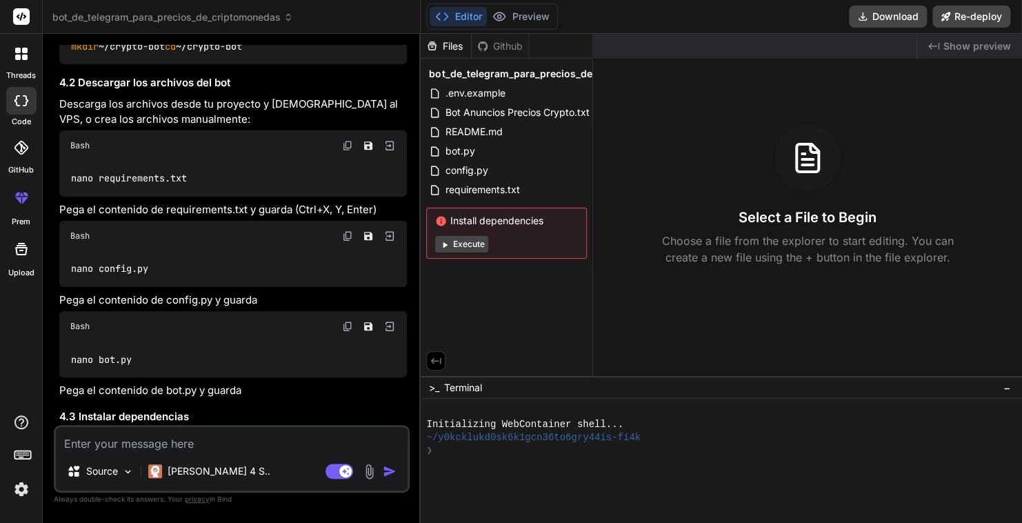
scroll to position [2964, 0]
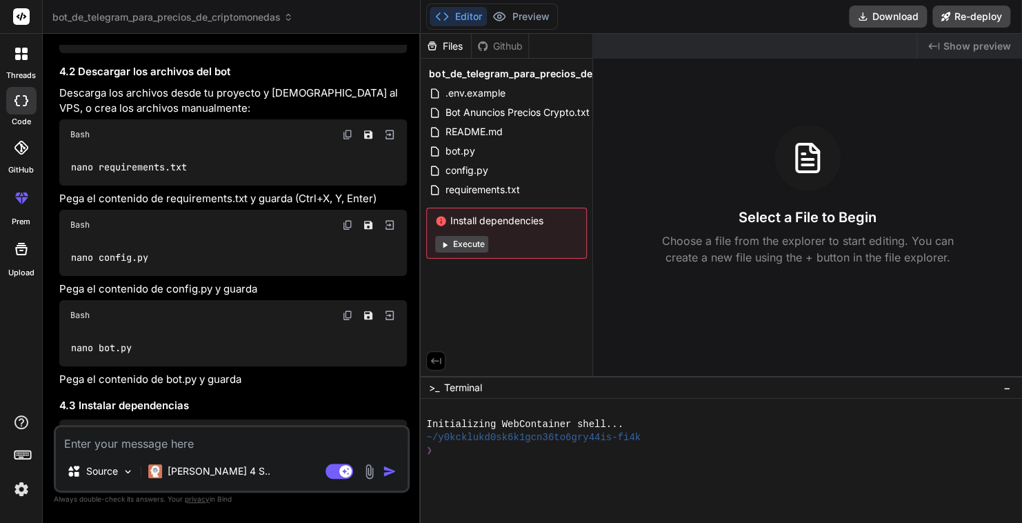
click at [342, 140] on img at bounding box center [347, 134] width 11 height 11
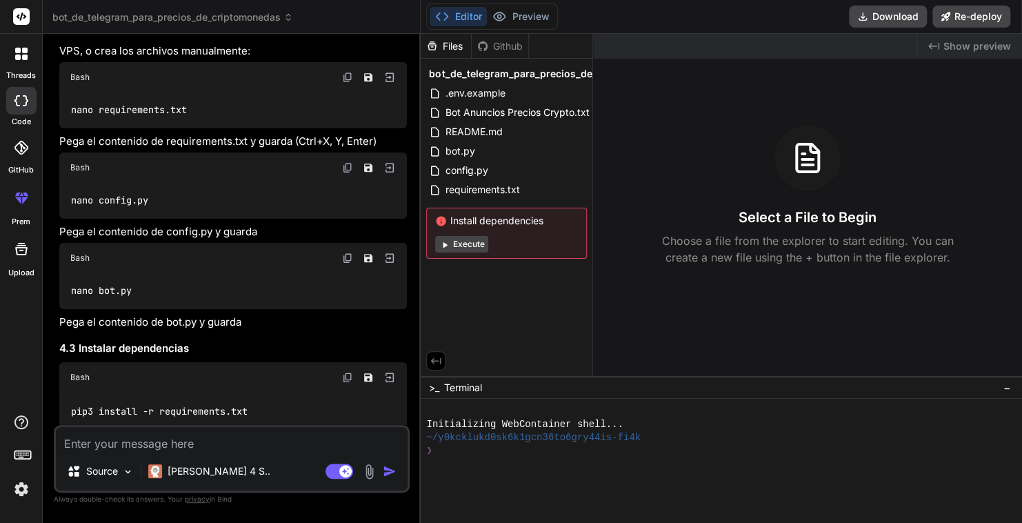
click at [342, 173] on img at bounding box center [347, 167] width 11 height 11
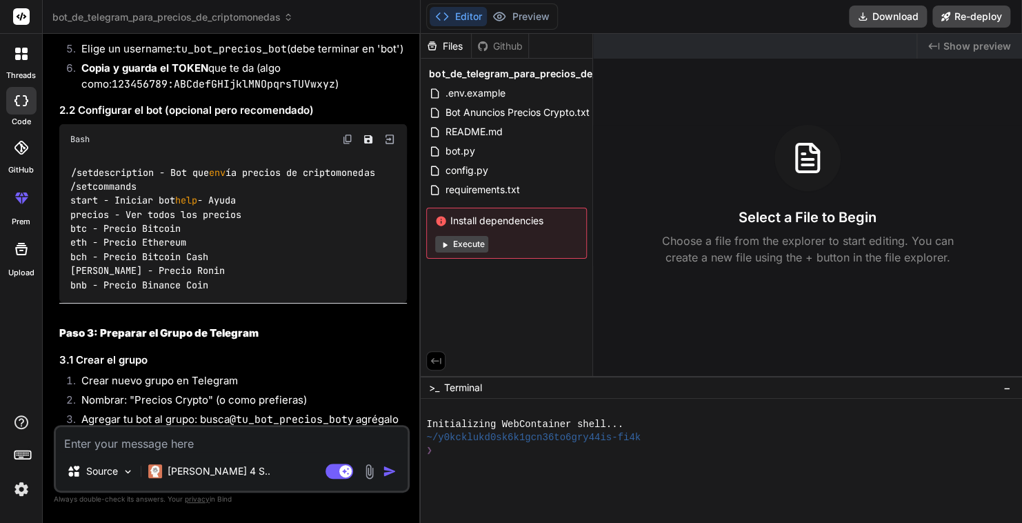
scroll to position [2217, 0]
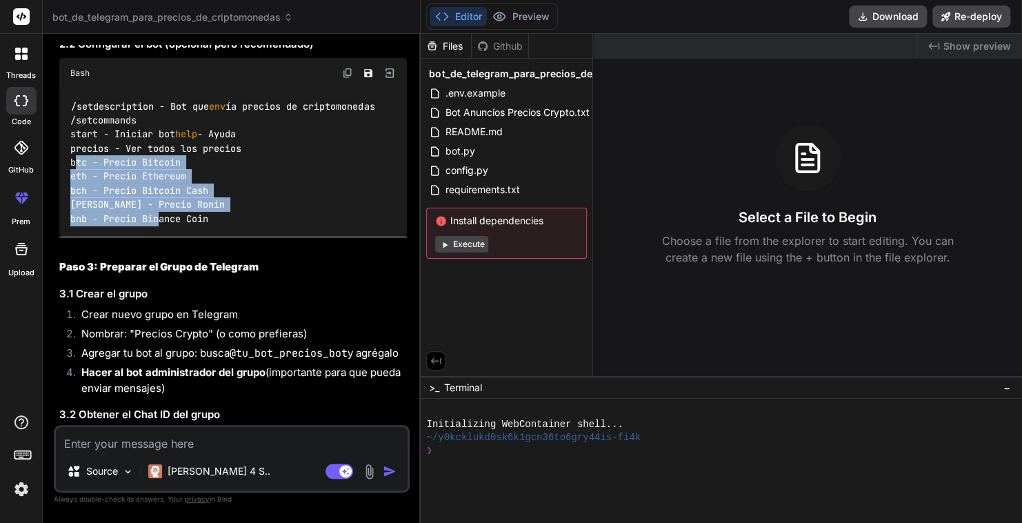
drag, startPoint x: 219, startPoint y: 284, endPoint x: 59, endPoint y: 223, distance: 171.2
click at [59, 223] on div "You hazlo a las 9 am. 3:33 pm y 9 pm Bind AI Perfecto! Actualizaré el plan para…" at bounding box center [233, 235] width 353 height 380
copy code "btc - Precio Bitcoin eth - Precio Ethereum bch - Precio Bitcoin Cash ron - Prec…"
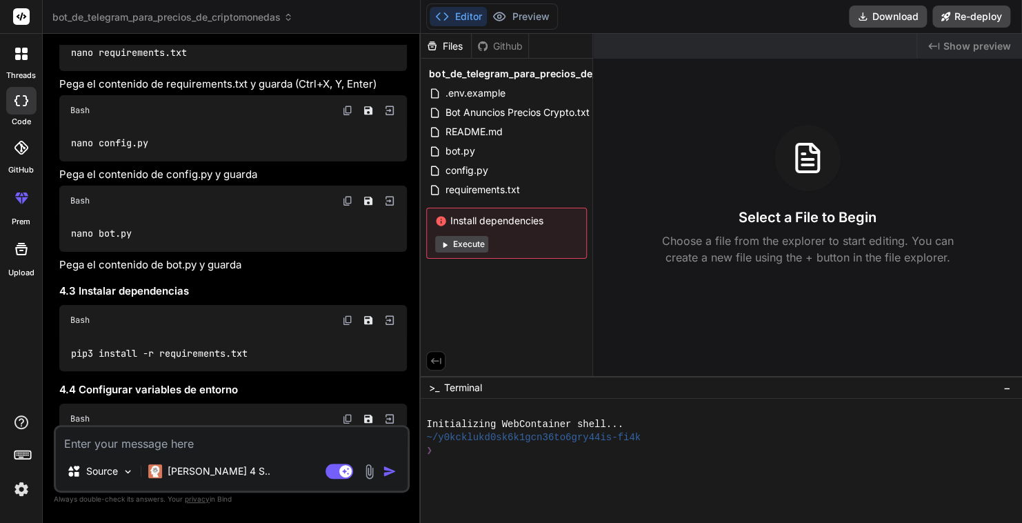
scroll to position [3080, 0]
click at [342, 206] on img at bounding box center [347, 200] width 11 height 11
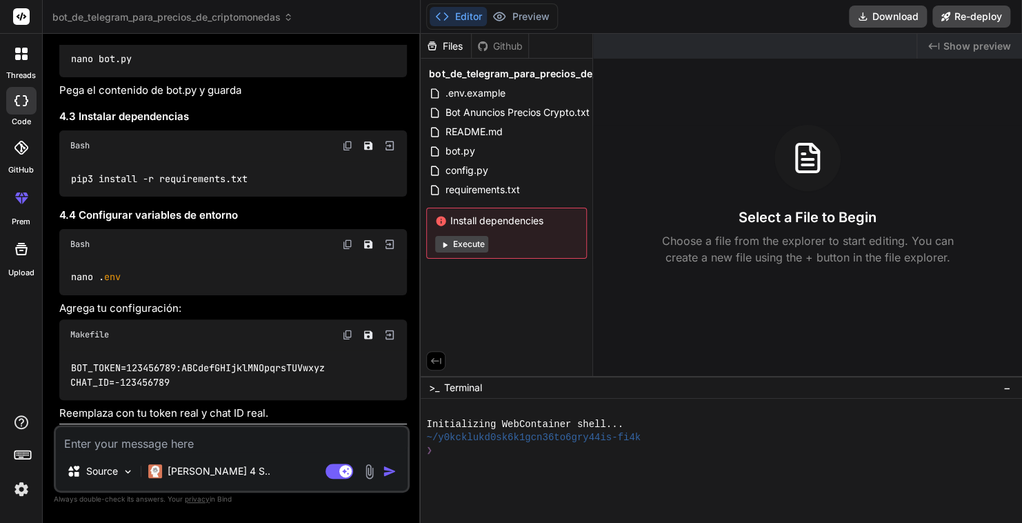
scroll to position [3252, 0]
click at [342, 152] on img at bounding box center [347, 146] width 11 height 11
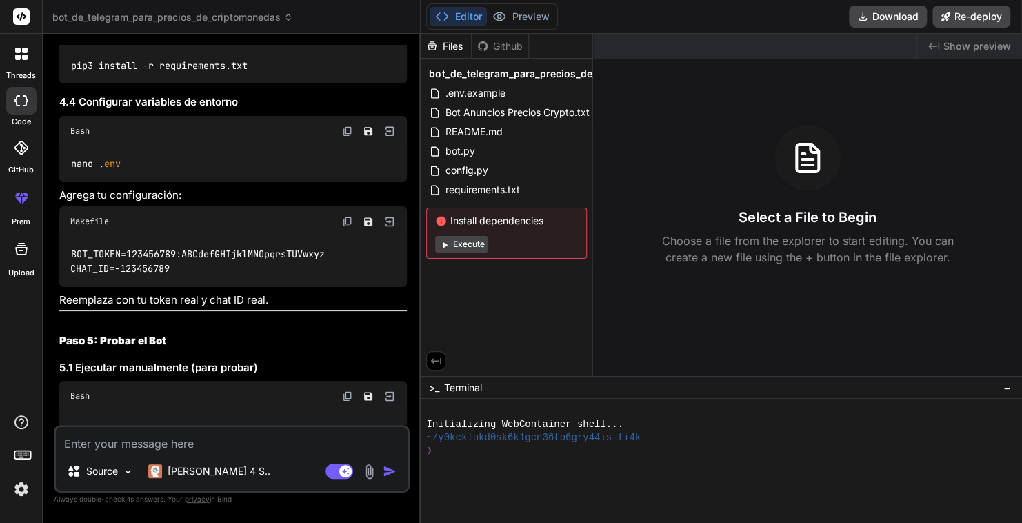
click at [342, 137] on img at bounding box center [347, 131] width 11 height 11
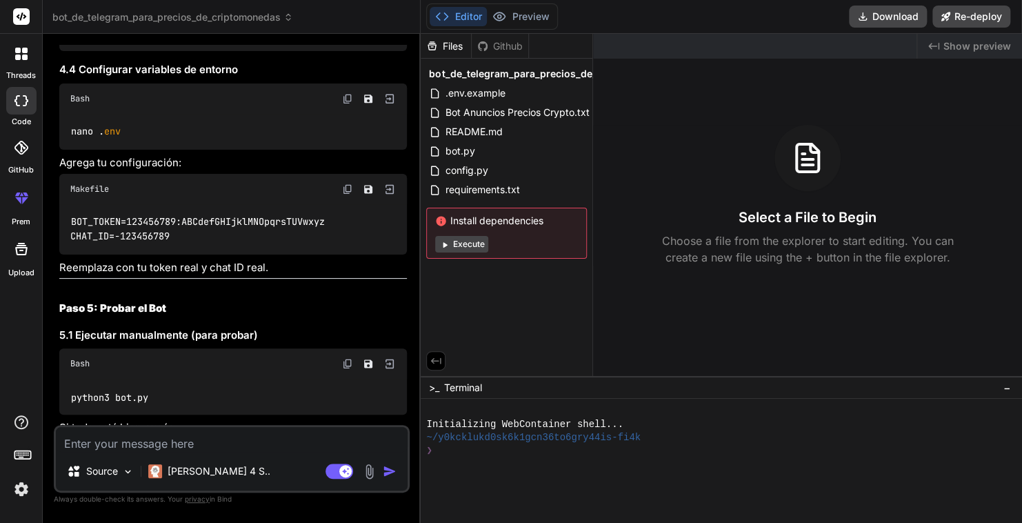
scroll to position [3424, 0]
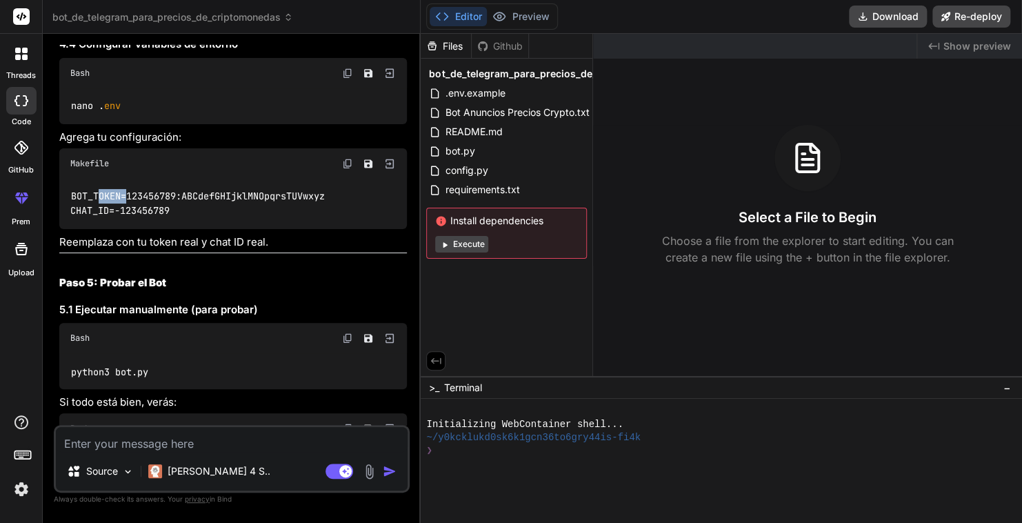
drag, startPoint x: 128, startPoint y: 295, endPoint x: 99, endPoint y: 292, distance: 28.4
click at [99, 217] on code "BOT_TOKEN=123456789:ABCdefGHIjklMNOpqrsTUVwxyz CHAT_ID=-123456789" at bounding box center [197, 203] width 255 height 28
drag, startPoint x: 99, startPoint y: 292, endPoint x: 180, endPoint y: 308, distance: 82.1
click at [180, 229] on div "BOT_TOKEN=123456789:ABCdefGHIjklMNOpqrsTUVwxyz CHAT_ID=-123456789" at bounding box center [233, 204] width 348 height 50
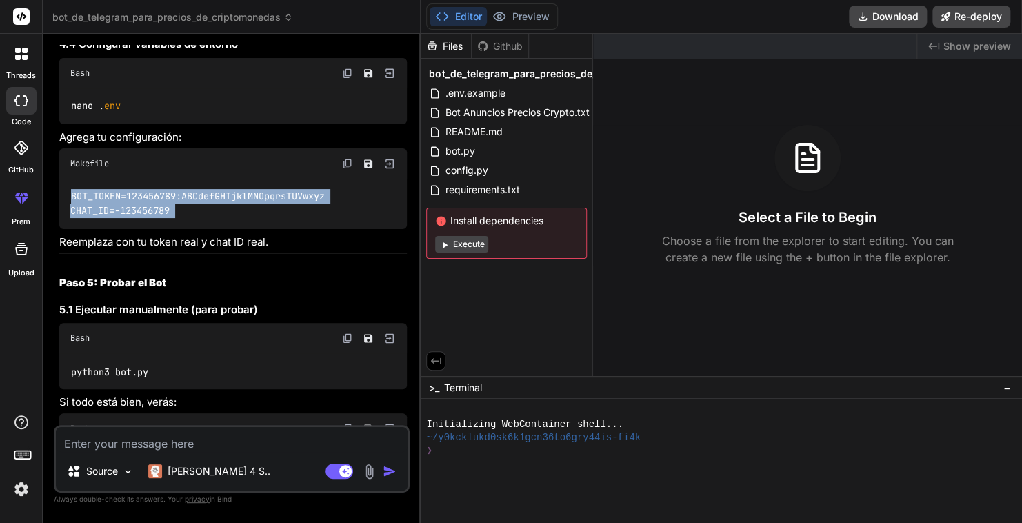
drag, startPoint x: 180, startPoint y: 308, endPoint x: 64, endPoint y: 291, distance: 117.1
click at [64, 229] on div "BOT_TOKEN=123456789:ABCdefGHIjklMNOpqrsTUVwxyz CHAT_ID=-123456789" at bounding box center [233, 204] width 348 height 50
copy div "BOT_TOKEN=123456789:ABCdefGHIjklMNOpqrsTUVwxyz CHAT_ID=-123456789"
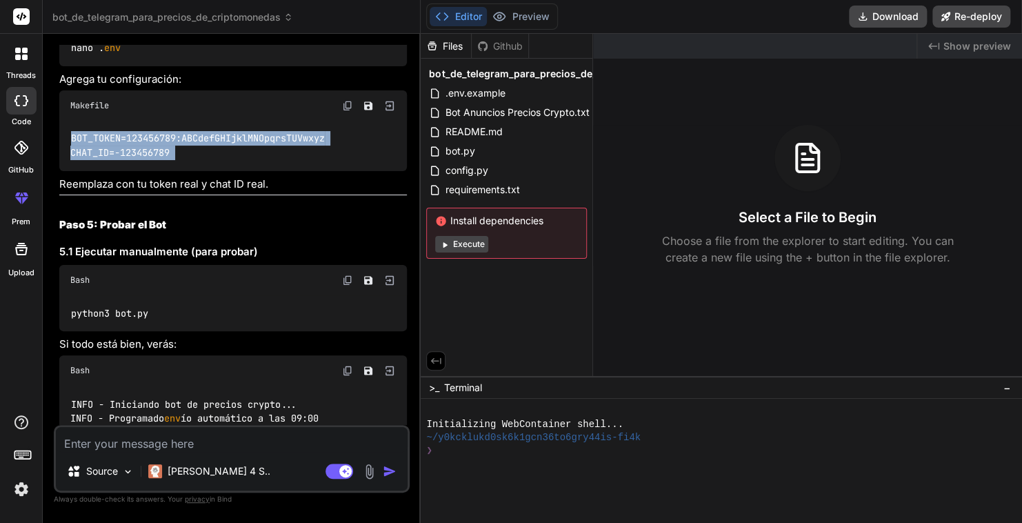
scroll to position [3540, 0]
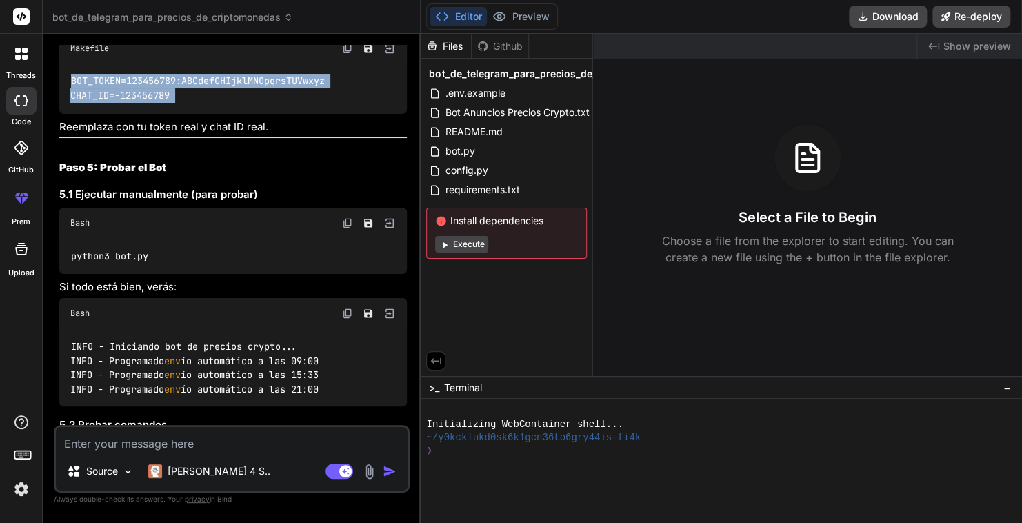
click at [342, 228] on img at bounding box center [347, 222] width 11 height 11
copy div "BOT_TOKEN=123456789:ABCdefGHIjklMNOpqrsTUVwxyz CHAT_ID=-123456789"
click at [342, 228] on img at bounding box center [347, 222] width 11 height 11
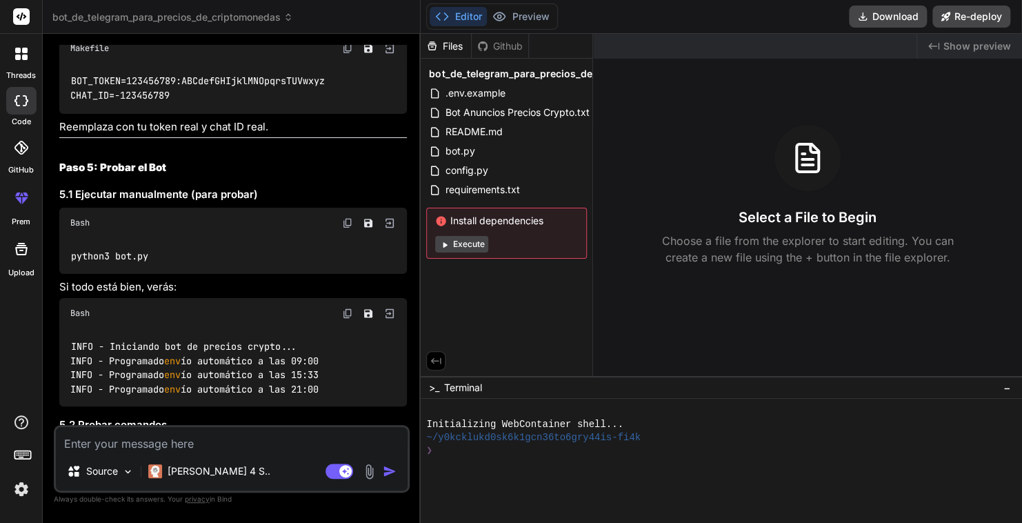
click at [130, 448] on textarea at bounding box center [232, 439] width 352 height 25
paste textarea "stream1@vmi2211376:~/crypto-bot$ python3 bot.py Traceback (most recent call las…"
type textarea "stream1@vmi2211376:~/crypto-bot$ python3 bot.py Traceback (most recent call las…"
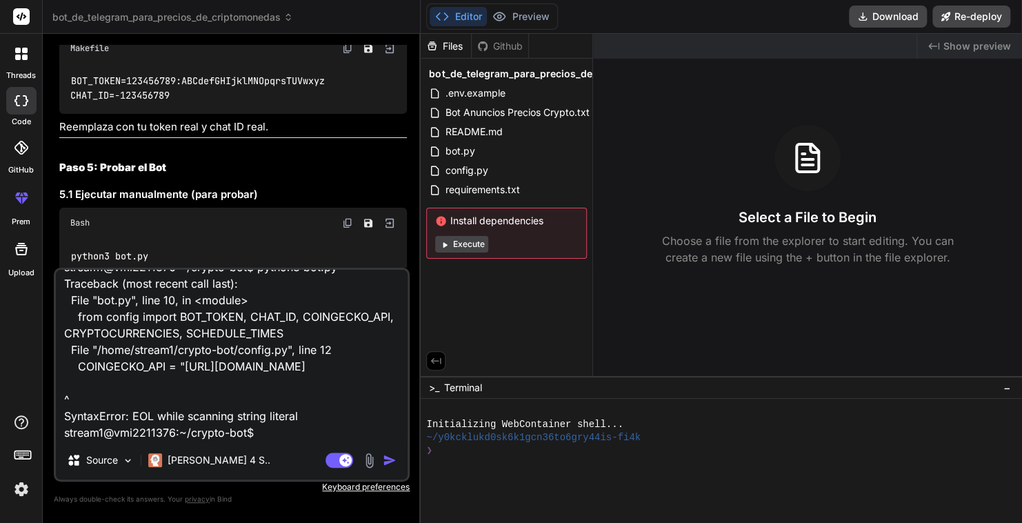
type textarea "x"
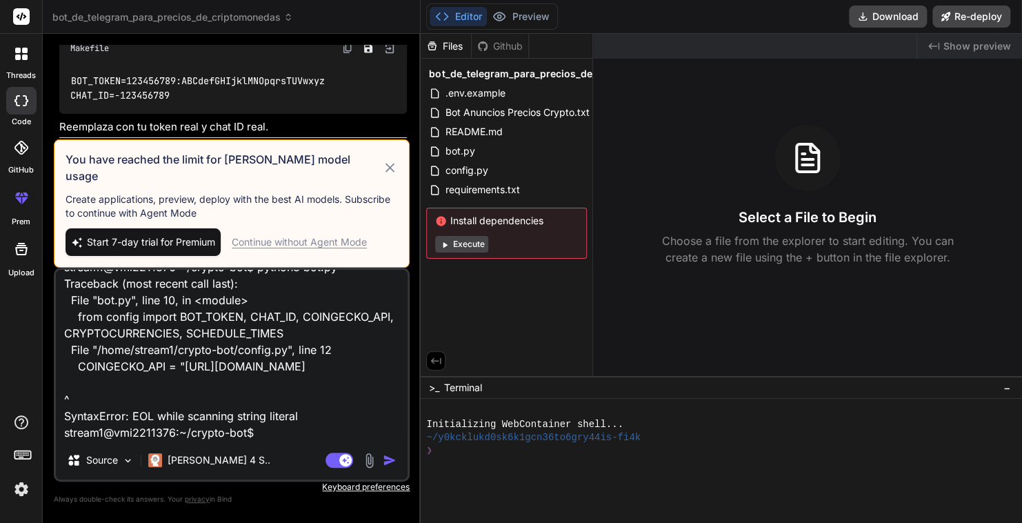
type textarea "stream1@vmi2211376:~/crypto-bot$ python3 bot.py Traceback (most recent call las…"
click at [307, 244] on div "Continue without Agent Mode" at bounding box center [299, 242] width 135 height 14
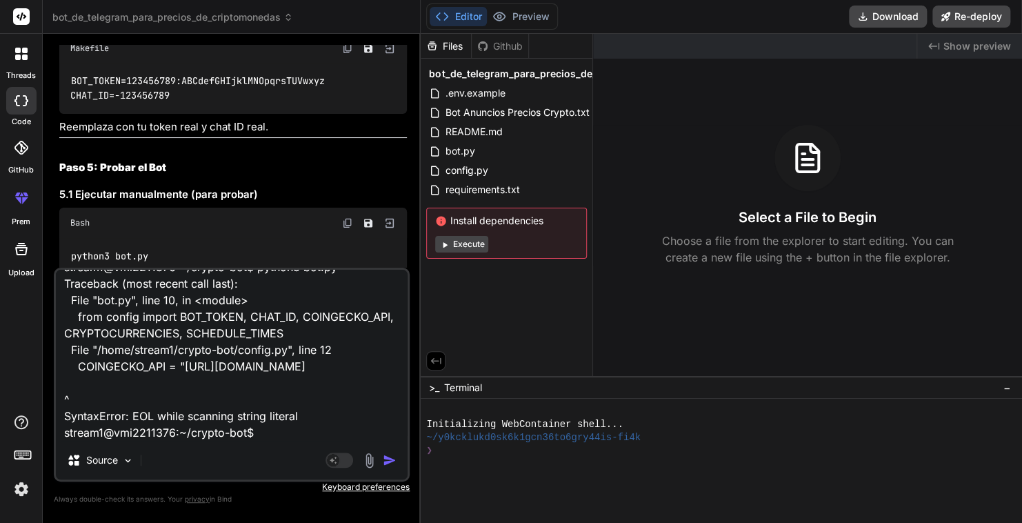
click at [383, 462] on img "button" at bounding box center [390, 460] width 14 height 14
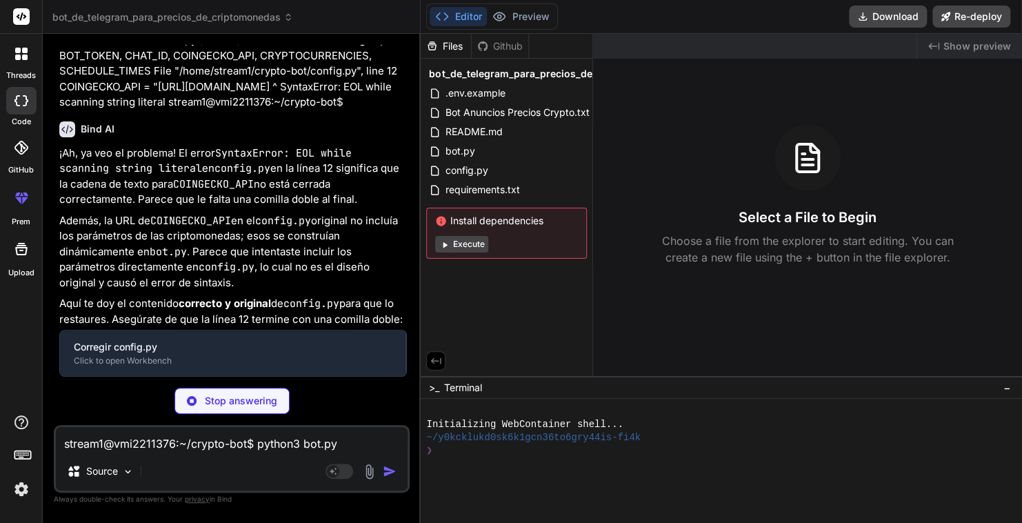
scroll to position [7773, 0]
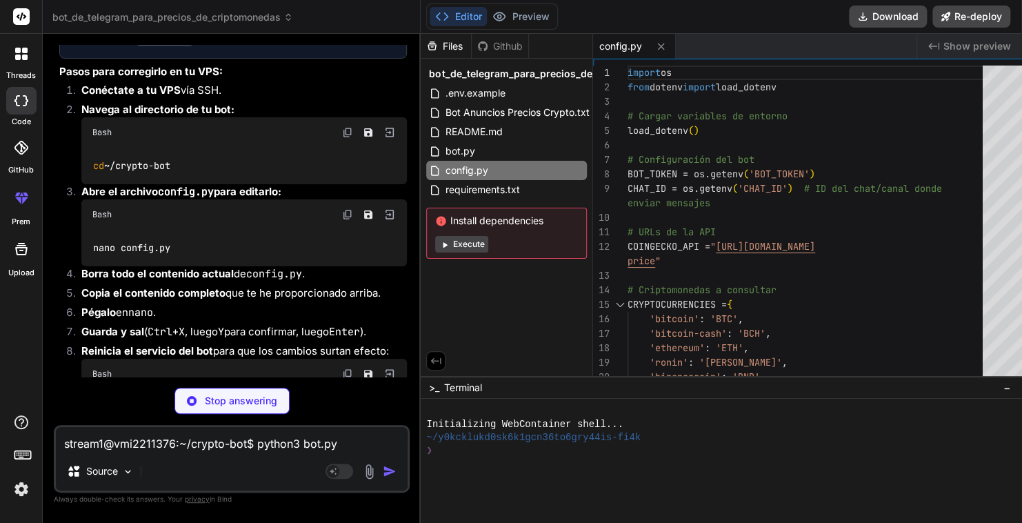
type textarea "x"
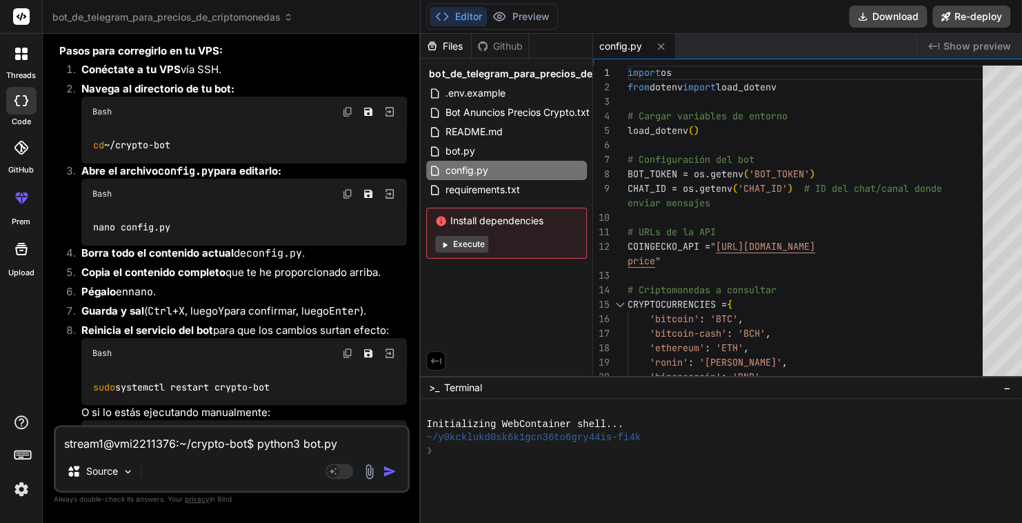
click at [97, 448] on textarea "stream1@vmi2211376:~/crypto-bot$ python3 bot.py Traceback (most recent call las…" at bounding box center [232, 439] width 352 height 25
paste textarea "stream1@vmi2211376:~/crypto-bot$ python3 bot.py 2025-08-14 14:31:57,485 - __mai…"
type textarea "stream1@vmi2211376:~/crypto-bot$ python3 bot.py 2025-08-14 14:31:57,485 - __mai…"
type textarea "x"
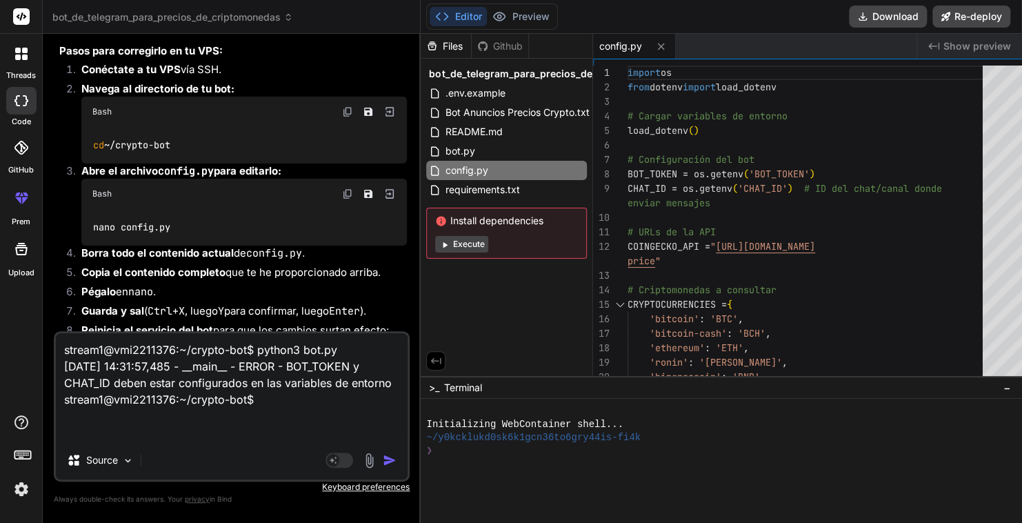
type textarea "stream1@vmi2211376:~/crypto-bot$ python3 bot.py 2025-08-14 14:31:57,485 - __mai…"
click at [383, 459] on img "button" at bounding box center [390, 460] width 14 height 14
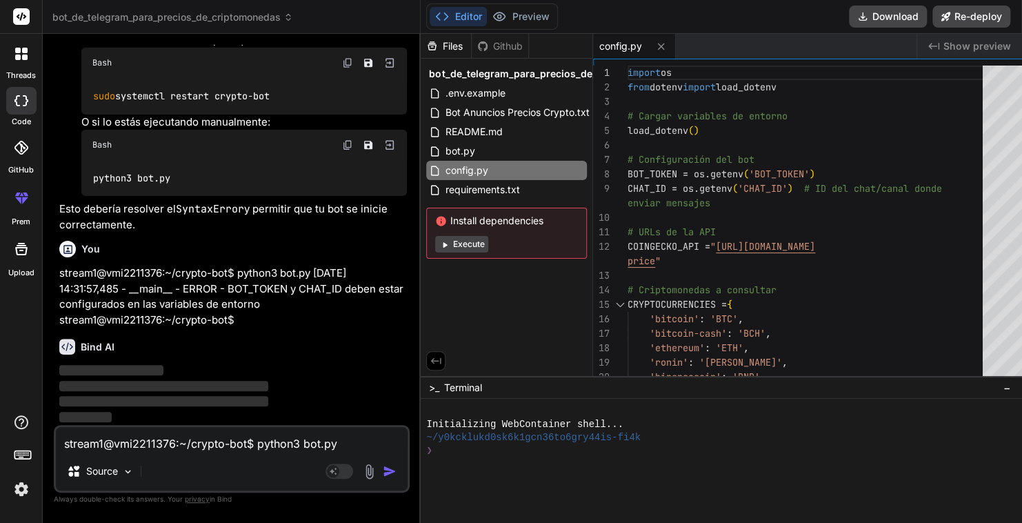
scroll to position [8563, 0]
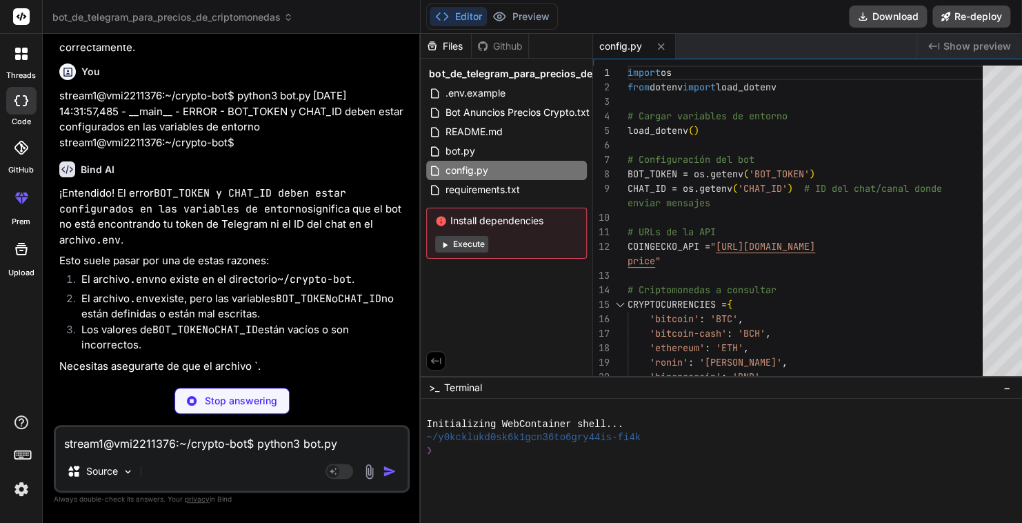
type textarea "x"
type textarea "BOT_TOKEN=TU_TOKEN_REAL_AQUI CHAT_ID=TU_CHAT_ID_REAL_AQUI"
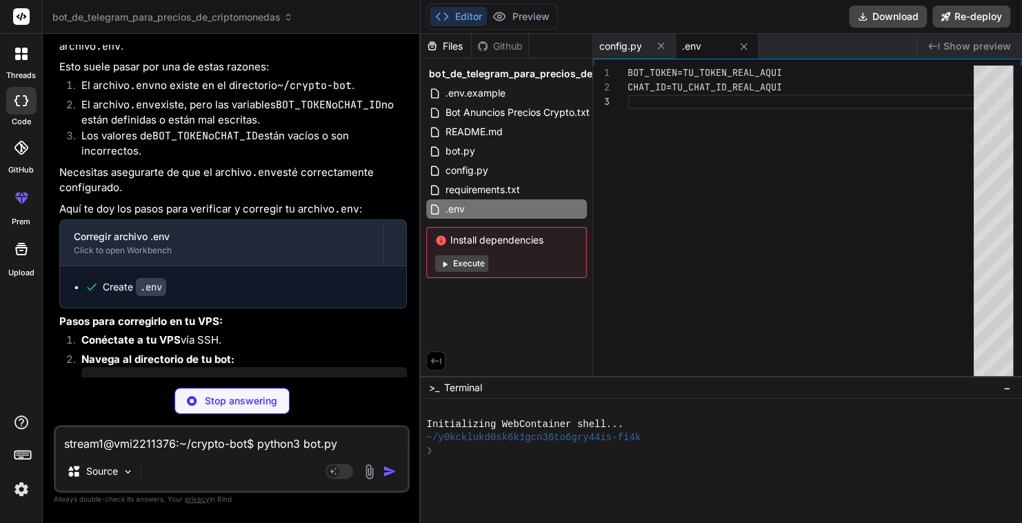
type textarea "x"
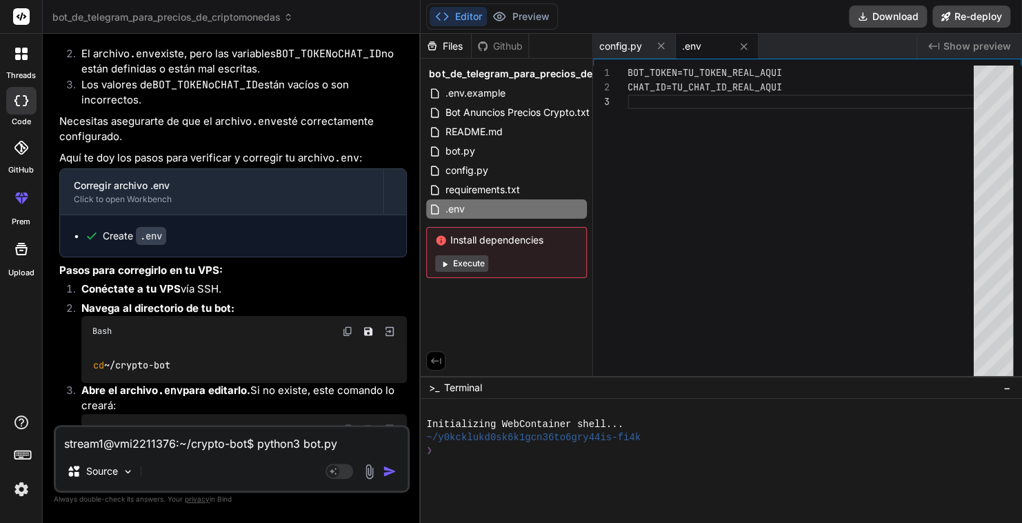
scroll to position [8607, 0]
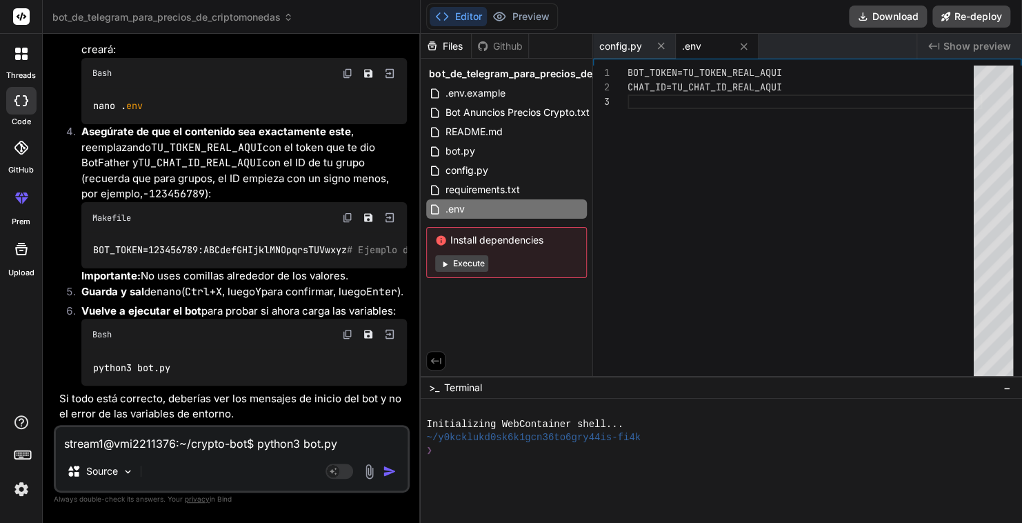
scroll to position [9125, 0]
click at [180, 451] on textarea "stream1@vmi2211376:~/crypto-bot$ python3 bot.py 2025-08-14 14:31:57,485 - __mai…" at bounding box center [232, 439] width 352 height 25
paste textarea "BOT_TOKEN=8449329086:AAErm3frm29xJ2oHPYOUIqg4KpKu0_tBpC0 CHAT_ID=-1002336571313"
type textarea "BOT_TOKEN=8449329086:AAErm3frm29xJ2oHPYOUIqg4KpKu0_tBpC0 CHAT_ID=-1002336571313"
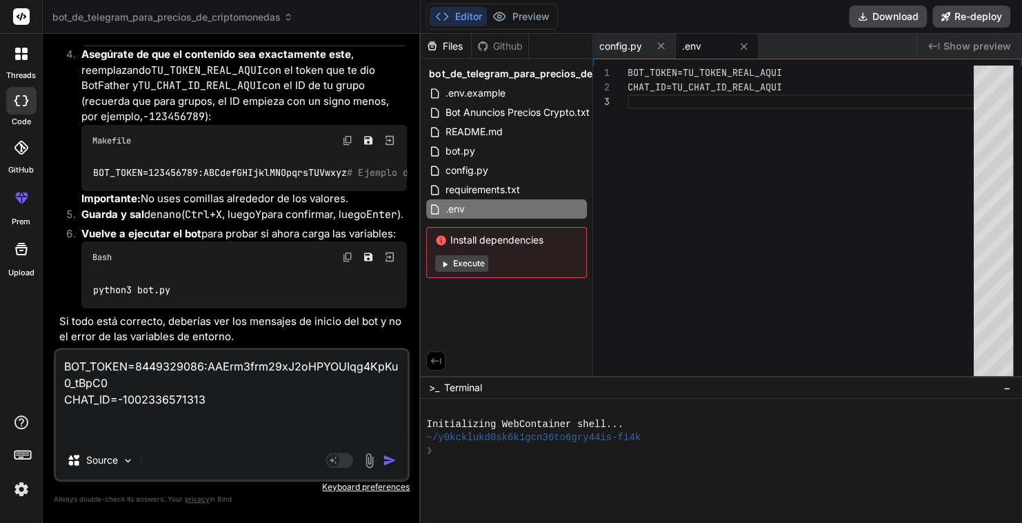
type textarea "x"
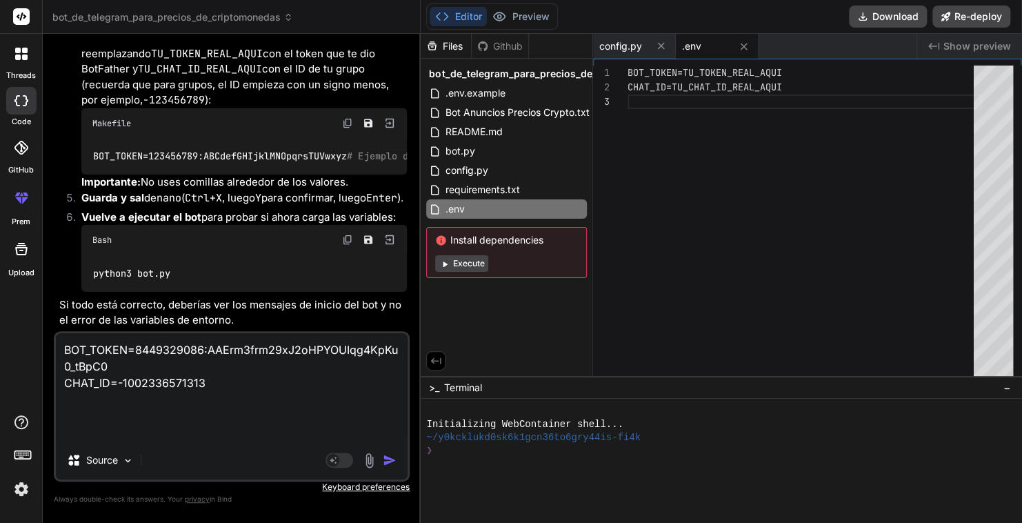
click at [86, 346] on textarea "BOT_TOKEN=8449329086:AAErm3frm29xJ2oHPYOUIqg4KpKu0_tBpC0 CHAT_ID=-1002336571313" at bounding box center [232, 387] width 352 height 108
type textarea "m BOT_TOKEN=8449329086:AAErm3frm29xJ2oHPYOUIqg4KpKu0_tBpC0 CHAT_ID=-10023365713…"
type textarea "x"
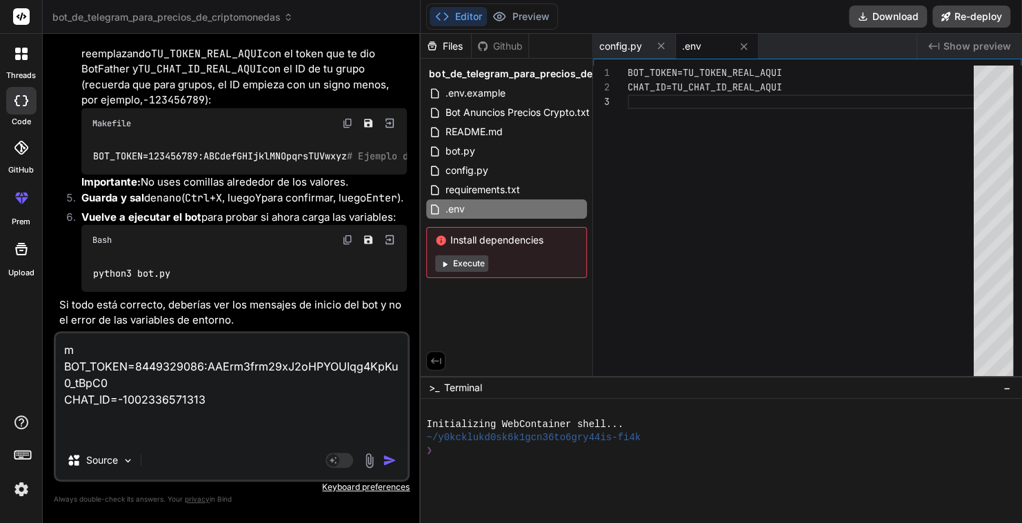
type textarea "me BOT_TOKEN=8449329086:AAErm3frm29xJ2oHPYOUIqg4KpKu0_tBpC0 CHAT_ID=-1002336571…"
type textarea "x"
type textarea "me BOT_TOKEN=8449329086:AAErm3frm29xJ2oHPYOUIqg4KpKu0_tBpC0 CHAT_ID=-1002336571…"
type textarea "x"
type textarea "me d BOT_TOKEN=8449329086:AAErm3frm29xJ2oHPYOUIqg4KpKu0_tBpC0 CHAT_ID=-10023365…"
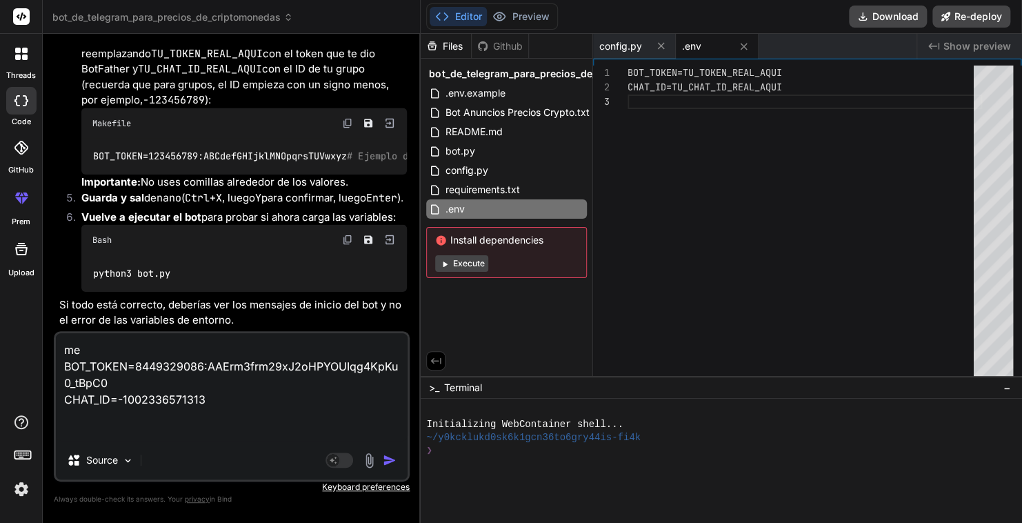
type textarea "x"
type textarea "me da BOT_TOKEN=8449329086:AAErm3frm29xJ2oHPYOUIqg4KpKu0_tBpC0 CHAT_ID=-1002336…"
type textarea "x"
type textarea "me da BOT_TOKEN=8449329086:AAErm3frm29xJ2oHPYOUIqg4KpKu0_tBpC0 CHAT_ID=-1002336…"
type textarea "x"
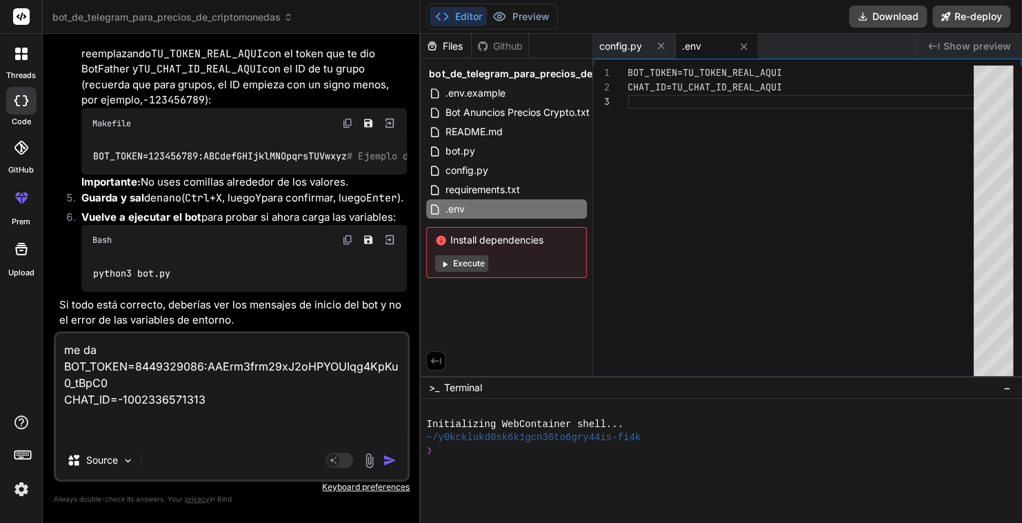
type textarea "me da e BOT_TOKEN=8449329086:AAErm3frm29xJ2oHPYOUIqg4KpKu0_tBpC0 CHAT_ID=-10023…"
type textarea "x"
type textarea "me da es BOT_TOKEN=8449329086:AAErm3frm29xJ2oHPYOUIqg4KpKu0_tBpC0 CHAT_ID=-1002…"
type textarea "x"
type textarea "me da e BOT_TOKEN=8449329086:AAErm3frm29xJ2oHPYOUIqg4KpKu0_tBpC0 CHAT_ID=-10023…"
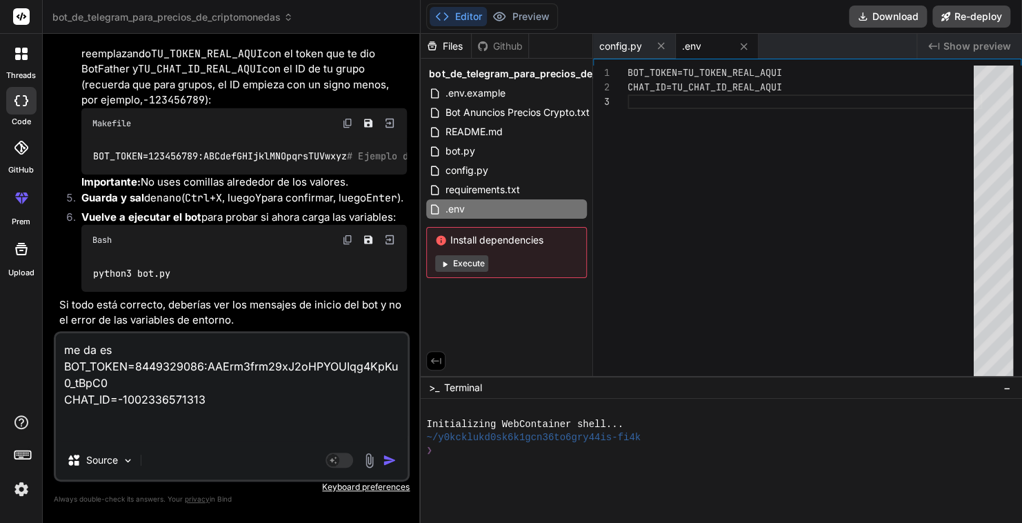
type textarea "x"
type textarea "me da et BOT_TOKEN=8449329086:AAErm3frm29xJ2oHPYOUIqg4KpKu0_tBpC0 CHAT_ID=-1002…"
type textarea "x"
type textarea "me da ete BOT_TOKEN=8449329086:AAErm3frm29xJ2oHPYOUIqg4KpKu0_tBpC0 CHAT_ID=-100…"
type textarea "x"
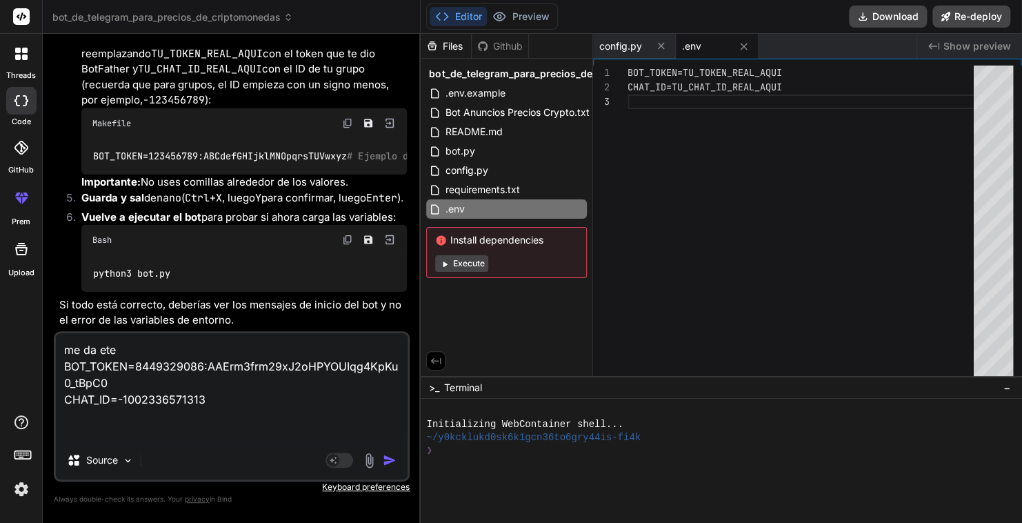
type textarea "me da ete BOT_TOKEN=8449329086:AAErm3frm29xJ2oHPYOUIqg4KpKu0_tBpC0 CHAT_ID=-100…"
type textarea "x"
type textarea "me da ete e BOT_TOKEN=8449329086:AAErm3frm29xJ2oHPYOUIqg4KpKu0_tBpC0 CHAT_ID=-1…"
type textarea "x"
type textarea "me da ete es BOT_TOKEN=8449329086:AAErm3frm29xJ2oHPYOUIqg4KpKu0_tBpC0 CHAT_ID=-…"
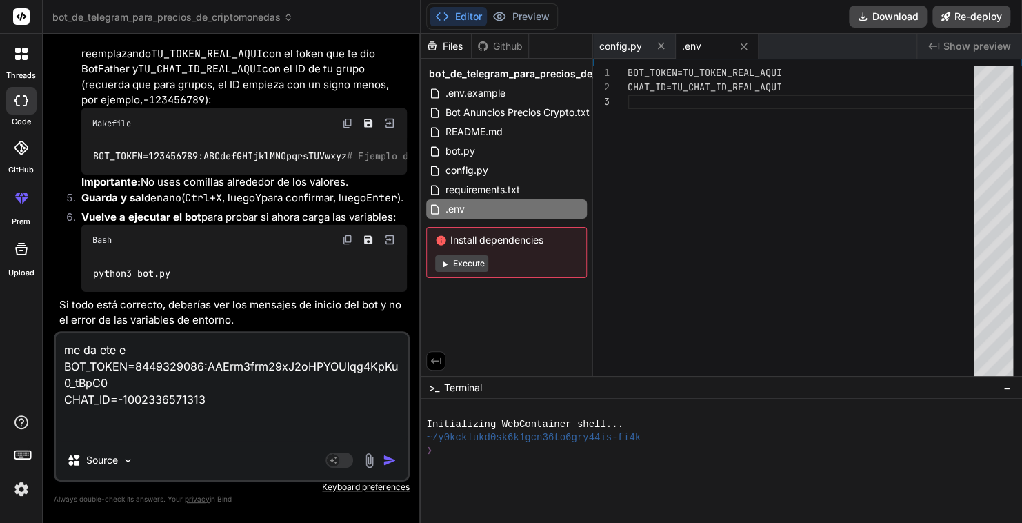
type textarea "x"
type textarea "me da ete esr BOT_TOKEN=8449329086:AAErm3frm29xJ2oHPYOUIqg4KpKu0_tBpC0 CHAT_ID=…"
type textarea "x"
type textarea "me da ete esrr BOT_TOKEN=8449329086:AAErm3frm29xJ2oHPYOUIqg4KpKu0_tBpC0 CHAT_ID…"
type textarea "x"
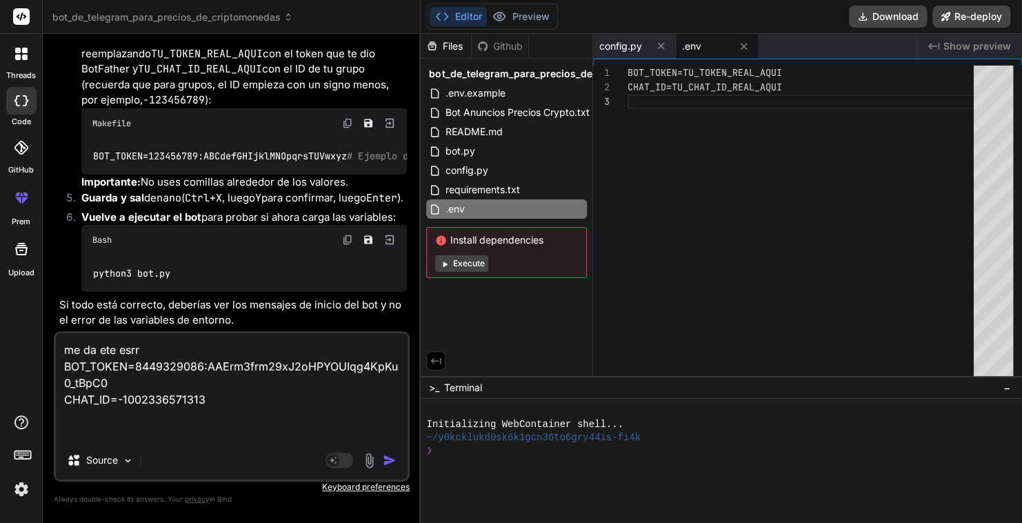
type textarea "me da ete esrro BOT_TOKEN=8449329086:AAErm3frm29xJ2oHPYOUIqg4KpKu0_tBpC0 CHAT_I…"
type textarea "x"
type textarea "me da ete esrr BOT_TOKEN=8449329086:AAErm3frm29xJ2oHPYOUIqg4KpKu0_tBpC0 CHAT_ID…"
type textarea "x"
type textarea "me da ete esr BOT_TOKEN=8449329086:AAErm3frm29xJ2oHPYOUIqg4KpKu0_tBpC0 CHAT_ID=…"
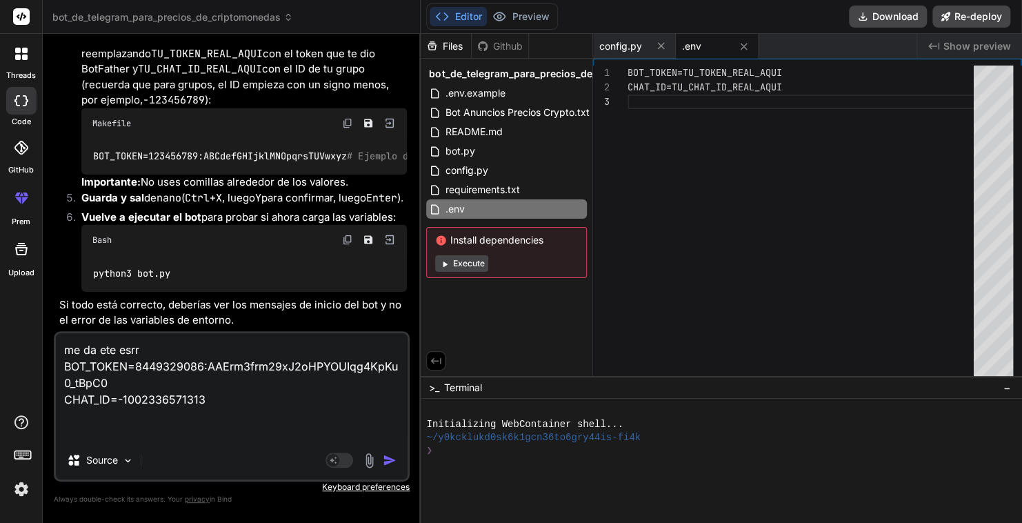
type textarea "x"
type textarea "me da ete es BOT_TOKEN=8449329086:AAErm3frm29xJ2oHPYOUIqg4KpKu0_tBpC0 CHAT_ID=-…"
type textarea "x"
type textarea "me da ete e BOT_TOKEN=8449329086:AAErm3frm29xJ2oHPYOUIqg4KpKu0_tBpC0 CHAT_ID=-1…"
type textarea "x"
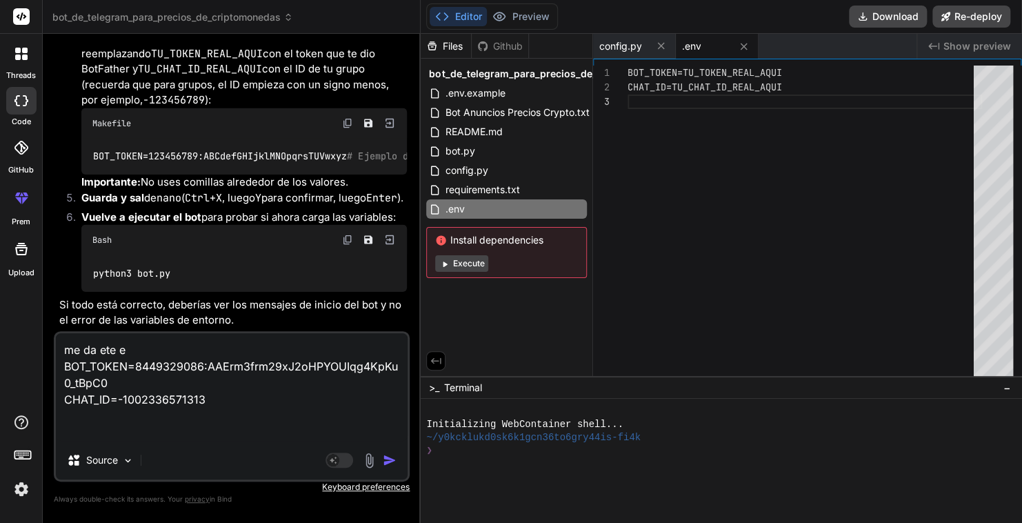
type textarea "me da ete er BOT_TOKEN=8449329086:AAErm3frm29xJ2oHPYOUIqg4KpKu0_tBpC0 CHAT_ID=-…"
type textarea "x"
type textarea "me da ete err BOT_TOKEN=8449329086:AAErm3frm29xJ2oHPYOUIqg4KpKu0_tBpC0 CHAT_ID=…"
type textarea "x"
type textarea "me da ete erro BOT_TOKEN=8449329086:AAErm3frm29xJ2oHPYOUIqg4KpKu0_tBpC0 CHAT_ID…"
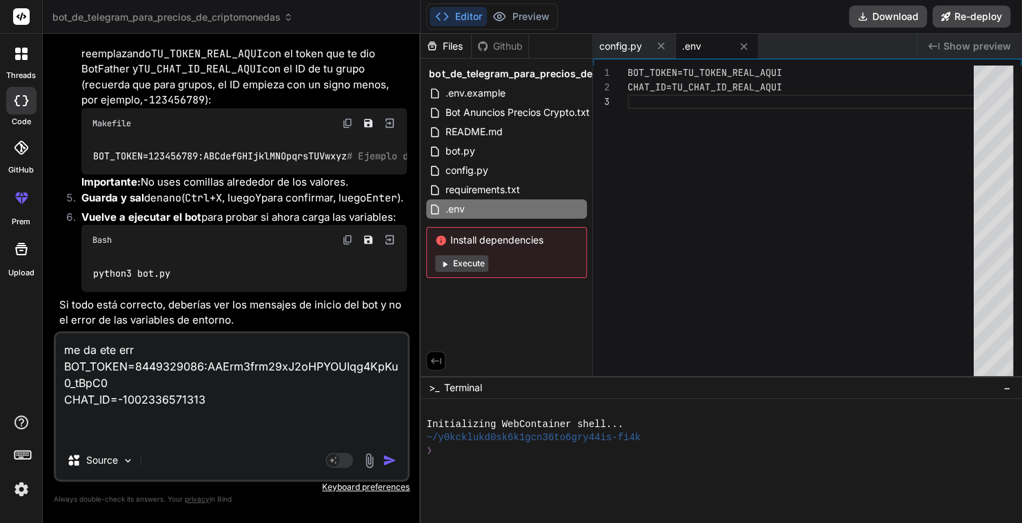
type textarea "x"
type textarea "me da ete error BOT_TOKEN=8449329086:AAErm3frm29xJ2oHPYOUIqg4KpKu0_tBpC0 CHAT_I…"
type textarea "x"
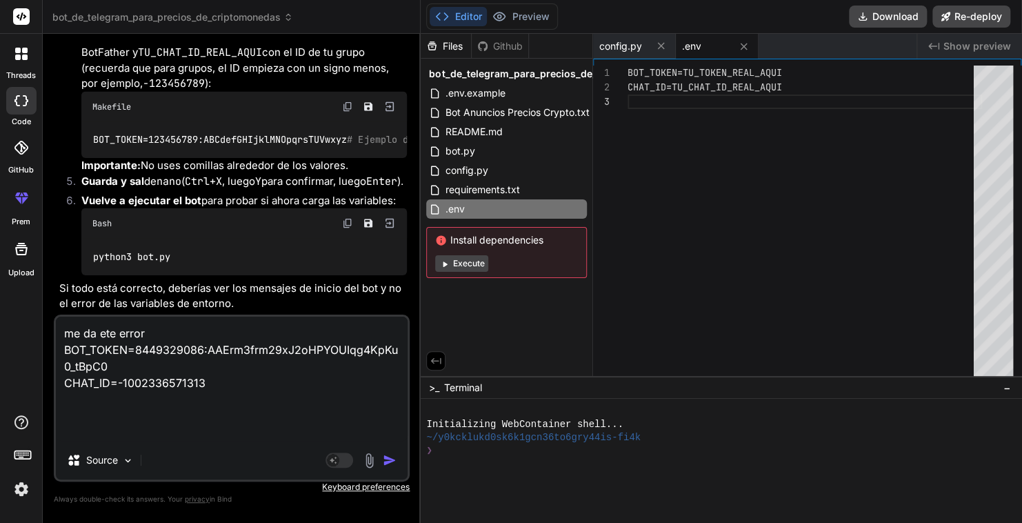
type textarea "me da ete error BOT_TOKEN=8449329086:AAErm3frm29xJ2oHPYOUIqg4KpKu0_tBpC0 CHAT_I…"
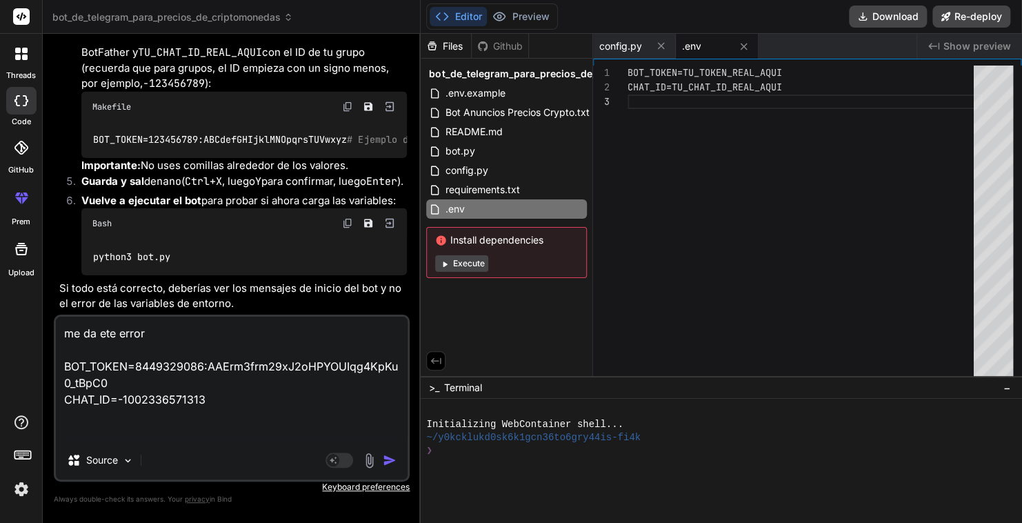
type textarea "x"
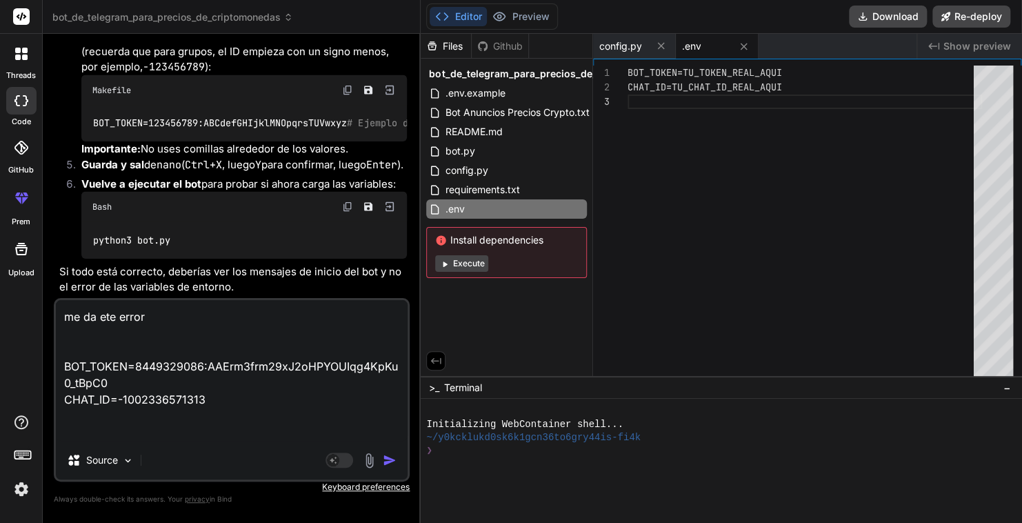
paste textarea "stream1@vmi2211376:~/crypto-bot$ python3 bot.py 2025-08-14 14:35:12,079 - __mai…"
type textarea "me da ete error stream1@vmi2211376:~/crypto-bot$ python3 bot.py 2025-08-14 14:3…"
type textarea "x"
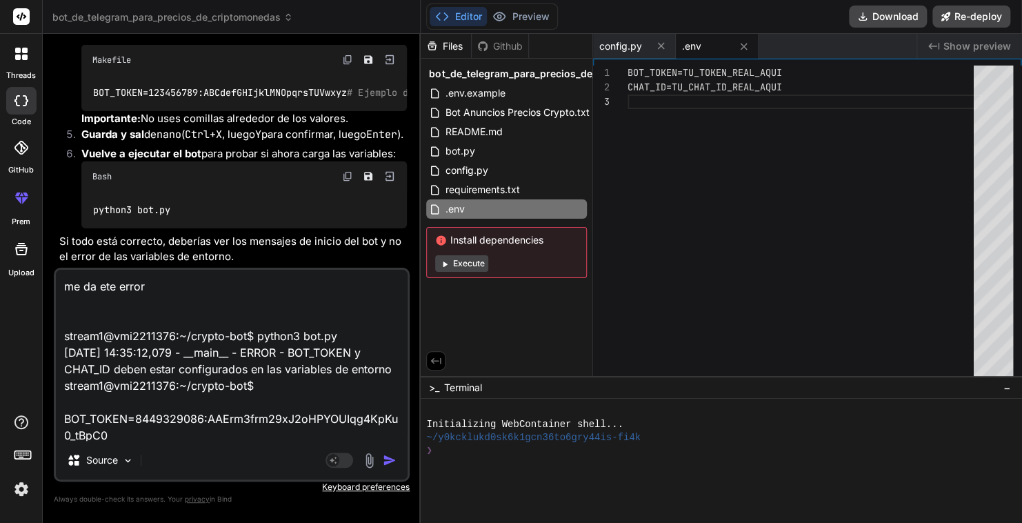
type textarea "me da ete error stream1@vmi2211376:~/crypto-bot$ python3 bot.py 2025-08-14 14:3…"
type textarea "x"
type textarea "me da ete error stream1@vmi2211376:~/crypto-bot$ python3 bot.py 2025-08-14 14:3…"
type textarea "x"
type textarea "me da ete error stream1@vmi2211376:~/crypto-bot$ python3 bot.py 2025-08-14 14:3…"
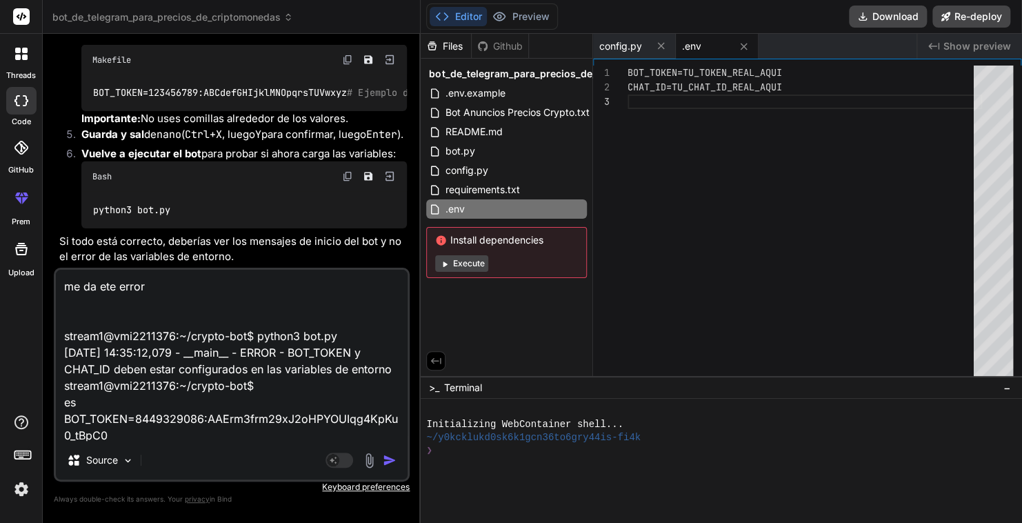
type textarea "x"
type textarea "me da ete error stream1@vmi2211376:~/crypto-bot$ python3 bot.py 2025-08-14 14:3…"
type textarea "x"
type textarea "me da ete error stream1@vmi2211376:~/crypto-bot$ python3 bot.py 2025-08-14 14:3…"
type textarea "x"
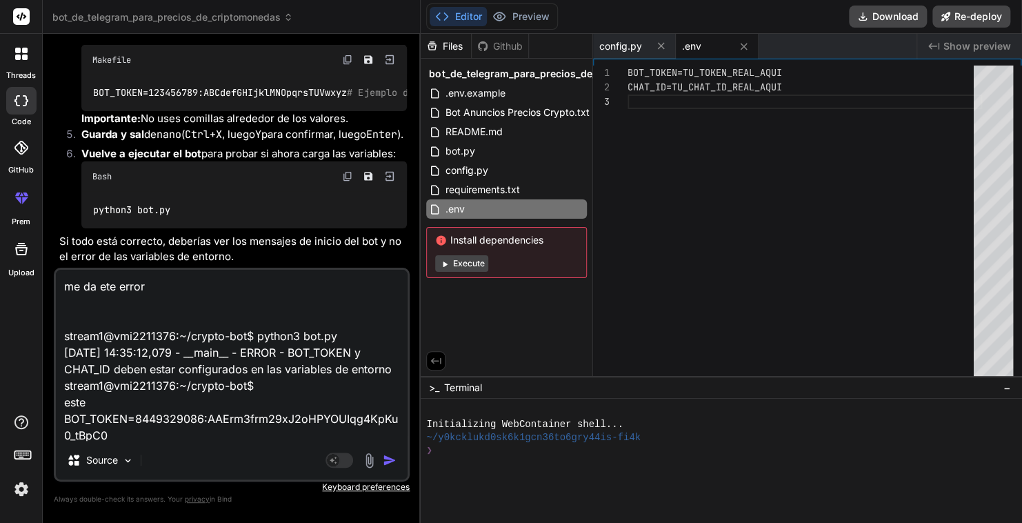
type textarea "me da ete error stream1@vmi2211376:~/crypto-bot$ python3 bot.py 2025-08-14 14:3…"
type textarea "x"
type textarea "me da ete error stream1@vmi2211376:~/crypto-bot$ python3 bot.py 2025-08-14 14:3…"
type textarea "x"
type textarea "me da ete error stream1@vmi2211376:~/crypto-bot$ python3 bot.py 2025-08-14 14:3…"
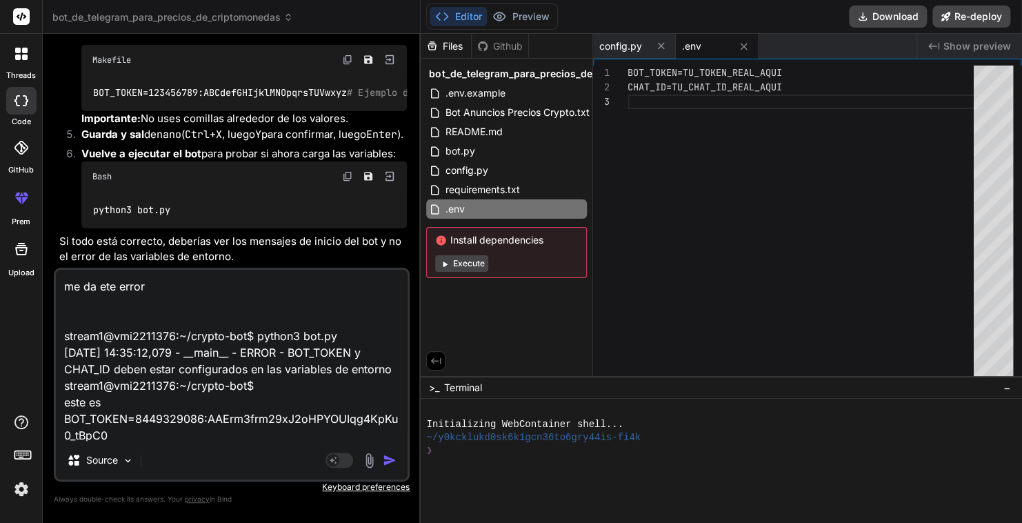
type textarea "x"
type textarea "me da ete error stream1@vmi2211376:~/crypto-bot$ python3 bot.py 2025-08-14 14:3…"
type textarea "x"
type textarea "me da ete error stream1@vmi2211376:~/crypto-bot$ python3 bot.py 2025-08-14 14:3…"
type textarea "x"
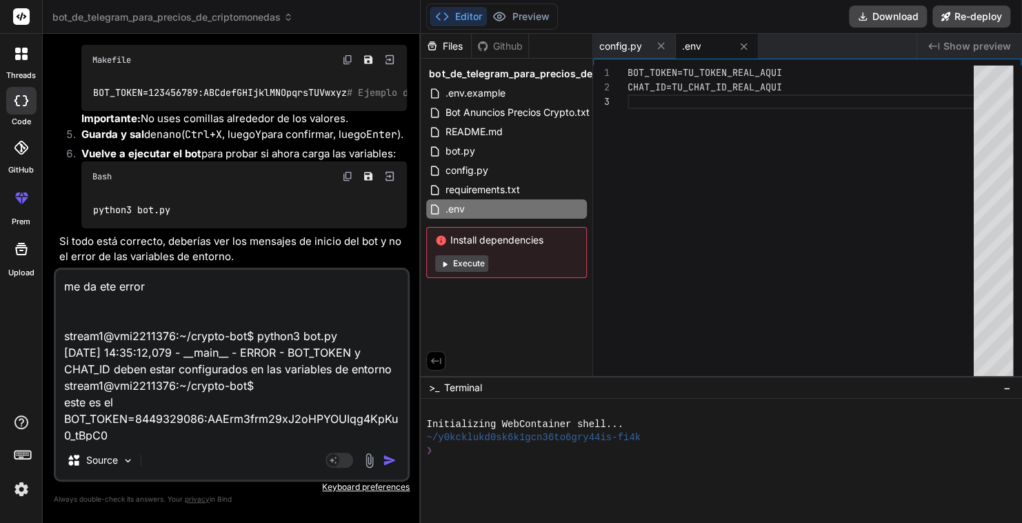
type textarea "me da ete error stream1@vmi2211376:~/crypto-bot$ python3 bot.py 2025-08-14 14:3…"
type textarea "x"
type textarea "me da ete error stream1@vmi2211376:~/crypto-bot$ python3 bot.py 2025-08-14 14:3…"
type textarea "x"
type textarea "me da ete error stream1@vmi2211376:~/crypto-bot$ python3 bot.py 2025-08-14 14:3…"
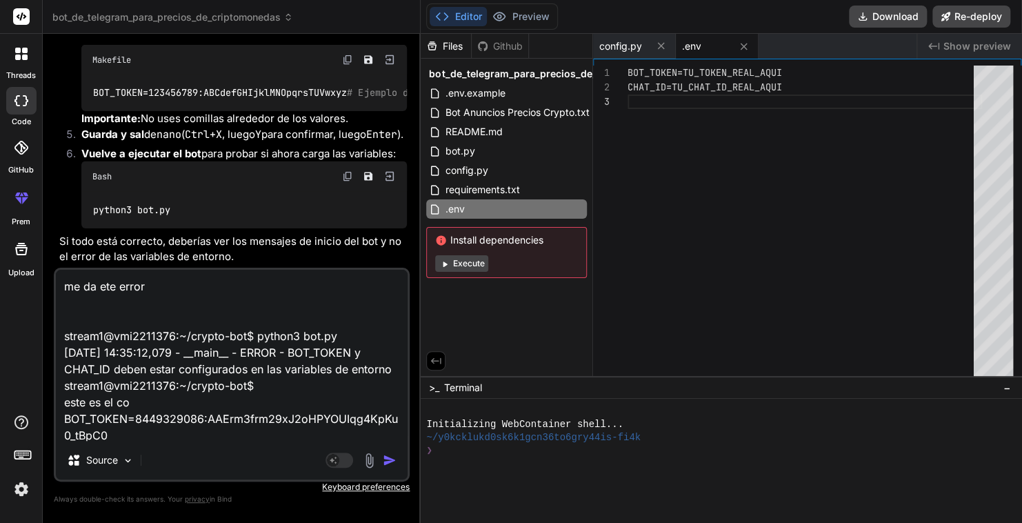
type textarea "x"
type textarea "me da ete error stream1@vmi2211376:~/crypto-bot$ python3 bot.py 2025-08-14 14:3…"
type textarea "x"
type textarea "me da ete error stream1@vmi2211376:~/crypto-bot$ python3 bot.py 2025-08-14 14:3…"
type textarea "x"
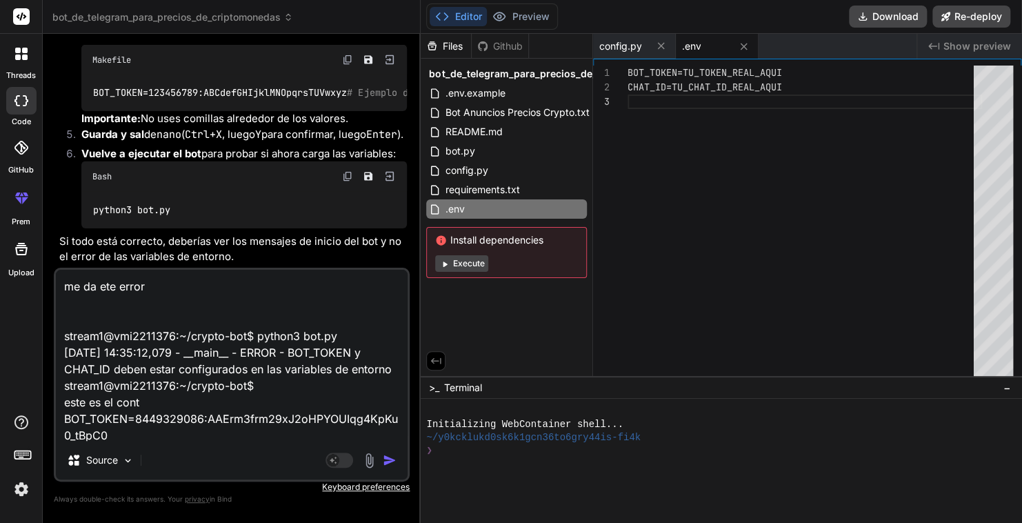
type textarea "me da ete error stream1@vmi2211376:~/crypto-bot$ python3 bot.py 2025-08-14 14:3…"
type textarea "x"
type textarea "me da ete error stream1@vmi2211376:~/crypto-bot$ python3 bot.py 2025-08-14 14:3…"
type textarea "x"
type textarea "me da ete error stream1@vmi2211376:~/crypto-bot$ python3 bot.py 2025-08-14 14:3…"
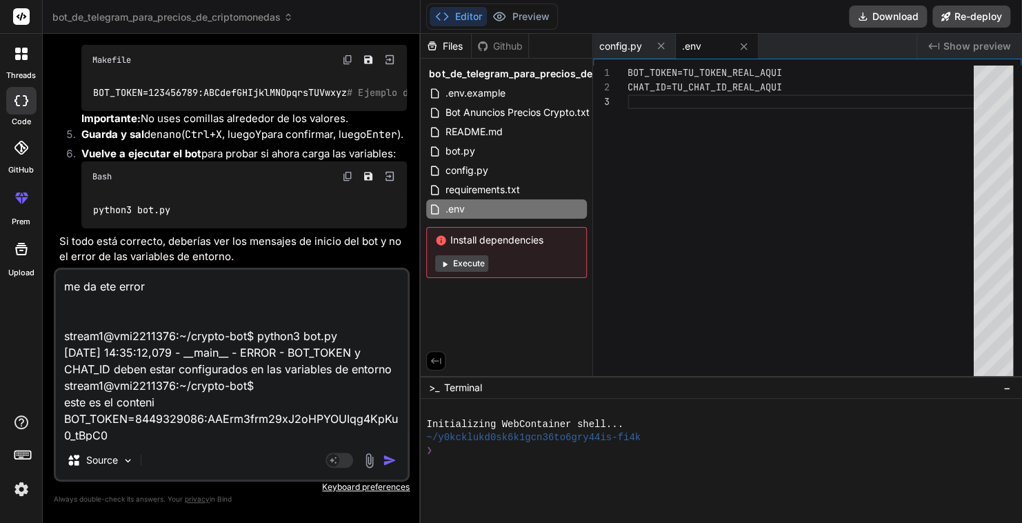
type textarea "x"
type textarea "me da ete error stream1@vmi2211376:~/crypto-bot$ python3 bot.py 2025-08-14 14:3…"
type textarea "x"
type textarea "me da ete error stream1@vmi2211376:~/crypto-bot$ python3 bot.py 2025-08-14 14:3…"
type textarea "x"
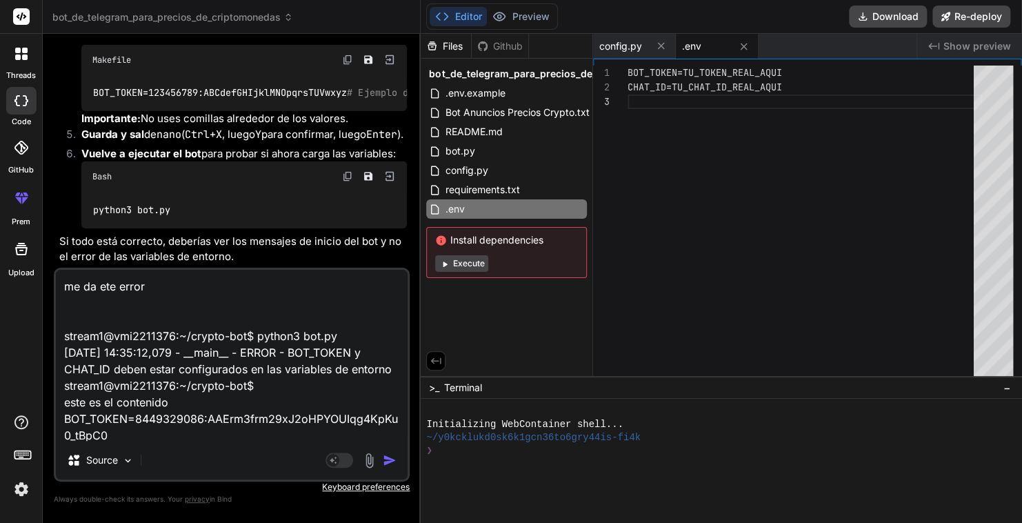
type textarea "me da ete error stream1@vmi2211376:~/crypto-bot$ python3 bot.py 2025-08-14 14:3…"
type textarea "x"
type textarea "me da ete error stream1@vmi2211376:~/crypto-bot$ python3 bot.py 2025-08-14 14:3…"
type textarea "x"
type textarea "me da ete error stream1@vmi2211376:~/crypto-bot$ python3 bot.py 2025-08-14 14:3…"
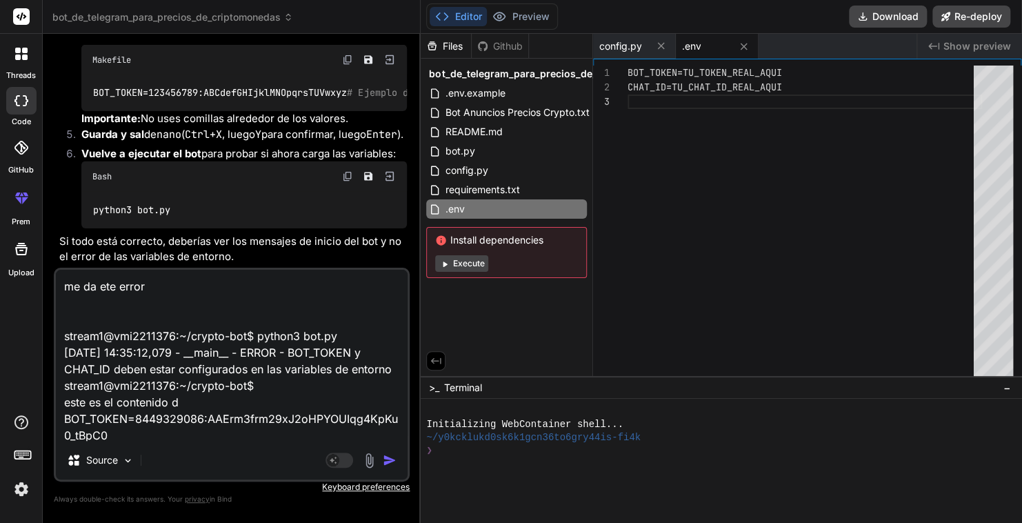
type textarea "x"
type textarea "me da ete error stream1@vmi2211376:~/crypto-bot$ python3 bot.py 2025-08-14 14:3…"
type textarea "x"
type textarea "me da ete error stream1@vmi2211376:~/crypto-bot$ python3 bot.py 2025-08-14 14:3…"
type textarea "x"
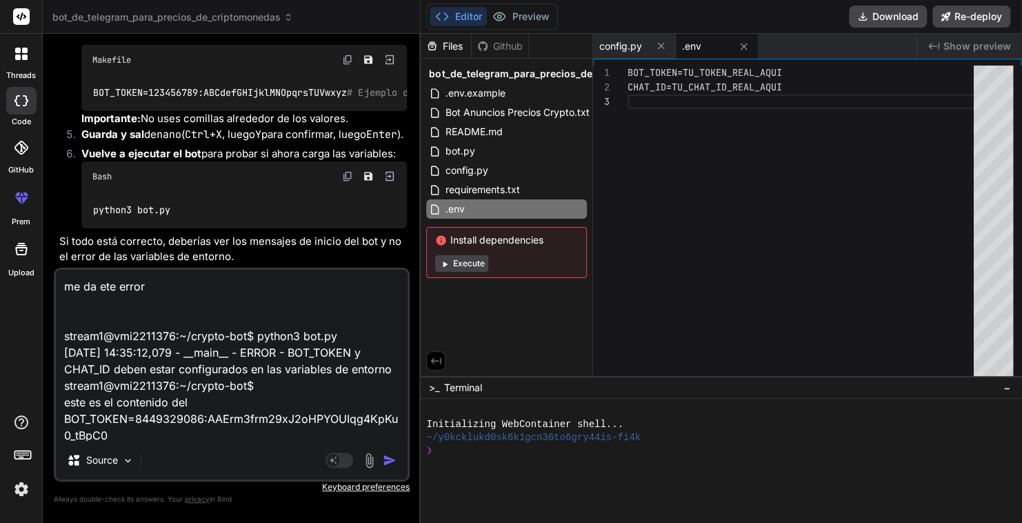
type textarea "me da ete error stream1@vmi2211376:~/crypto-bot$ python3 bot.py 2025-08-14 14:3…"
type textarea "x"
type textarea "me da ete error stream1@vmi2211376:~/crypto-bot$ python3 bot.py 2025-08-14 14:3…"
type textarea "x"
type textarea "me da ete error stream1@vmi2211376:~/crypto-bot$ python3 bot.py 2025-08-14 14:3…"
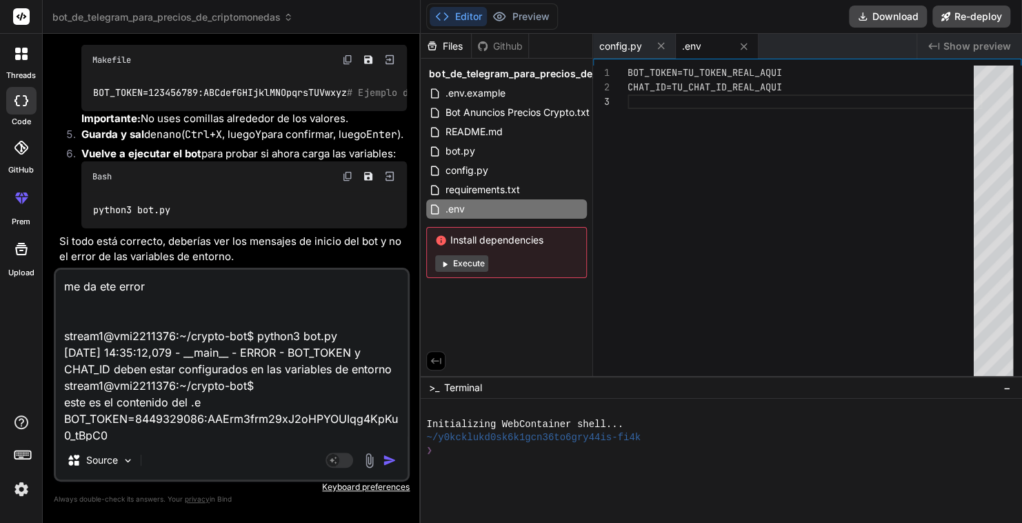
type textarea "x"
type textarea "me da ete error stream1@vmi2211376:~/crypto-bot$ python3 bot.py 2025-08-14 14:3…"
type textarea "x"
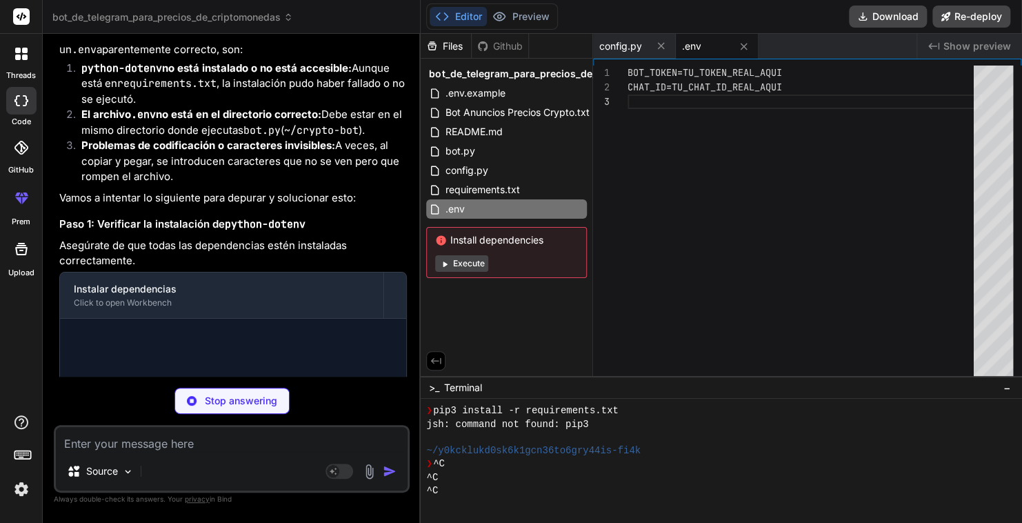
scroll to position [582, 0]
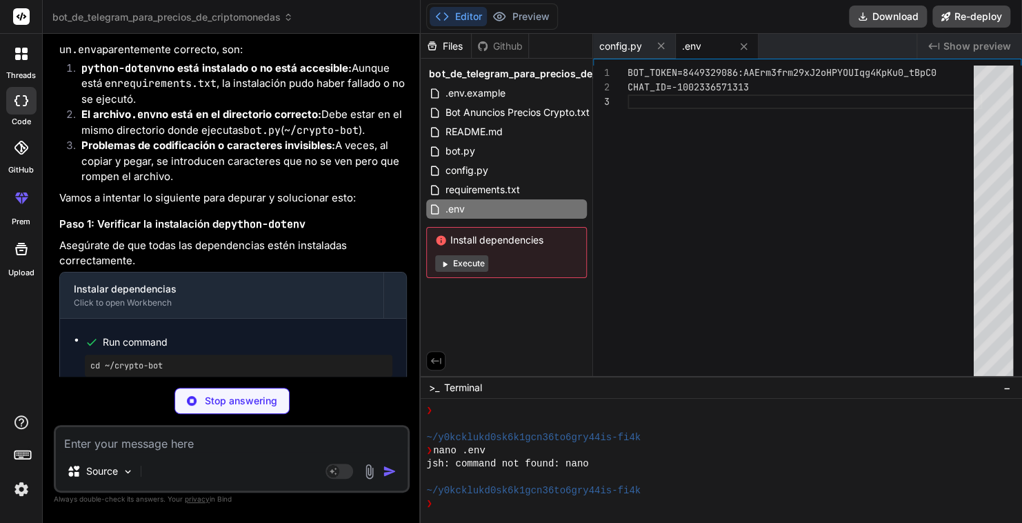
type textarea "x"
type textarea "# Horarios de envío (24h format) SCHEDULE_TIMES = ['09:00', '15:33', '21:00']"
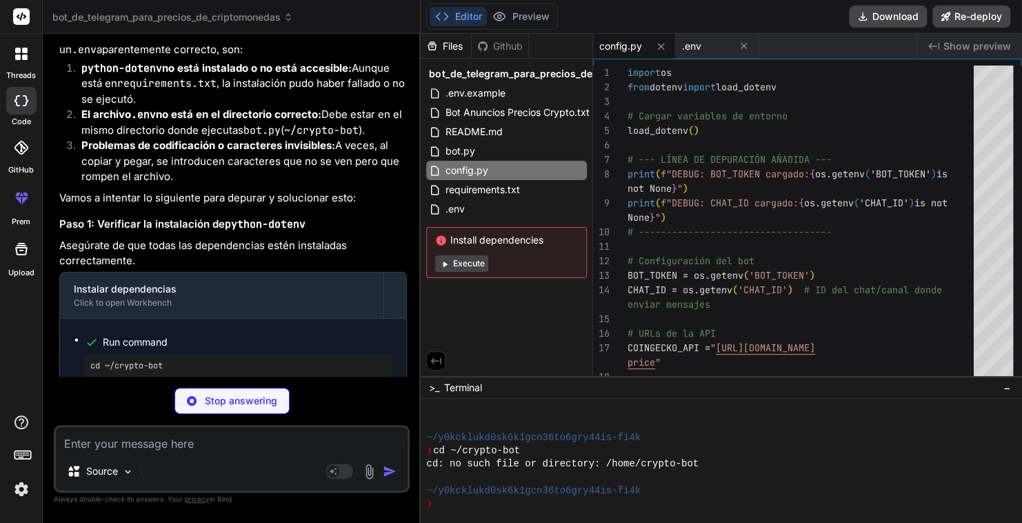
scroll to position [755, 0]
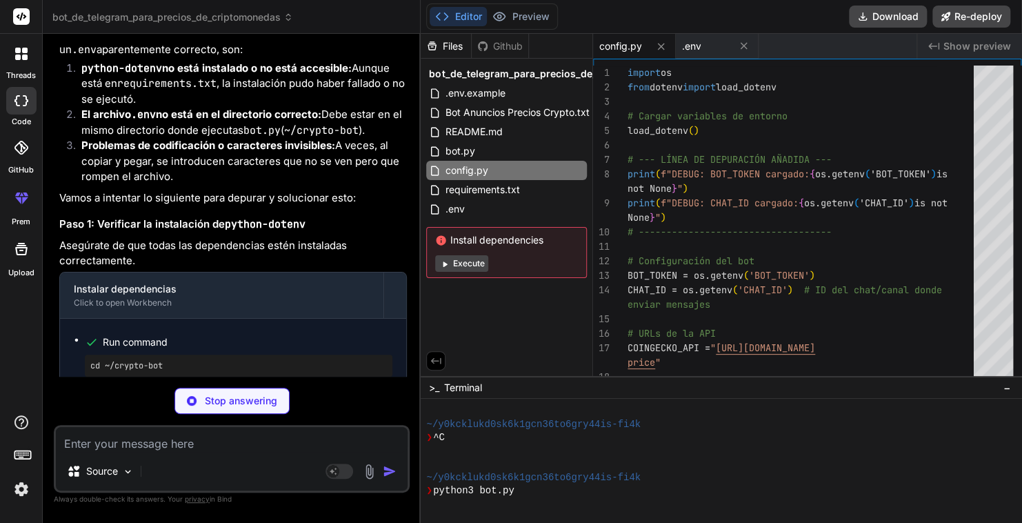
type textarea "x"
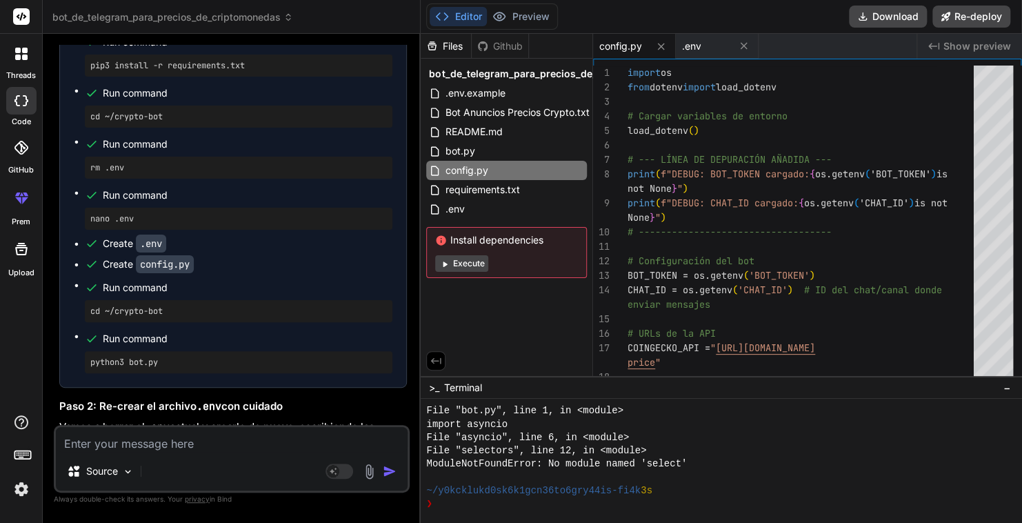
scroll to position [10094, 0]
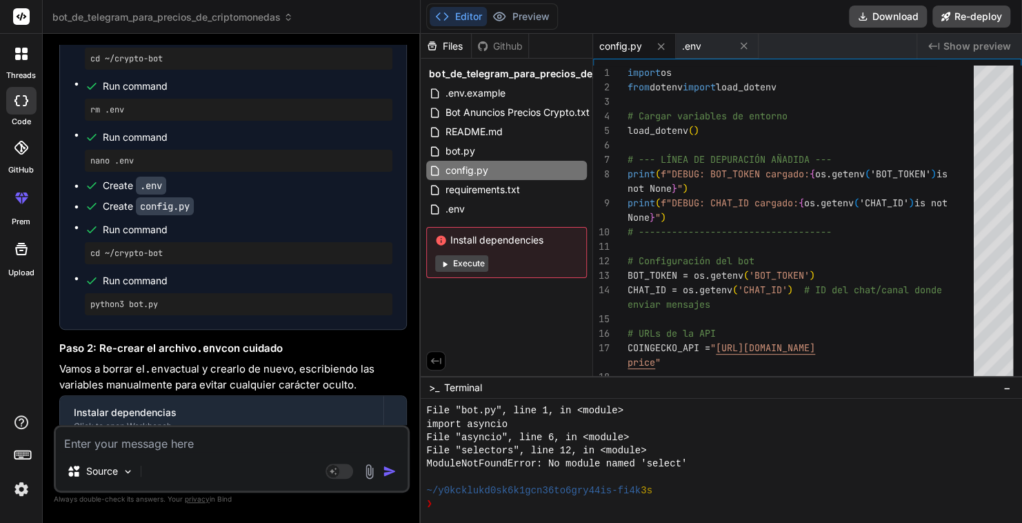
drag, startPoint x: 230, startPoint y: 355, endPoint x: 83, endPoint y: 360, distance: 146.3
click at [83, 315] on ul "Run command cd ~/crypto-bot Run command pip3 install --upgrade pip Run command …" at bounding box center [233, 93] width 319 height 443
copy pre "pip3 install --upgrade pip"
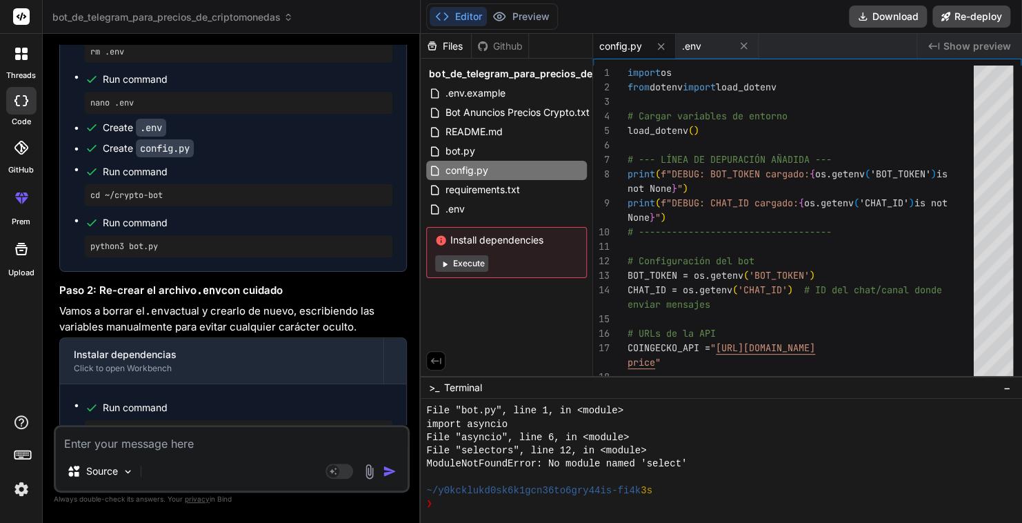
drag, startPoint x: 265, startPoint y: 348, endPoint x: 89, endPoint y: 353, distance: 176.0
copy pre "pip3 install -r requirements.txt"
click at [209, 6] on pre "cd ~/crypto-bot" at bounding box center [238, 0] width 297 height 11
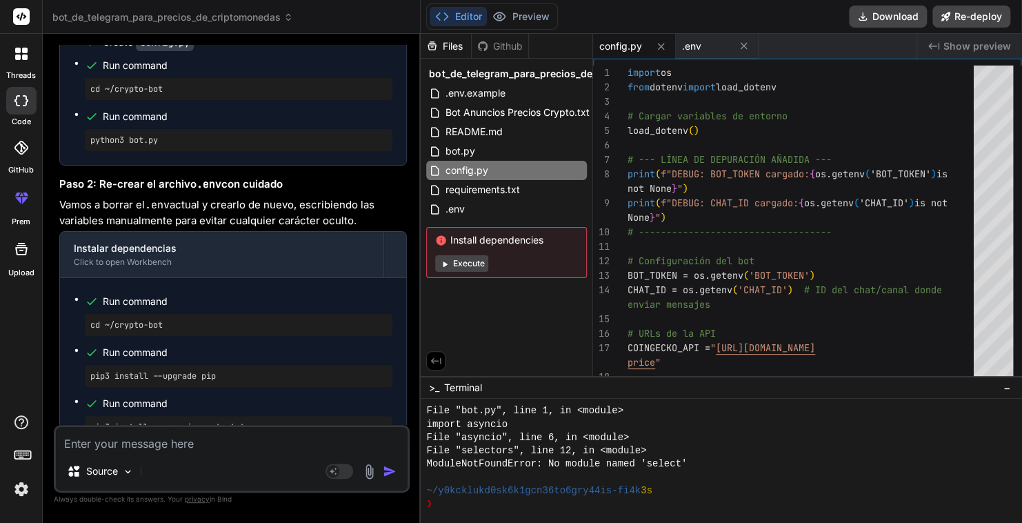
scroll to position [10266, 0]
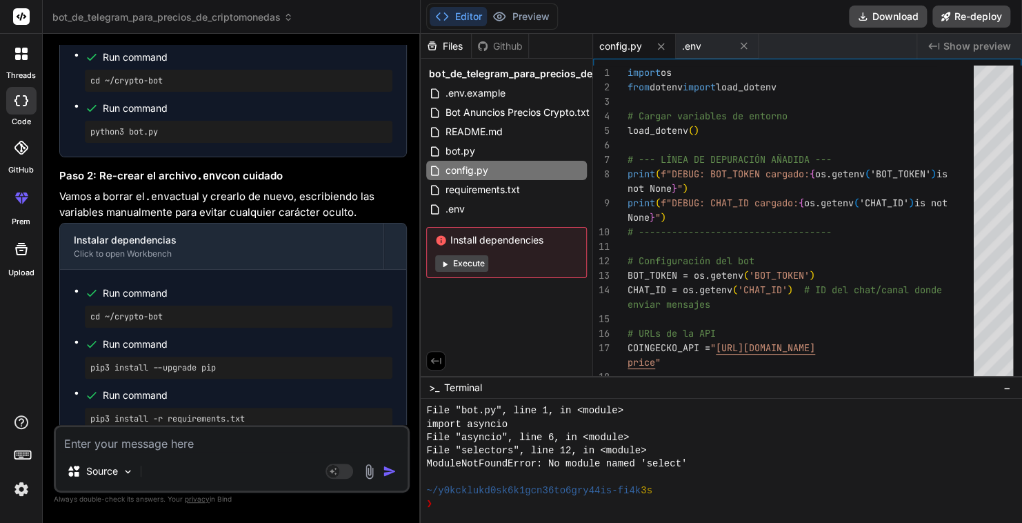
drag, startPoint x: 136, startPoint y: 336, endPoint x: 88, endPoint y: 342, distance: 48.0
copy pre "rm .env"
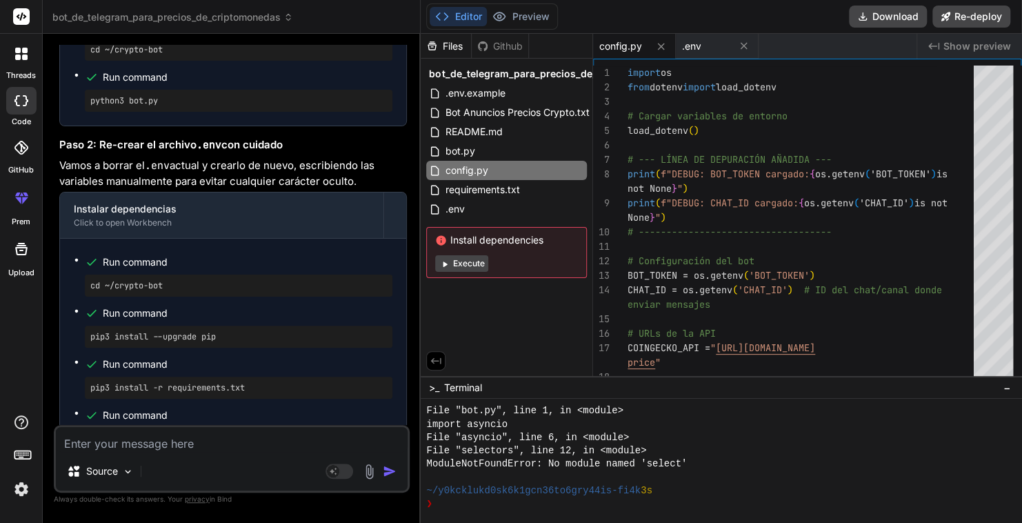
scroll to position [10324, 0]
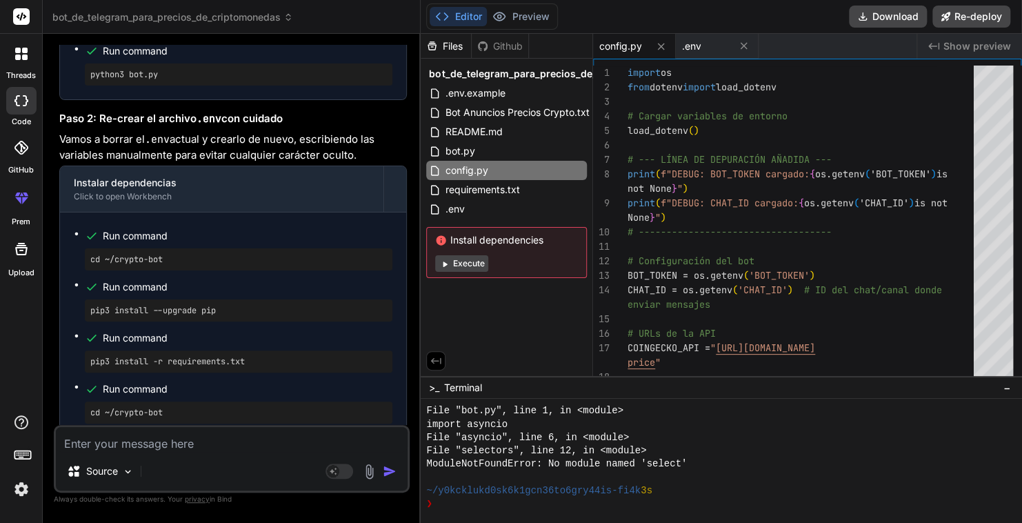
drag, startPoint x: 147, startPoint y: 334, endPoint x: 88, endPoint y: 335, distance: 58.7
copy pre "nano .env"
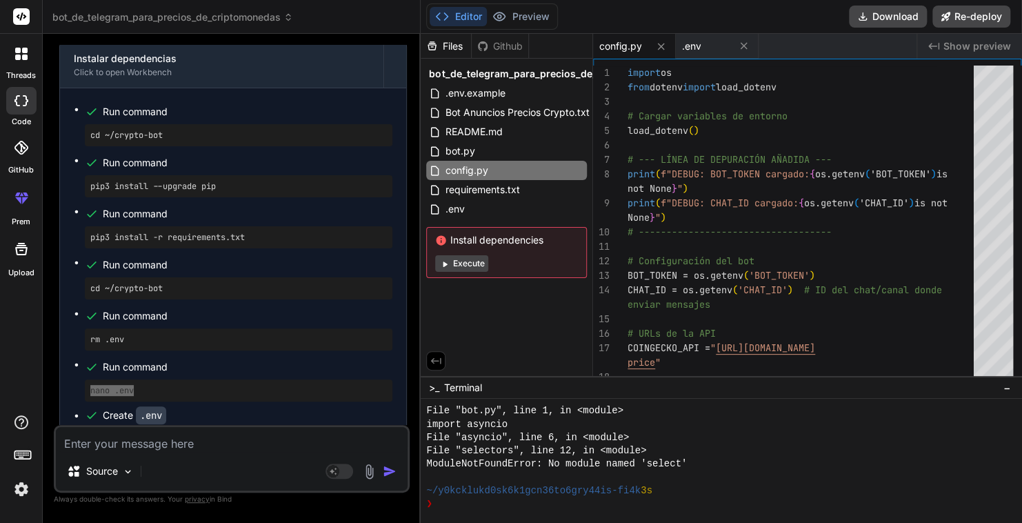
scroll to position [9634, 0]
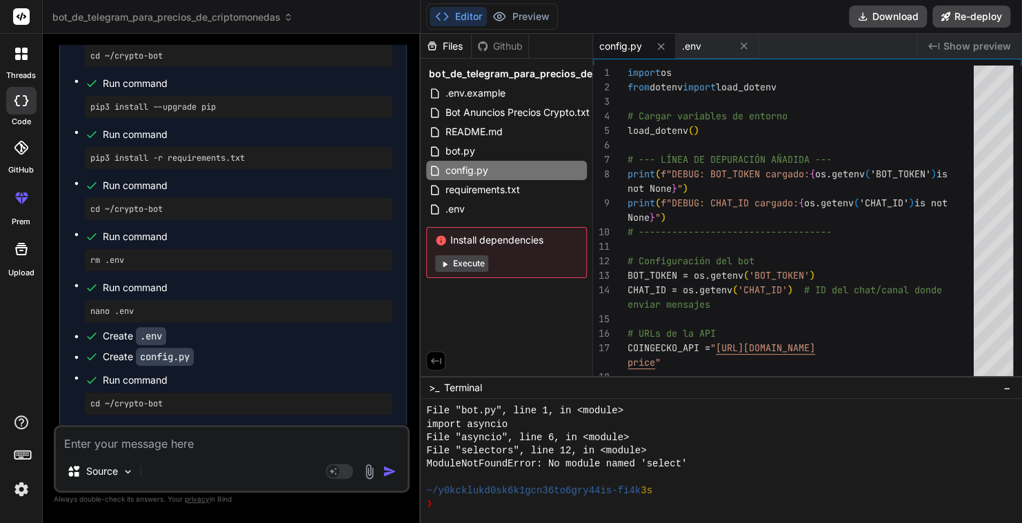
scroll to position [10554, 0]
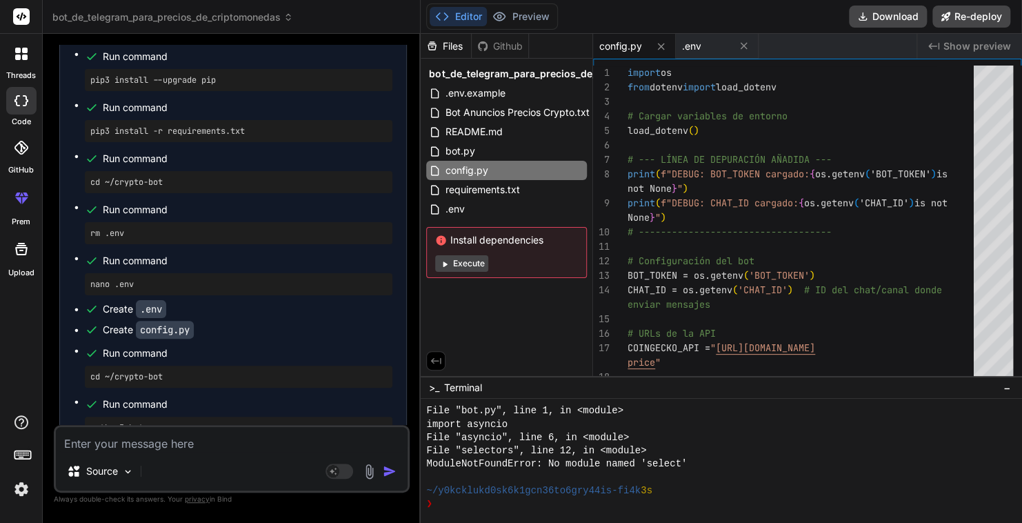
click at [296, 40] on div "cd ~/crypto-bot" at bounding box center [239, 29] width 308 height 22
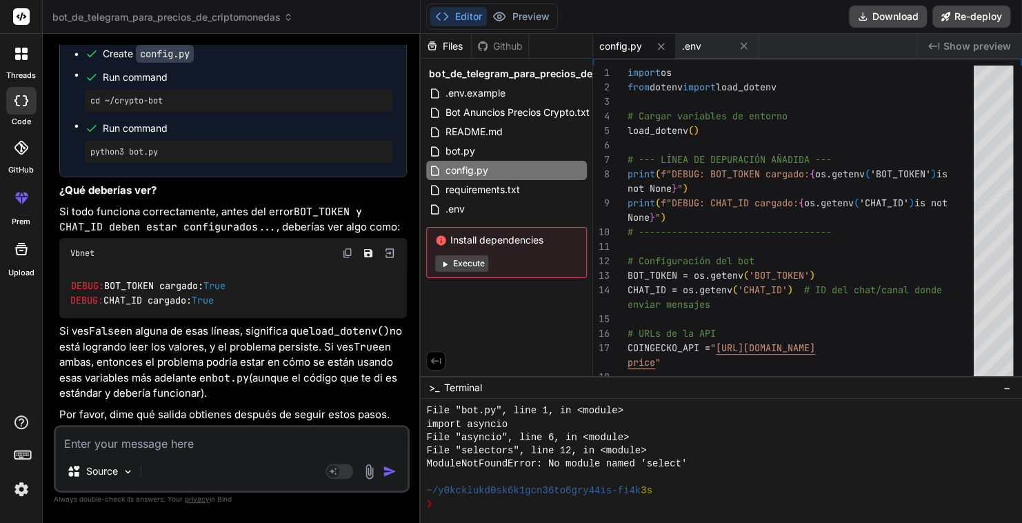
scroll to position [12673, 0]
type textarea "import os from dotenv import load_dotenv # Cargar variables de entorno load_dot…"
click at [751, 152] on div "import os from dotenv import load_dotenv # Cargar variables de entorno load_dot…" at bounding box center [805, 312] width 355 height 493
